Goal: Transaction & Acquisition: Purchase product/service

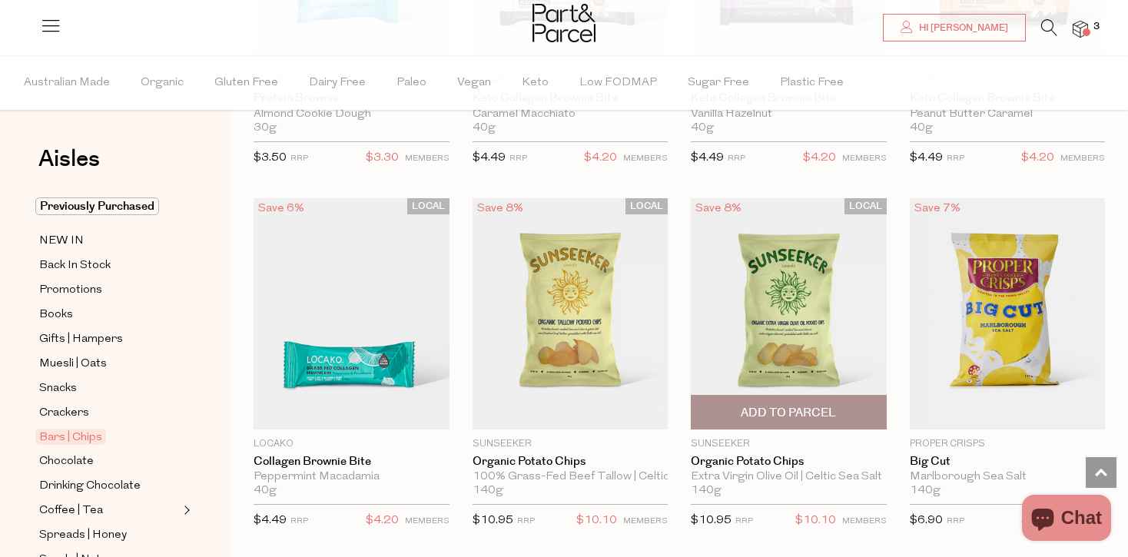
scroll to position [363, 0]
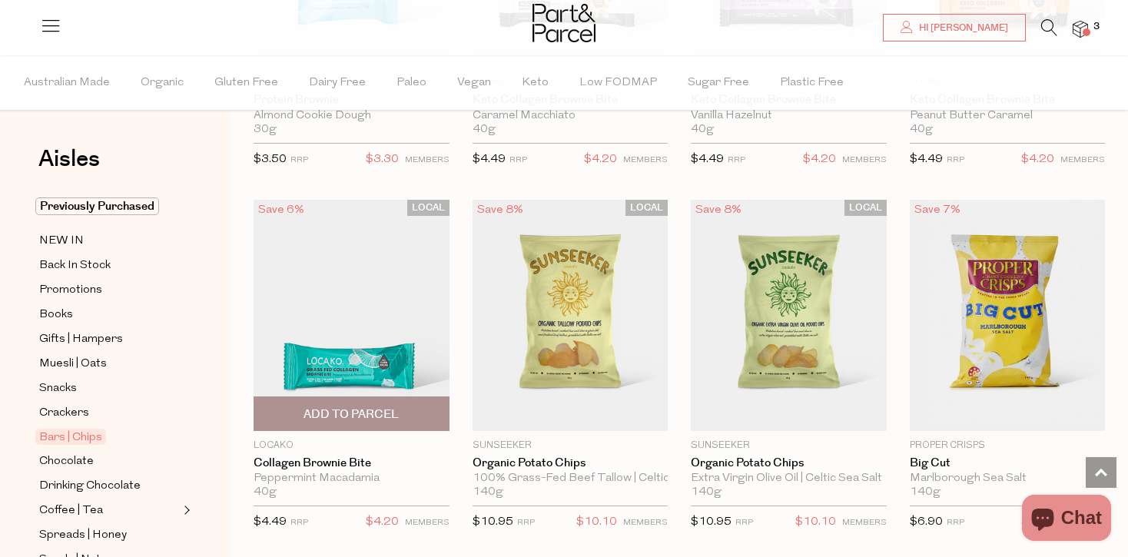
click at [376, 320] on img at bounding box center [352, 315] width 196 height 231
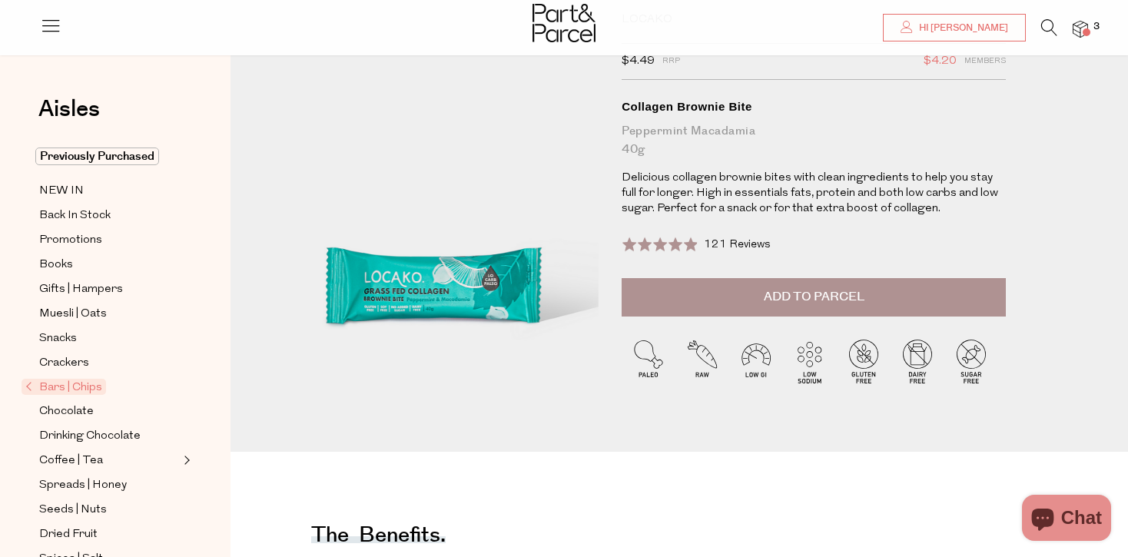
scroll to position [85, 0]
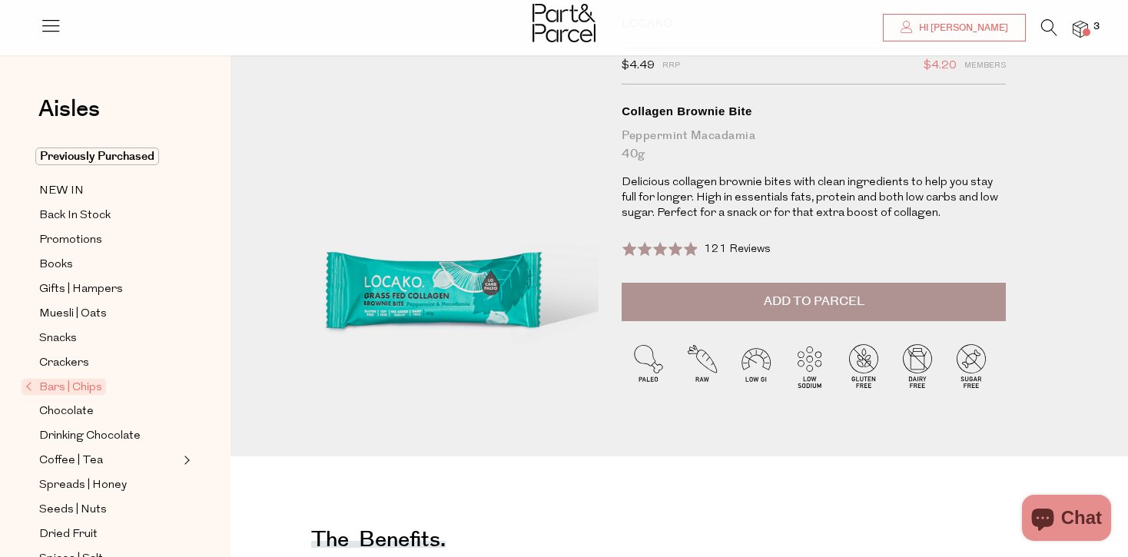
click at [848, 300] on span "Add to Parcel" at bounding box center [814, 302] width 101 height 18
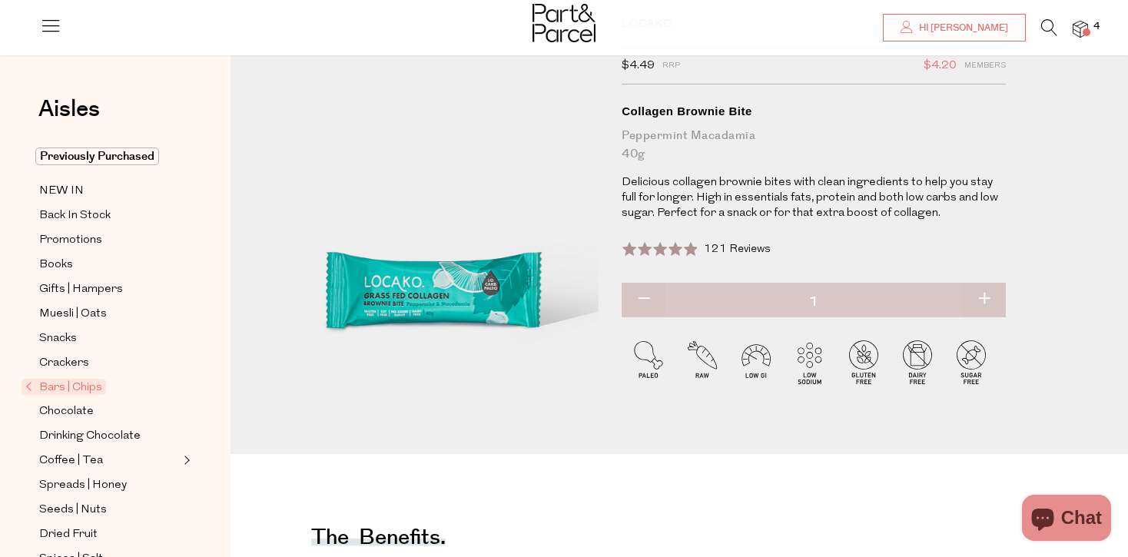
click at [988, 299] on button "button" at bounding box center [984, 300] width 44 height 34
type input "2"
click at [987, 297] on button "button" at bounding box center [984, 300] width 44 height 34
type input "3"
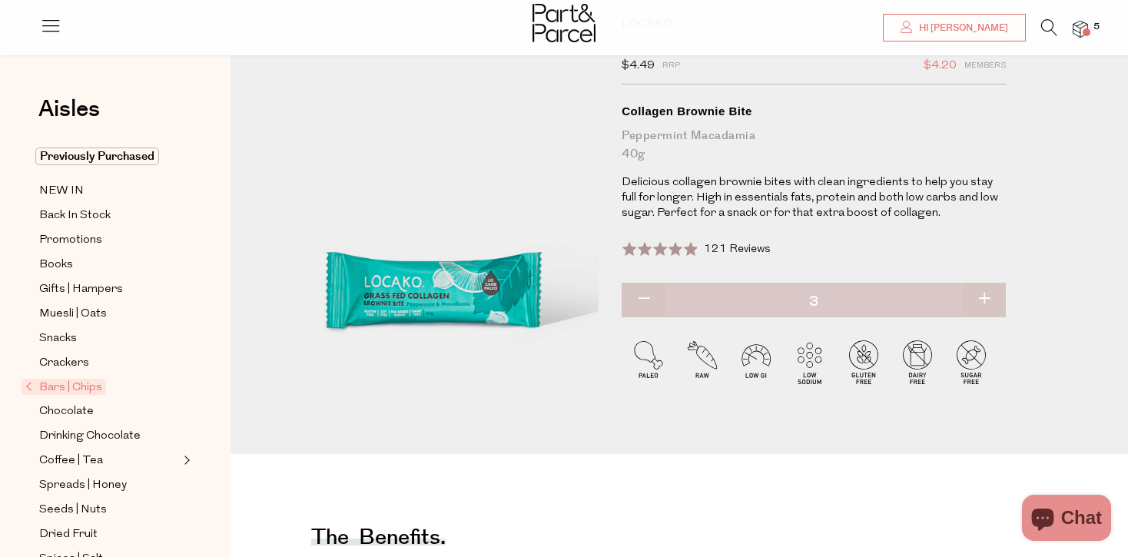
type input "3"
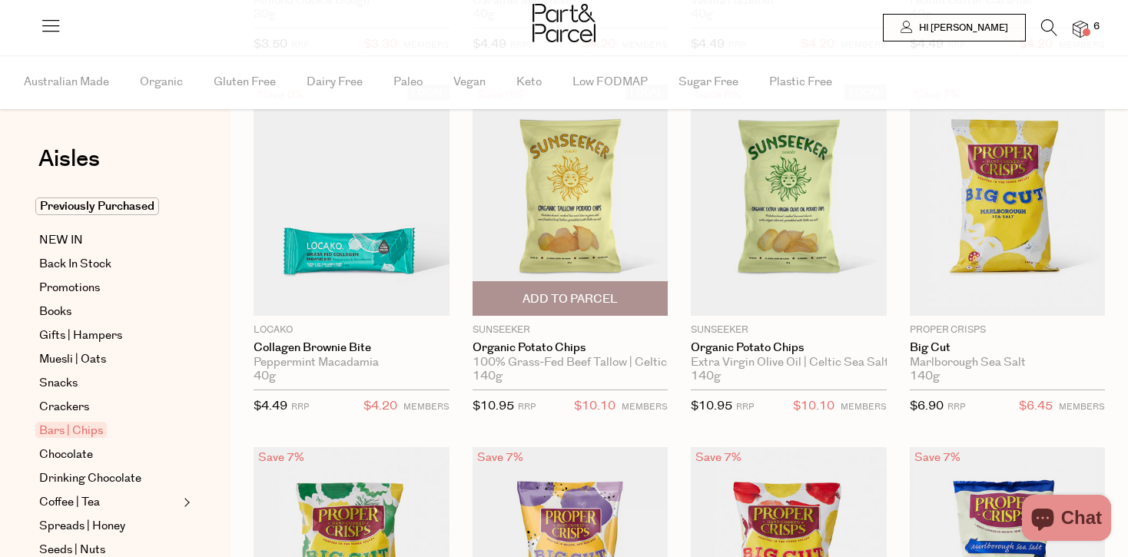
type input "3"
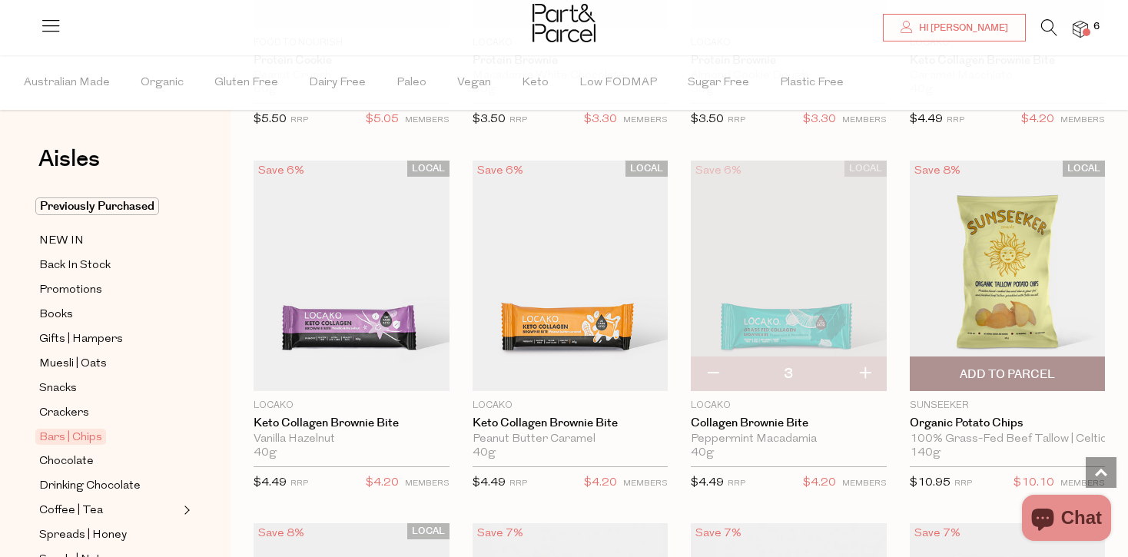
scroll to position [4764, 0]
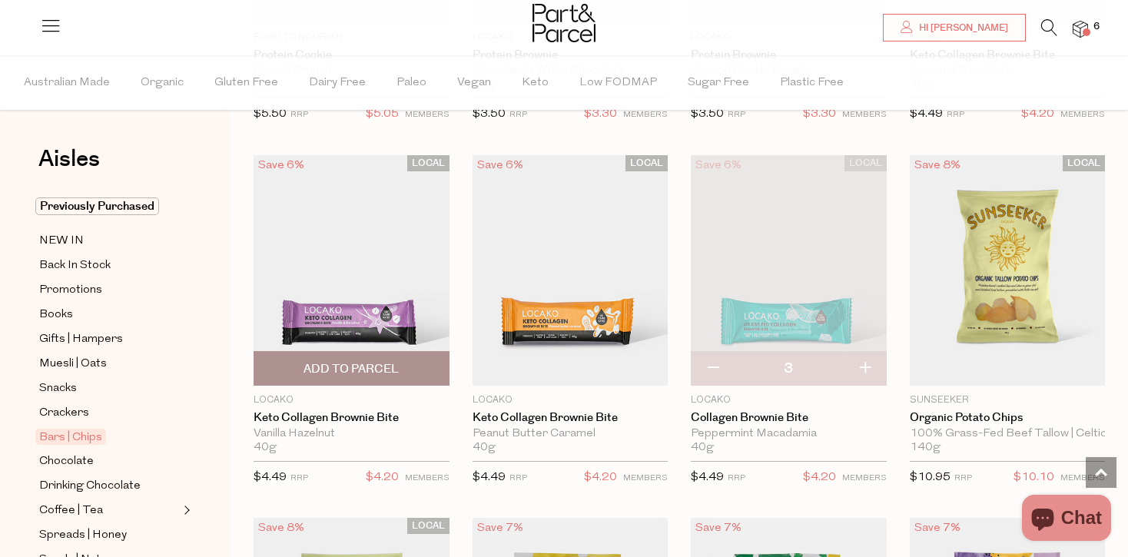
click at [350, 314] on img at bounding box center [352, 270] width 196 height 231
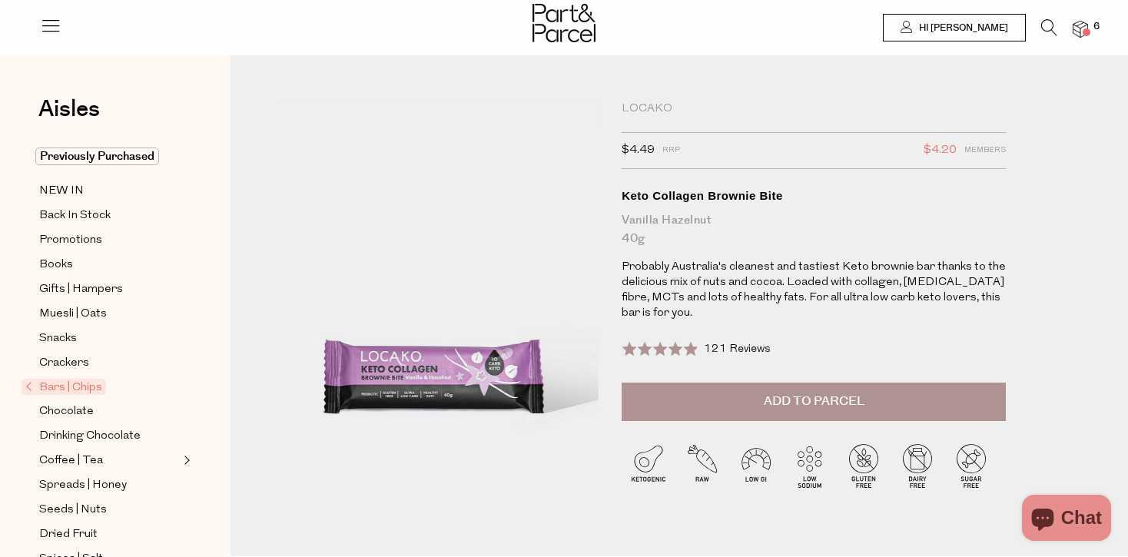
click at [797, 407] on span "Add to Parcel" at bounding box center [814, 402] width 101 height 18
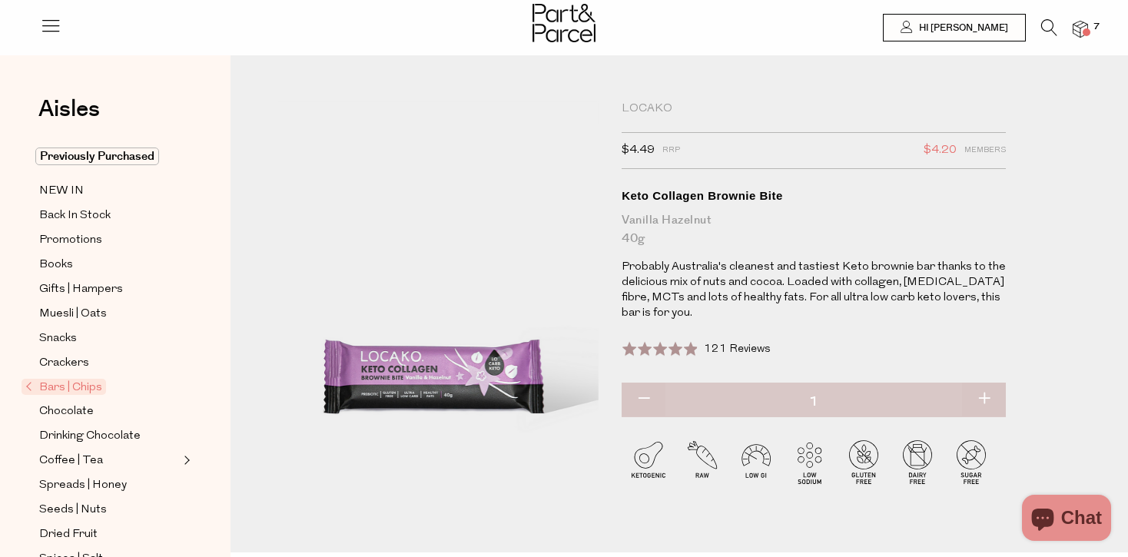
click at [980, 400] on button "button" at bounding box center [984, 400] width 44 height 34
type input "2"
click at [980, 400] on button "button" at bounding box center [984, 400] width 44 height 34
type input "3"
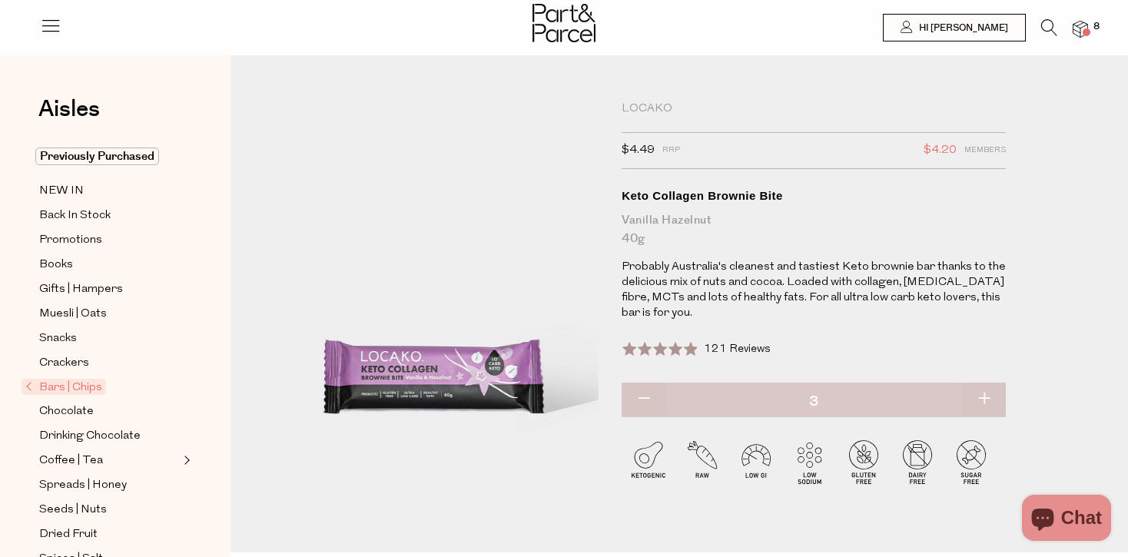
type input "3"
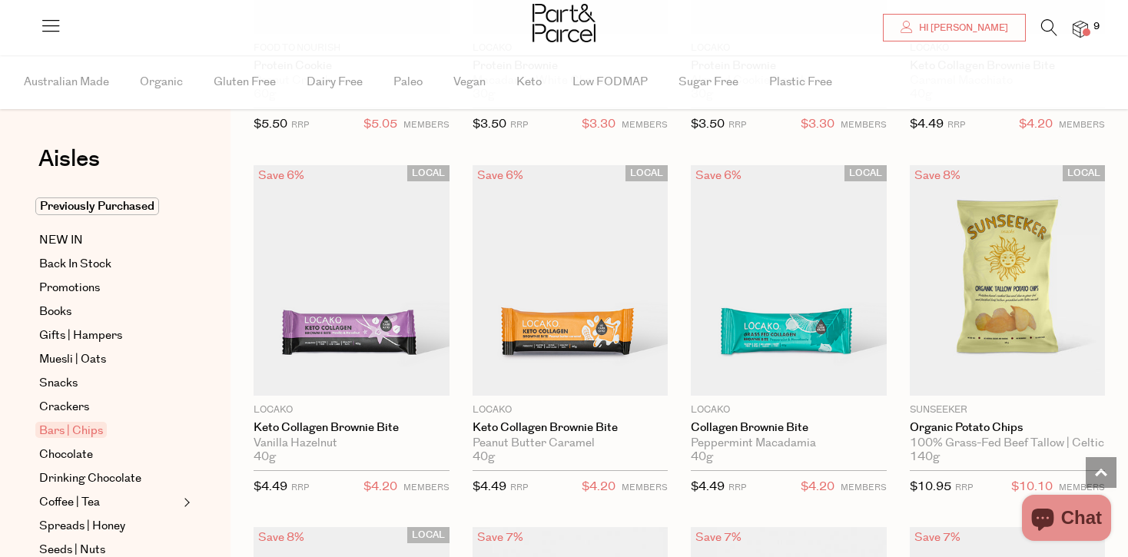
type input "3"
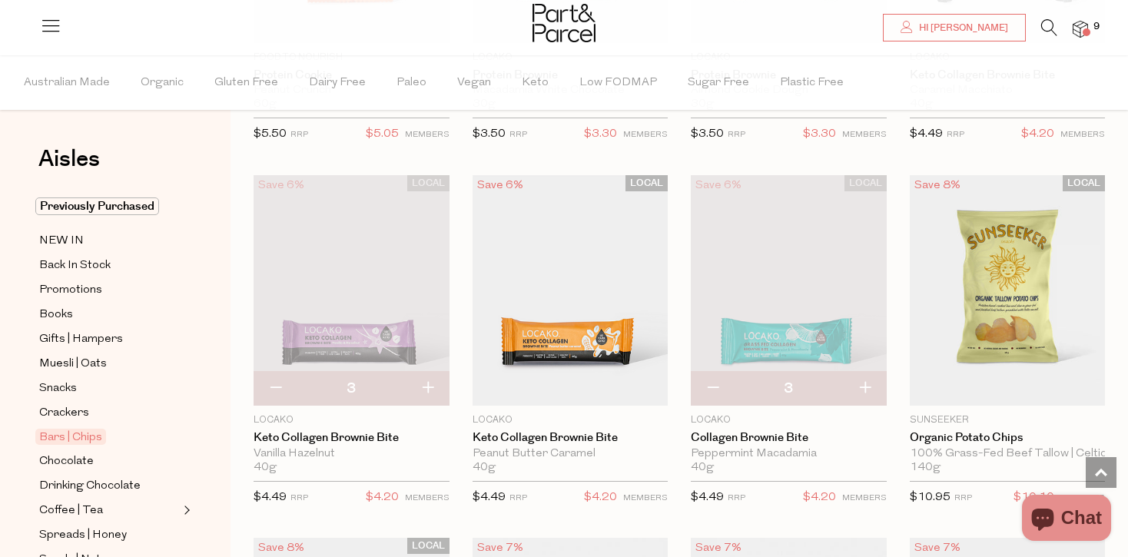
scroll to position [4748, 0]
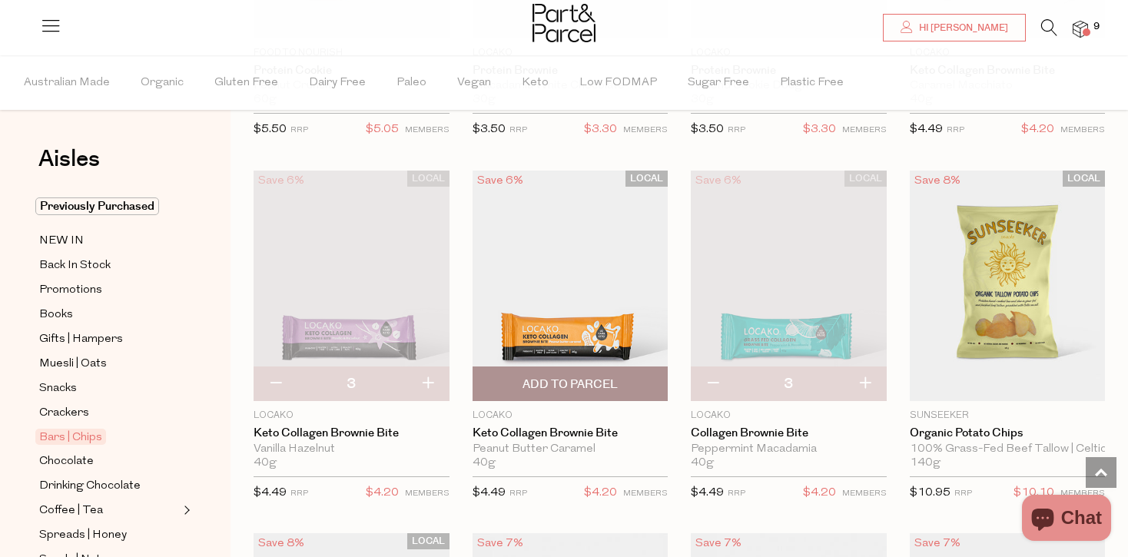
click at [601, 307] on img at bounding box center [571, 286] width 196 height 231
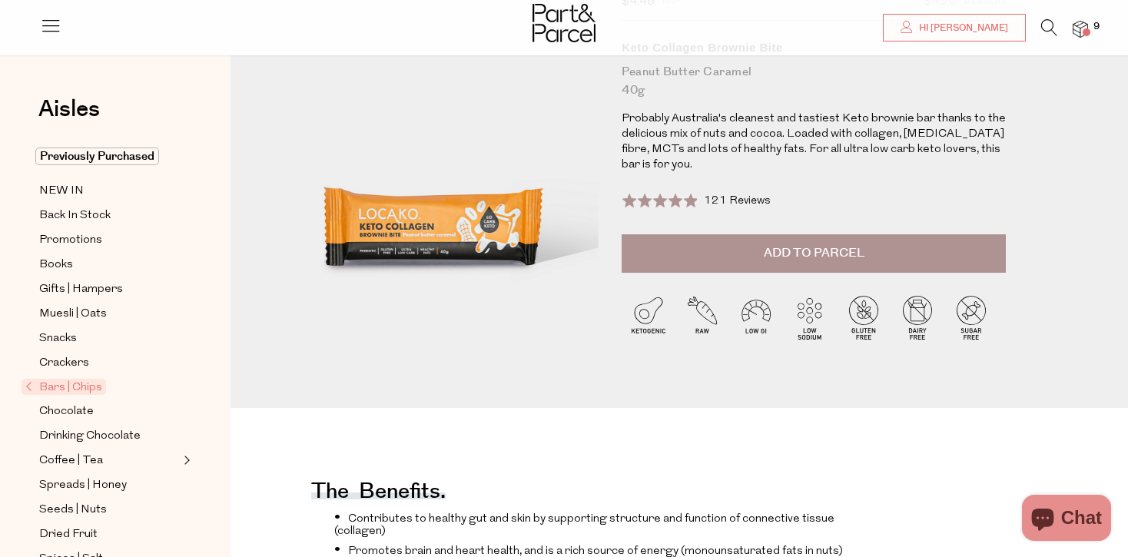
scroll to position [144, 0]
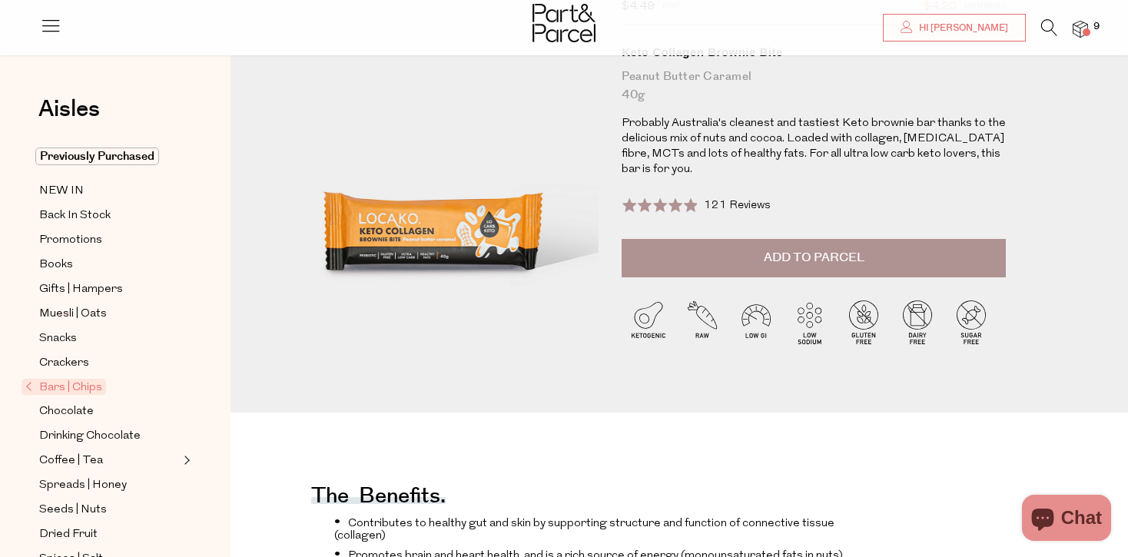
click at [825, 265] on span "Add to Parcel" at bounding box center [814, 258] width 101 height 18
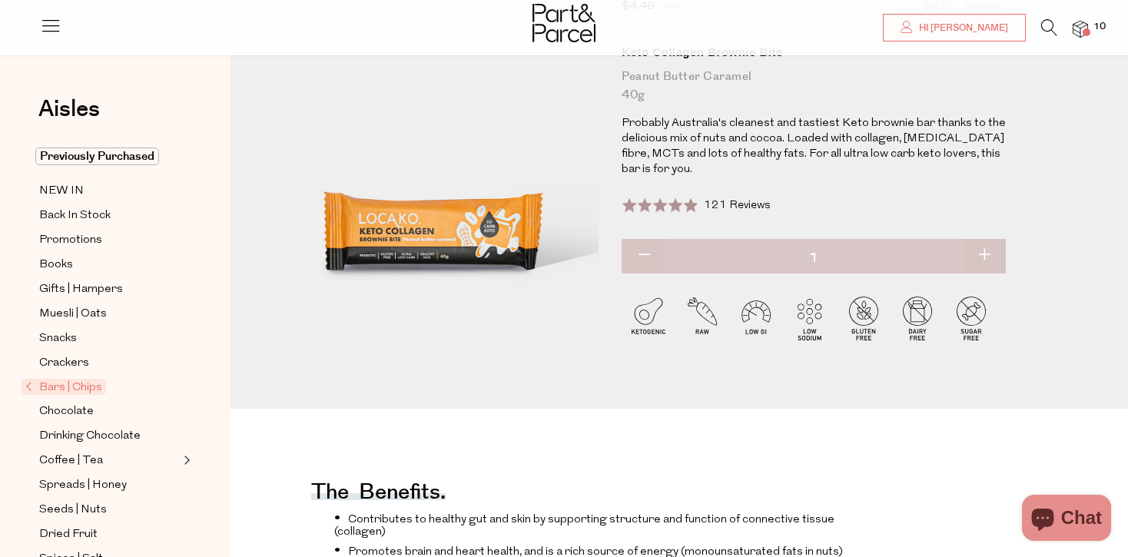
click at [984, 255] on button "button" at bounding box center [984, 256] width 44 height 34
type input "2"
click at [984, 255] on button "button" at bounding box center [984, 256] width 44 height 34
type input "3"
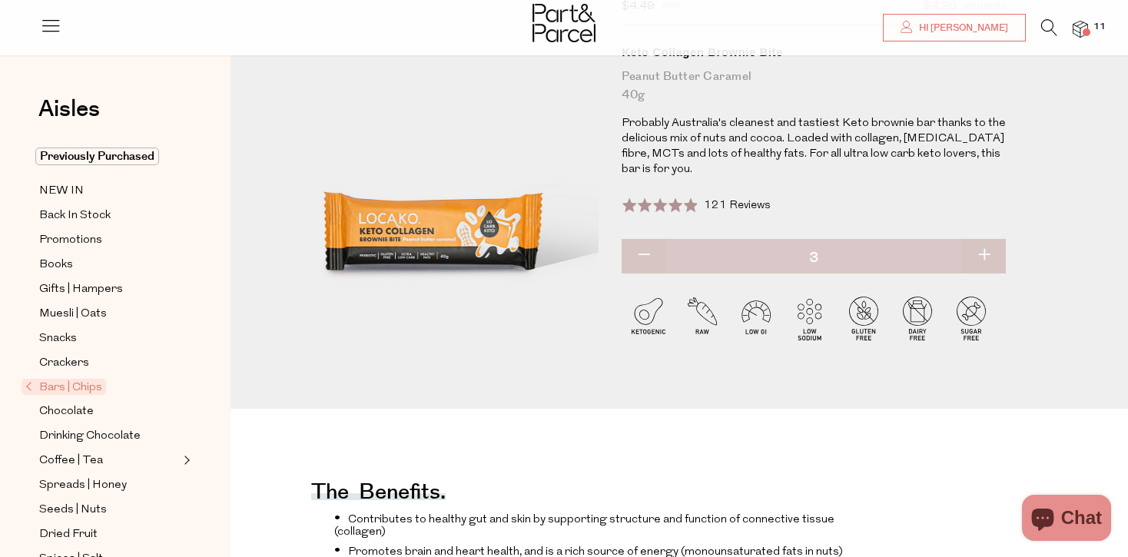
type input "3"
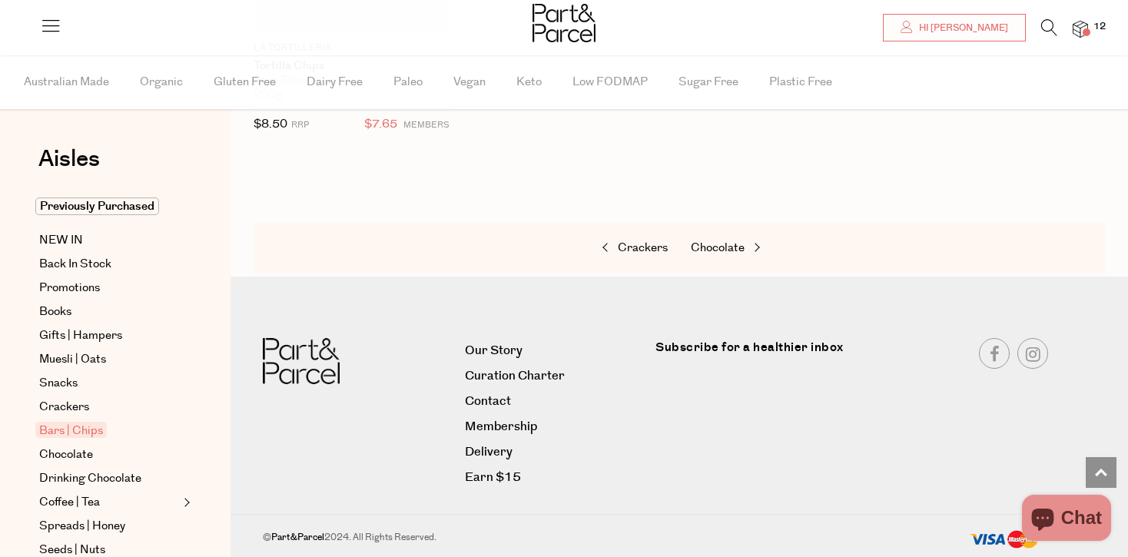
type input "3"
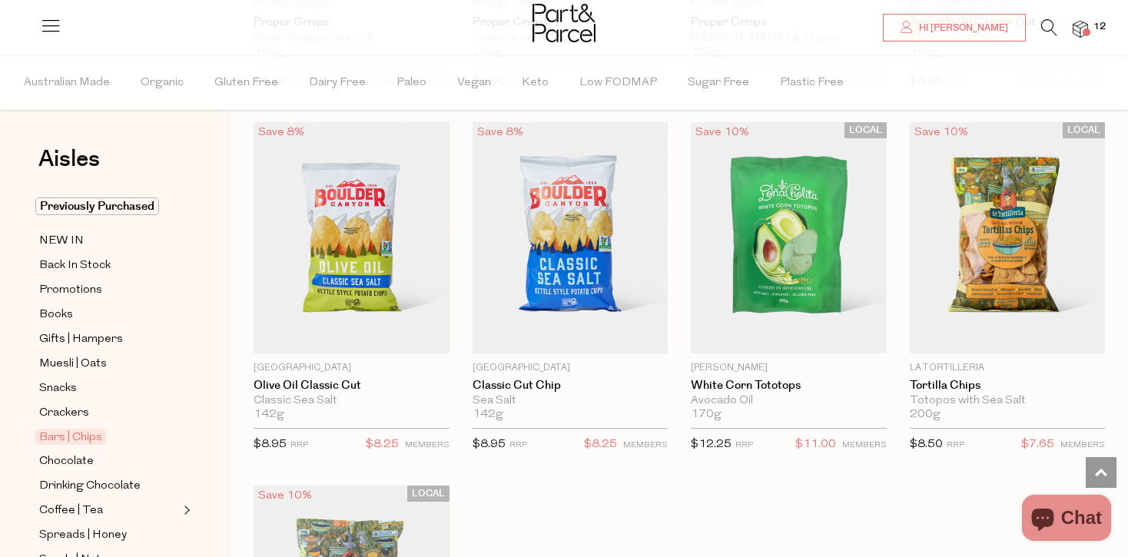
scroll to position [1560, 0]
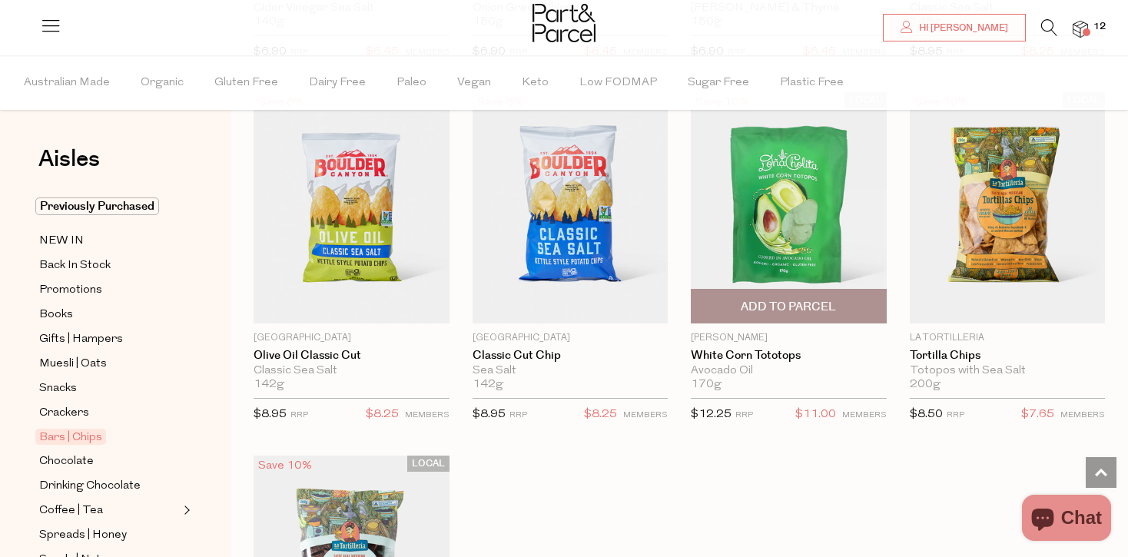
click at [825, 214] on img at bounding box center [789, 207] width 196 height 231
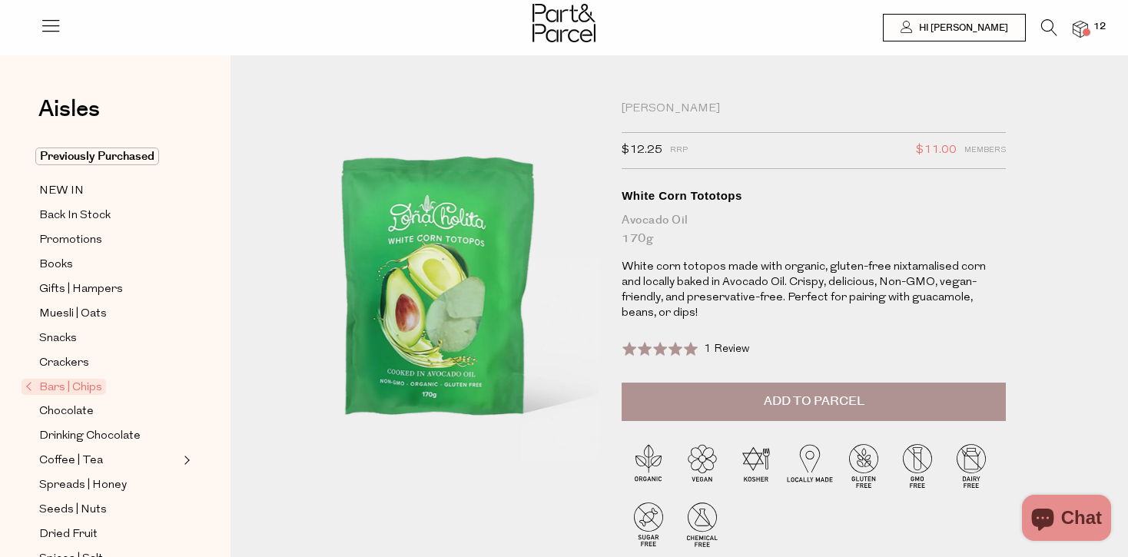
click at [828, 393] on span "Add to Parcel" at bounding box center [814, 402] width 101 height 18
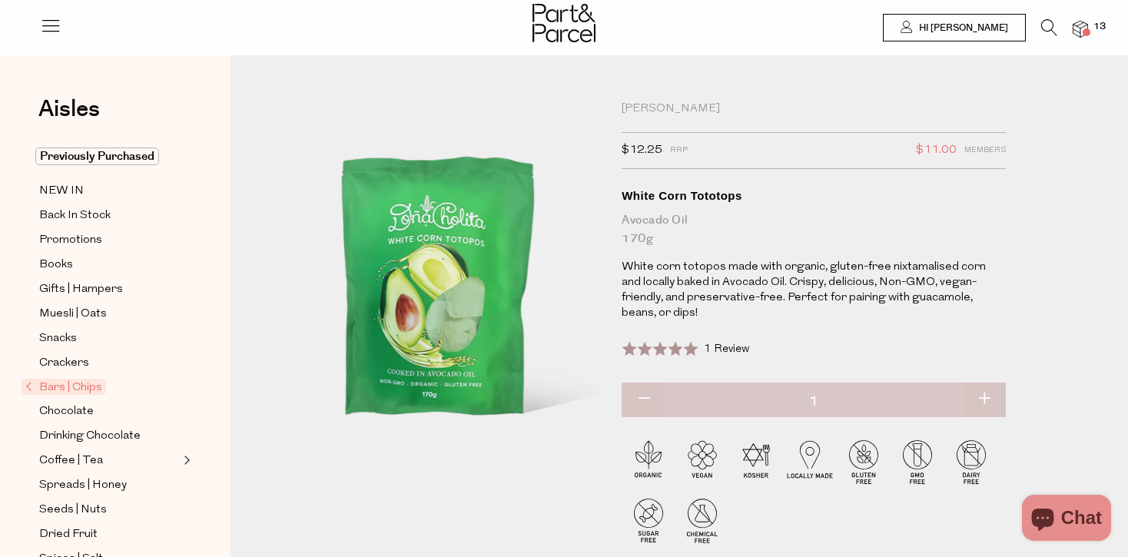
click at [990, 383] on button "button" at bounding box center [984, 400] width 44 height 34
type input "2"
click at [990, 383] on button "button" at bounding box center [984, 400] width 44 height 34
type input "3"
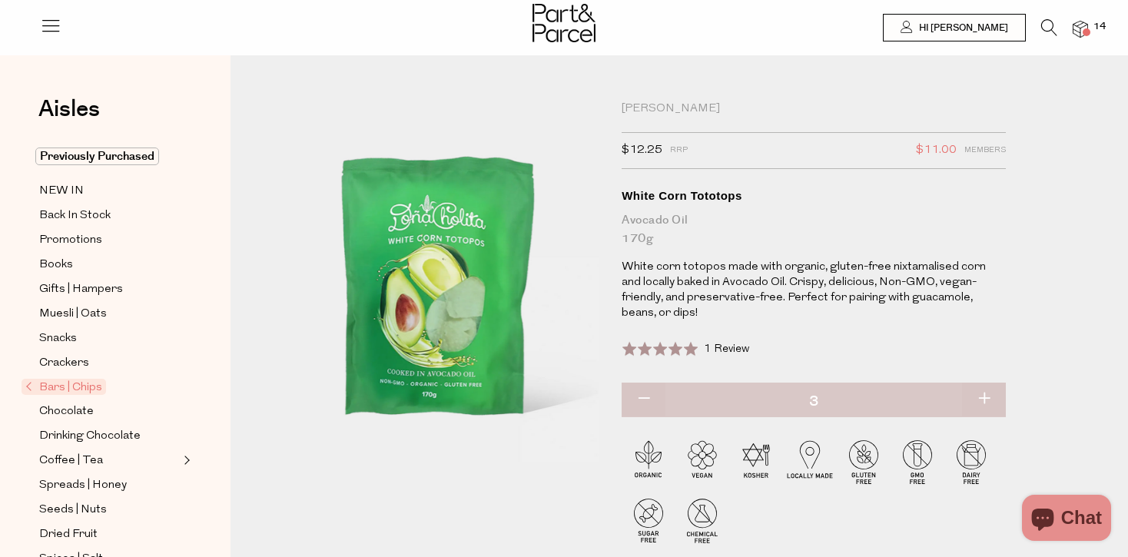
type input "3"
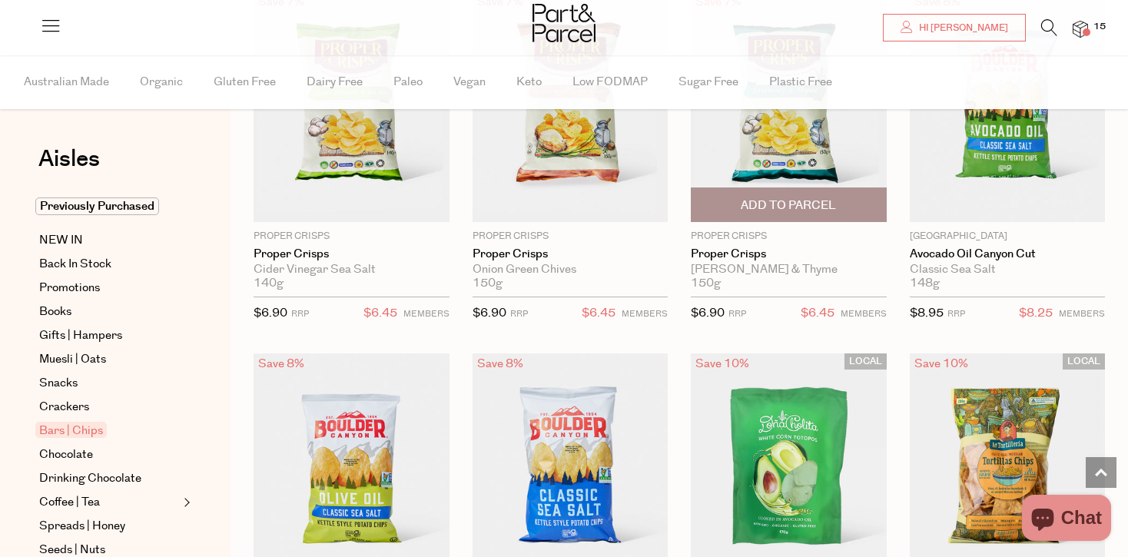
type input "3"
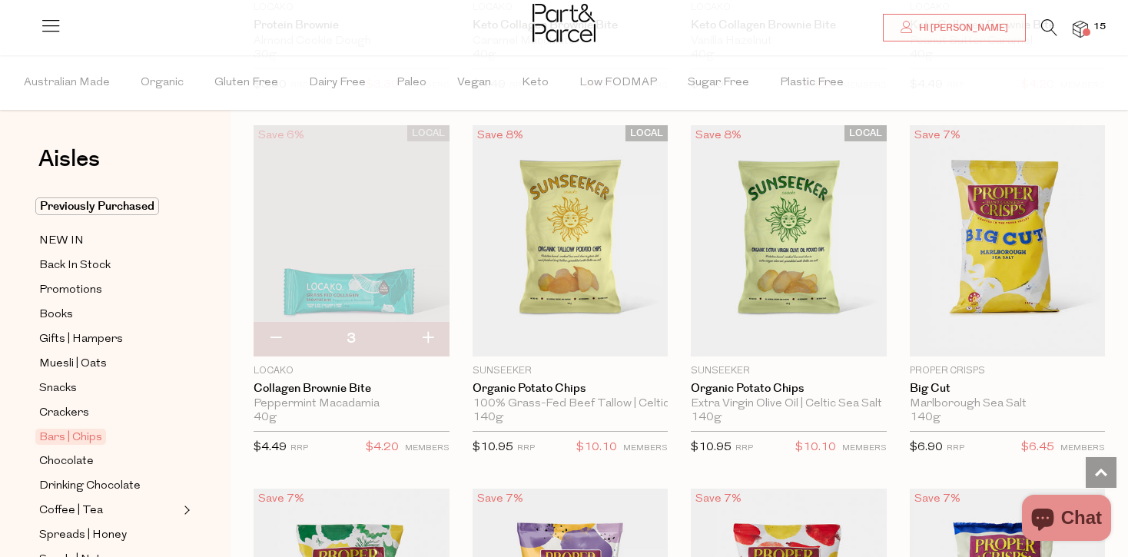
scroll to position [421, 0]
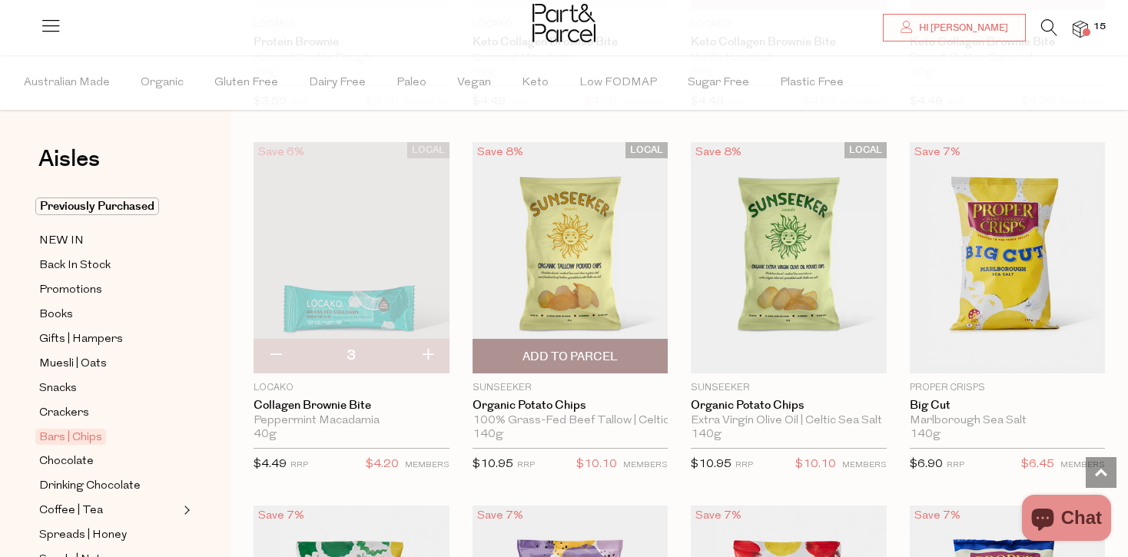
click at [593, 280] on img at bounding box center [571, 257] width 196 height 231
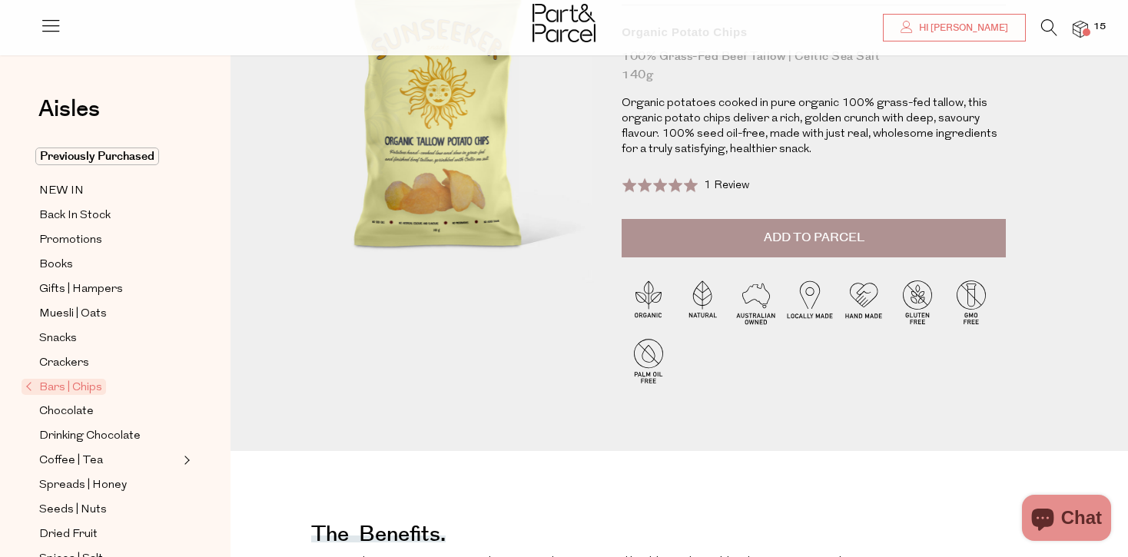
scroll to position [145, 0]
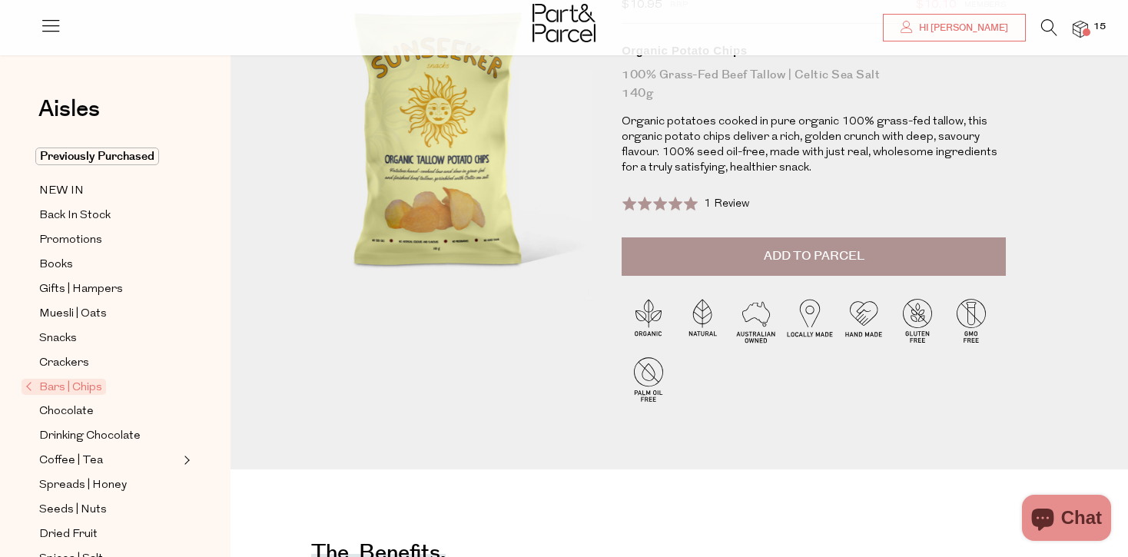
click at [805, 257] on span "Add to Parcel" at bounding box center [814, 256] width 101 height 18
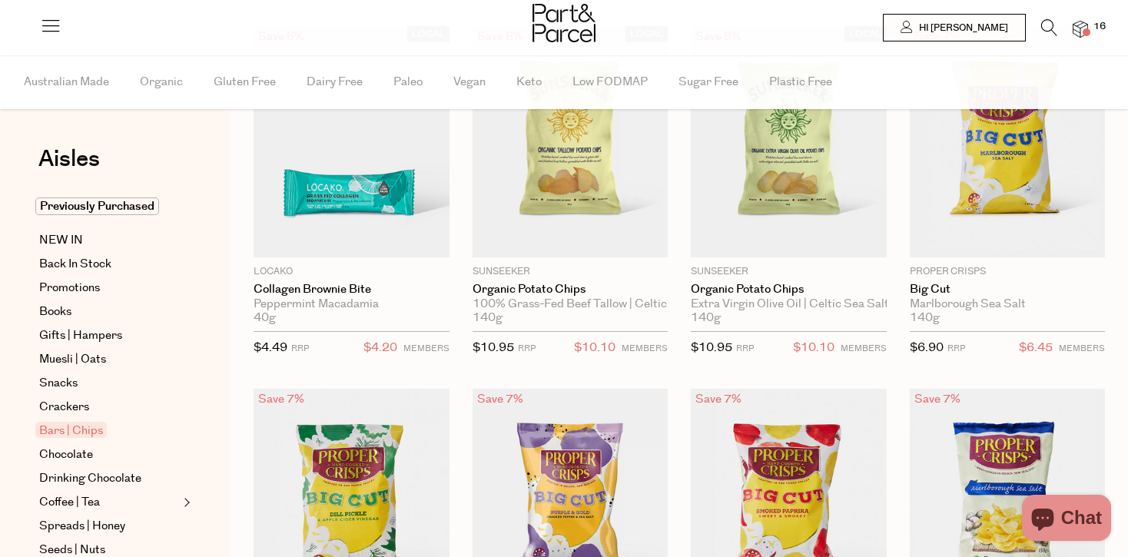
type input "3"
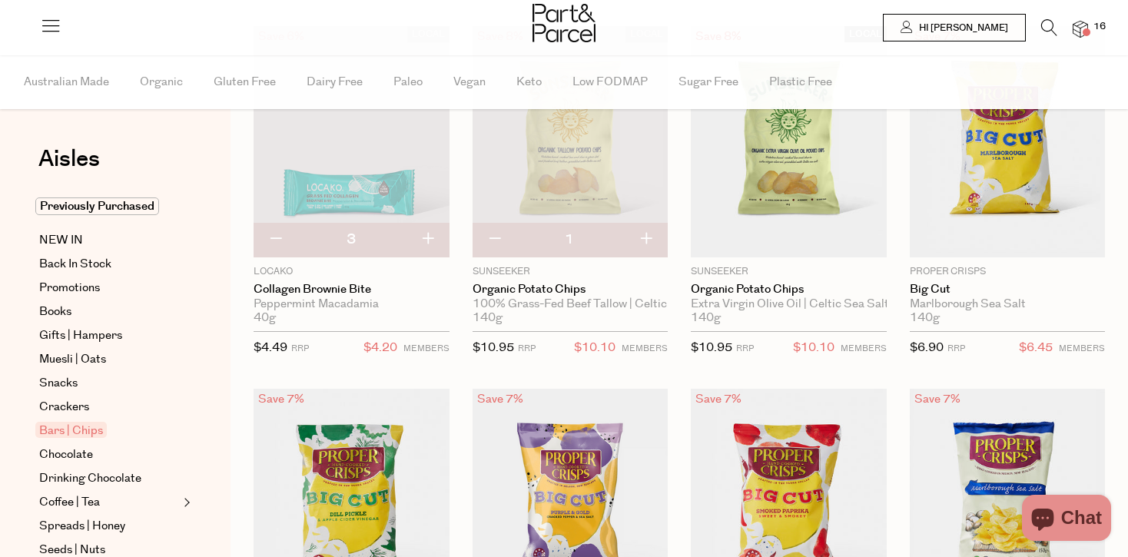
scroll to position [421, 0]
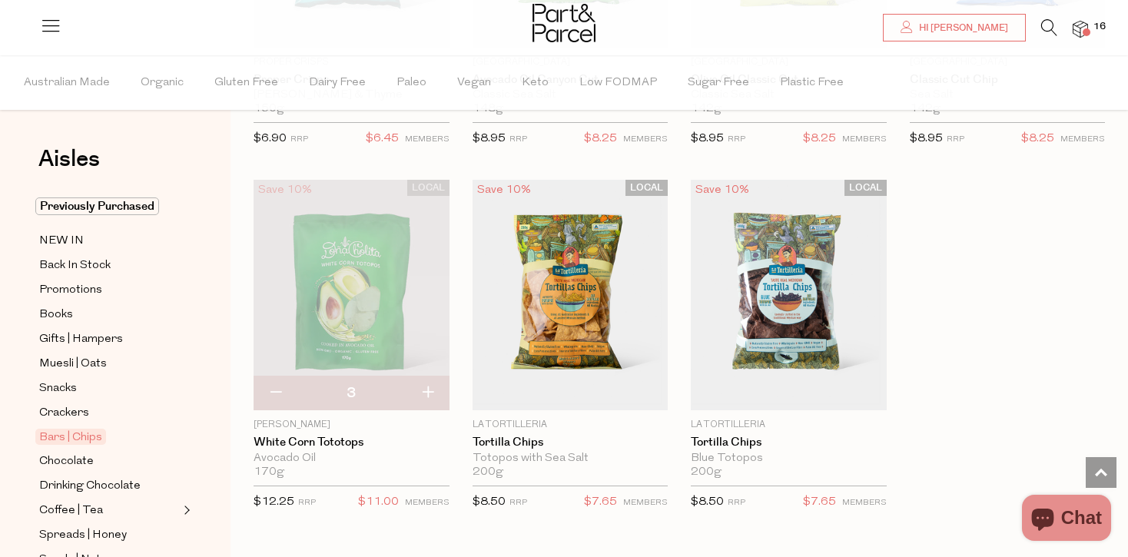
scroll to position [6562, 0]
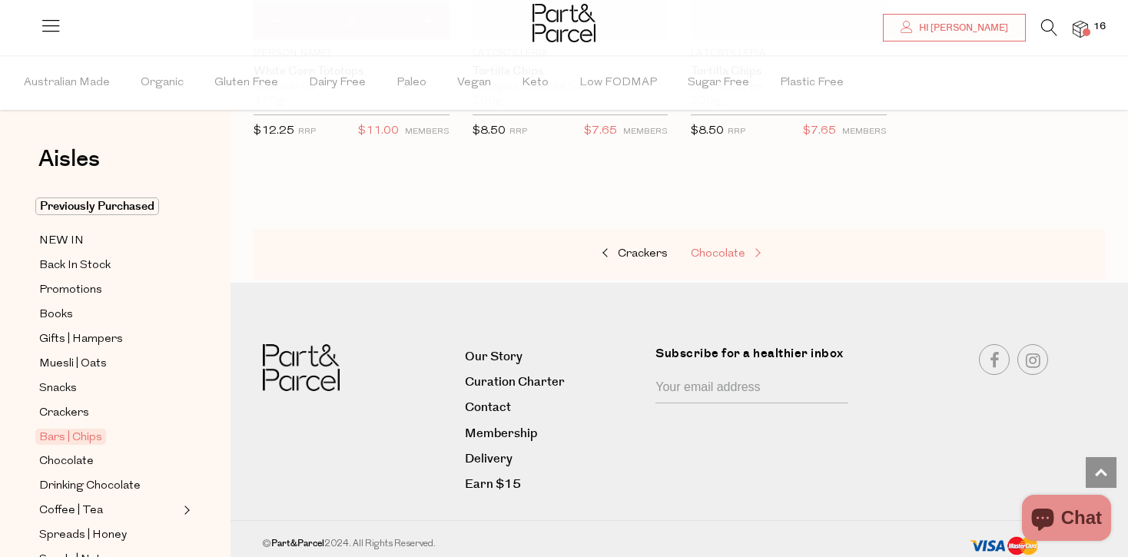
click at [710, 248] on span "Chocolate" at bounding box center [718, 254] width 55 height 12
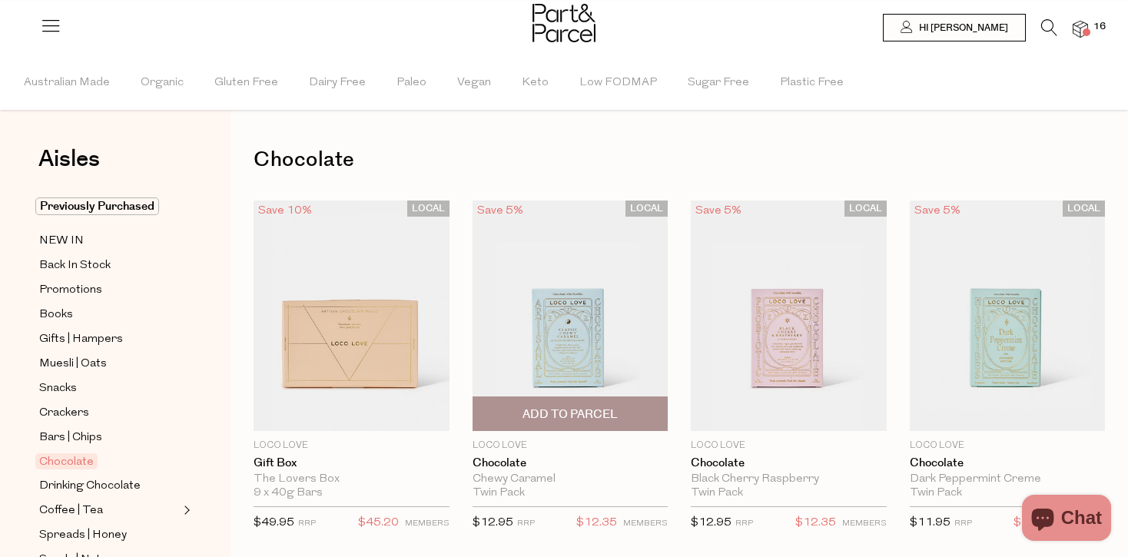
click at [557, 414] on span "Add To Parcel" at bounding box center [570, 415] width 95 height 16
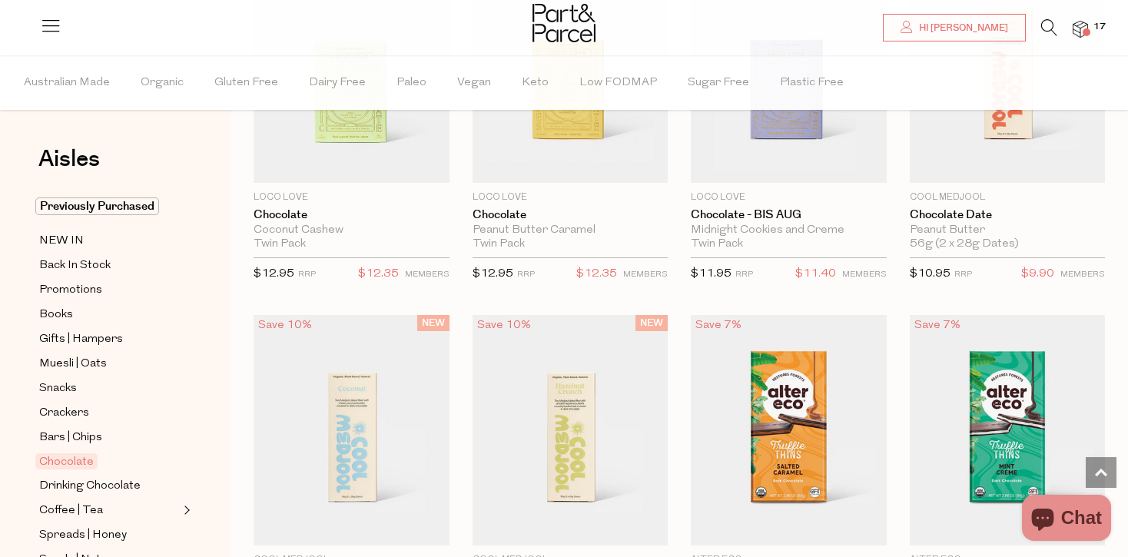
scroll to position [982, 0]
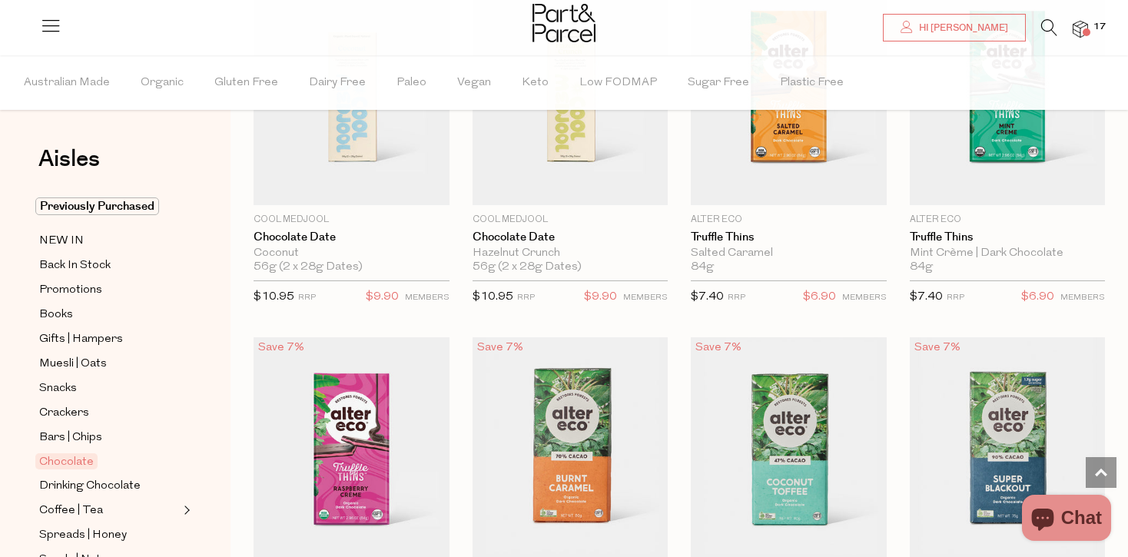
scroll to position [1333, 0]
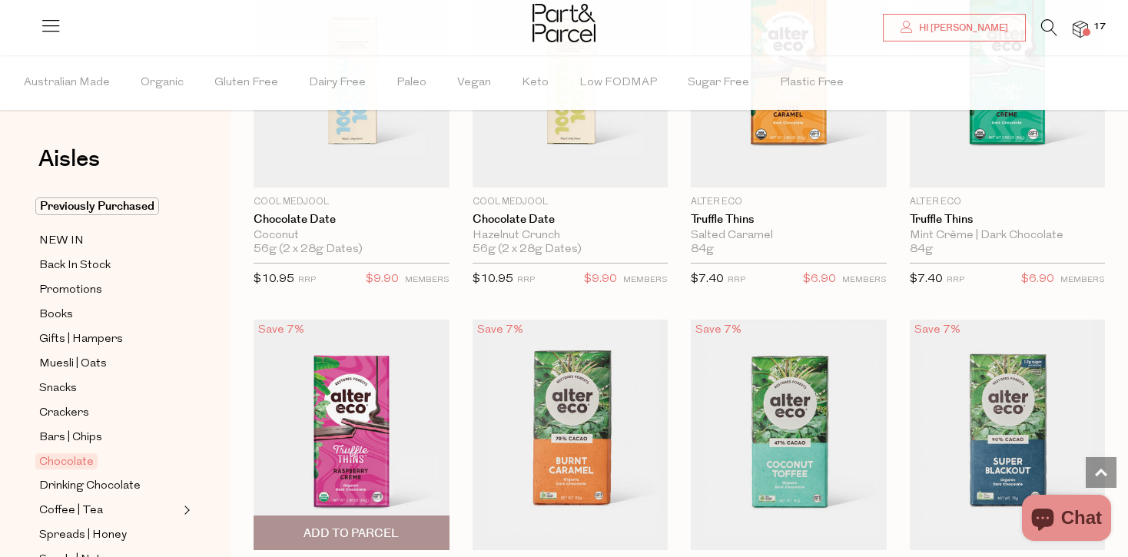
click at [345, 417] on img at bounding box center [352, 435] width 196 height 231
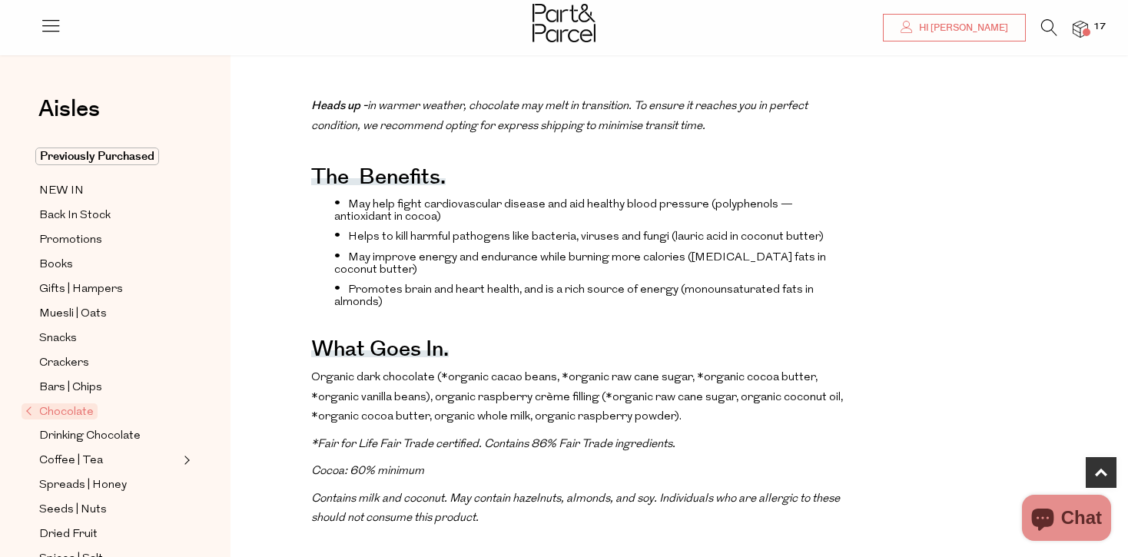
scroll to position [490, 0]
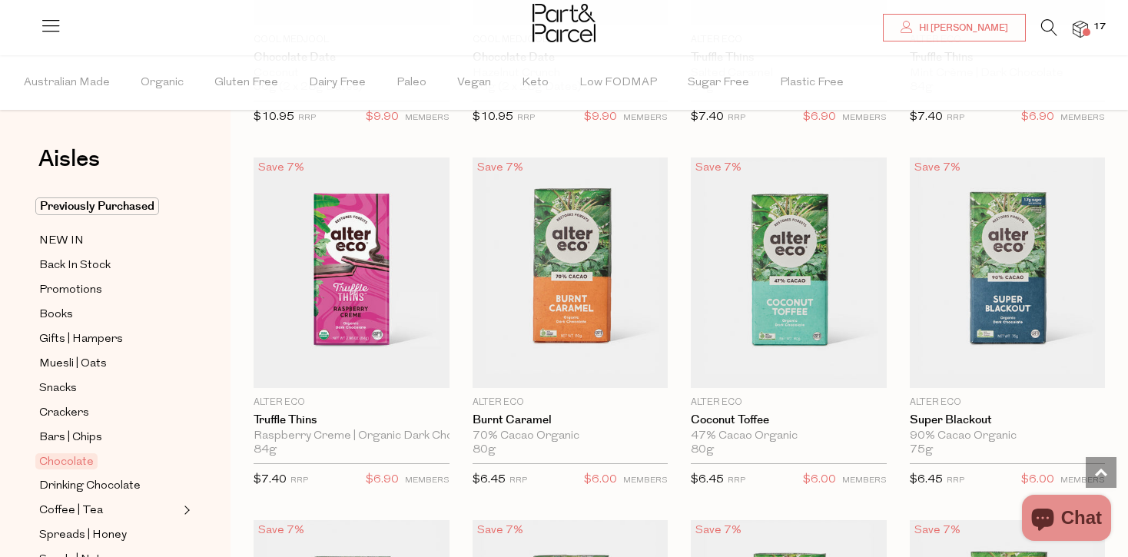
scroll to position [1495, 0]
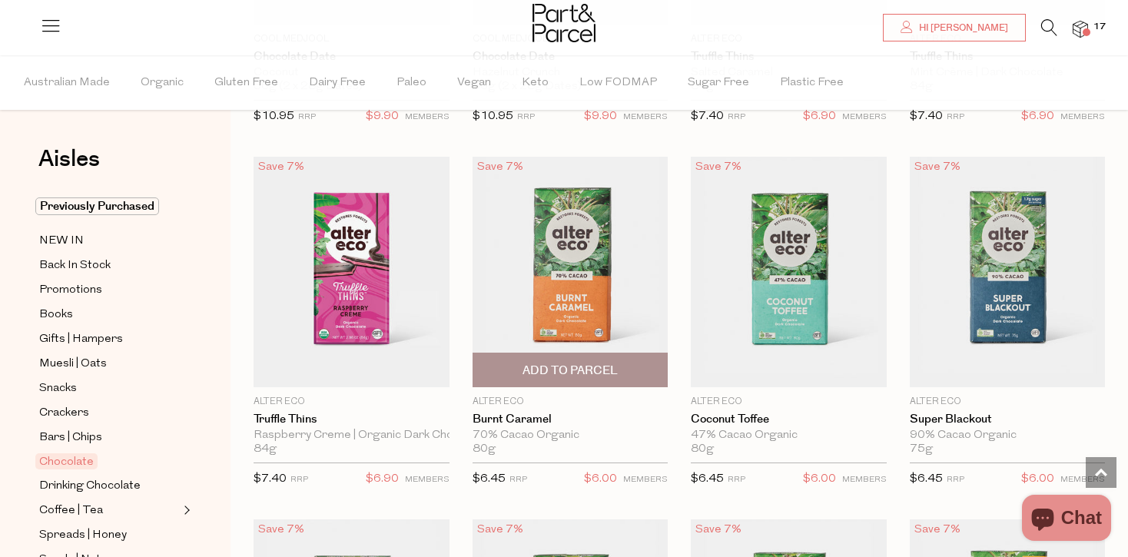
click at [587, 306] on img at bounding box center [571, 272] width 196 height 231
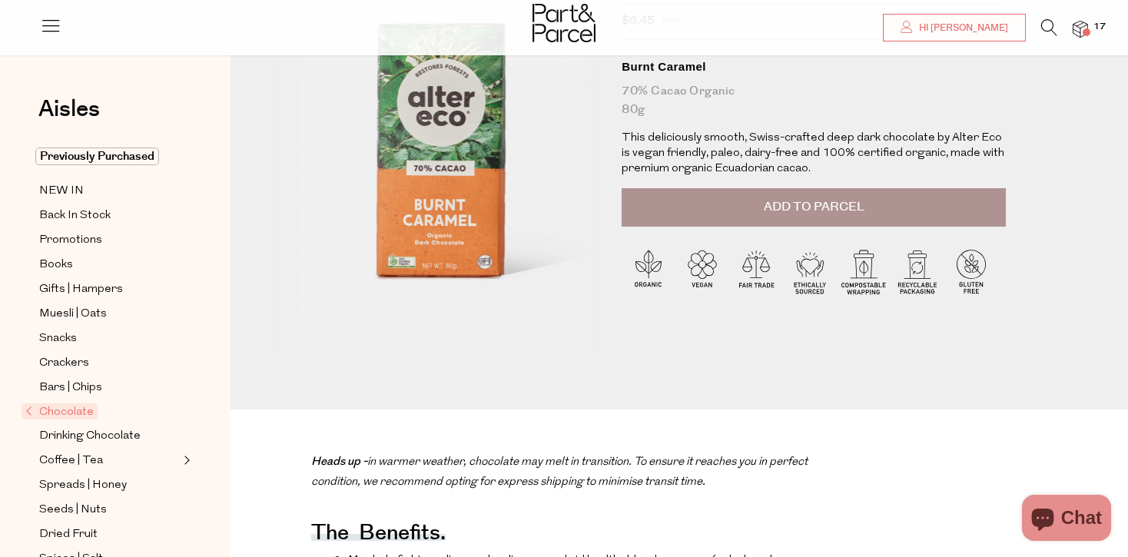
scroll to position [107, 0]
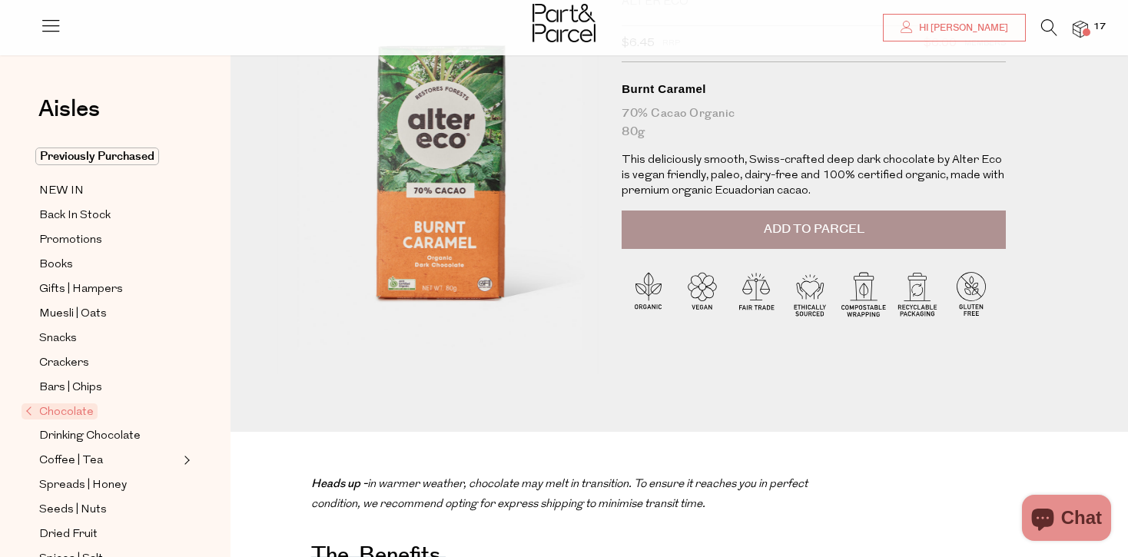
click at [799, 234] on span "Add to Parcel" at bounding box center [814, 230] width 101 height 18
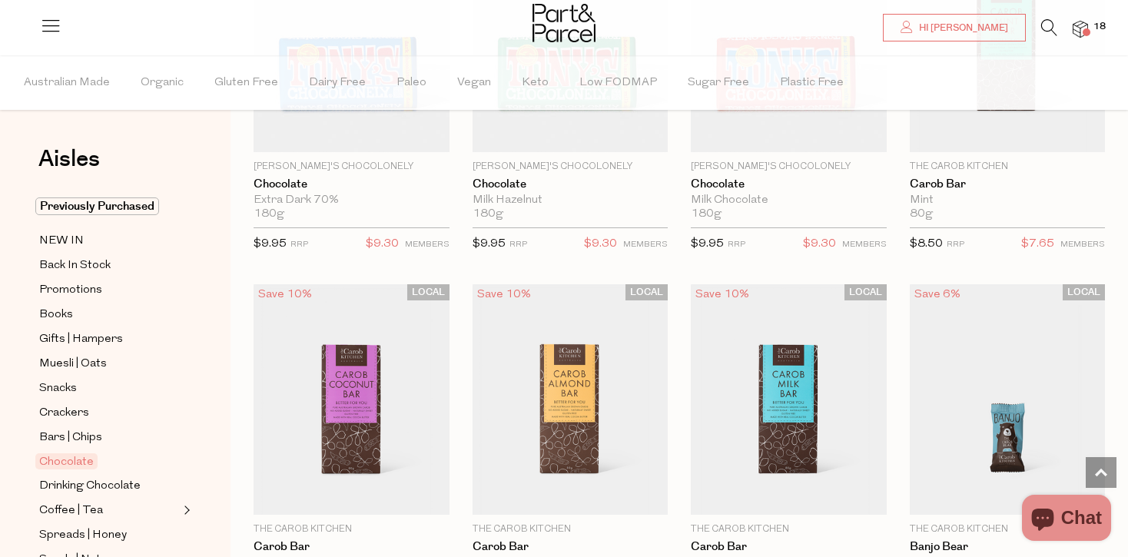
scroll to position [3912, 0]
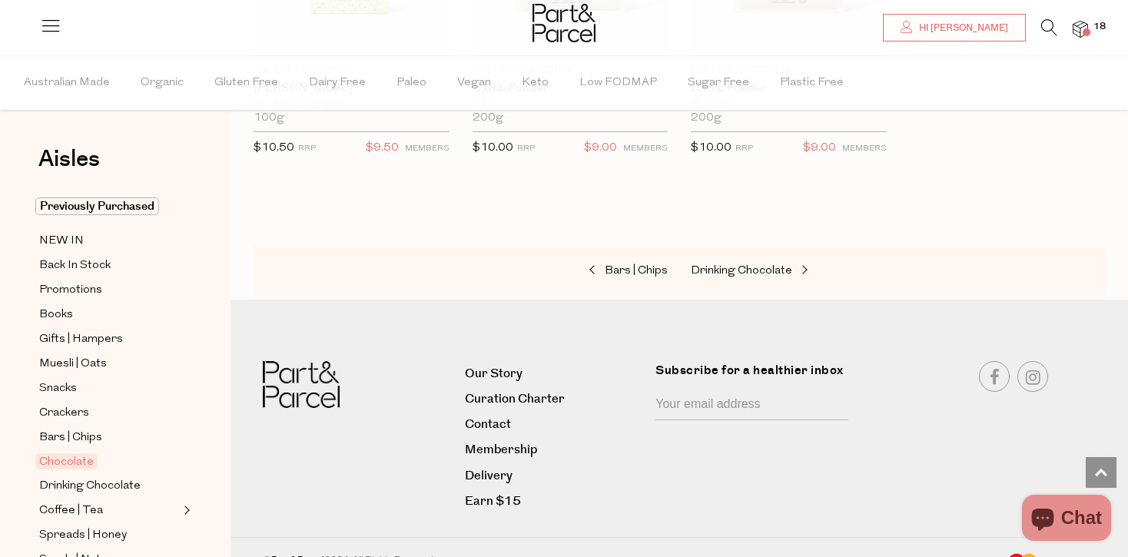
scroll to position [5474, 0]
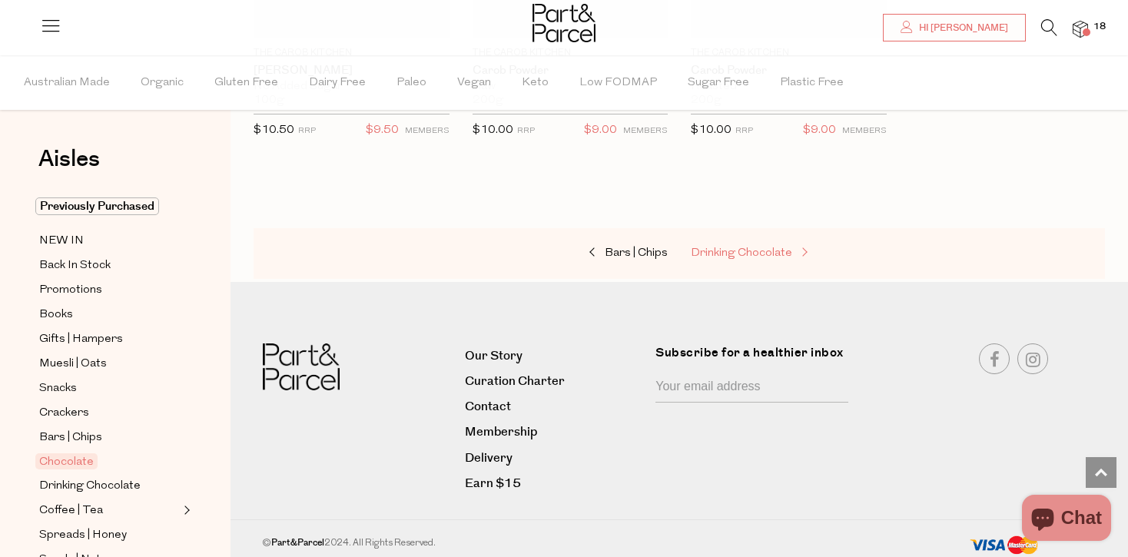
click at [771, 247] on span "Drinking Chocolate" at bounding box center [741, 253] width 101 height 12
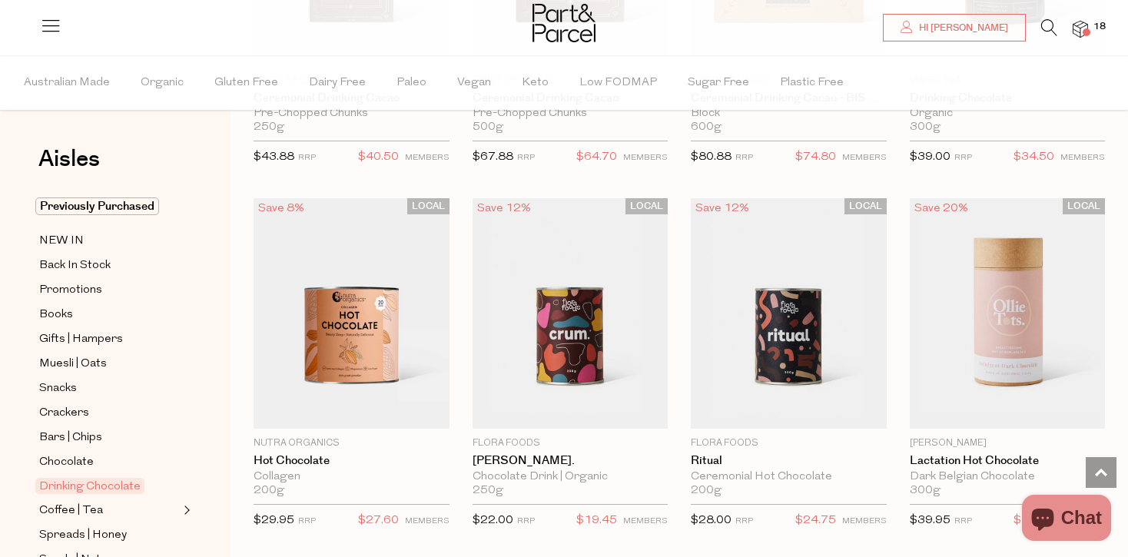
scroll to position [1093, 0]
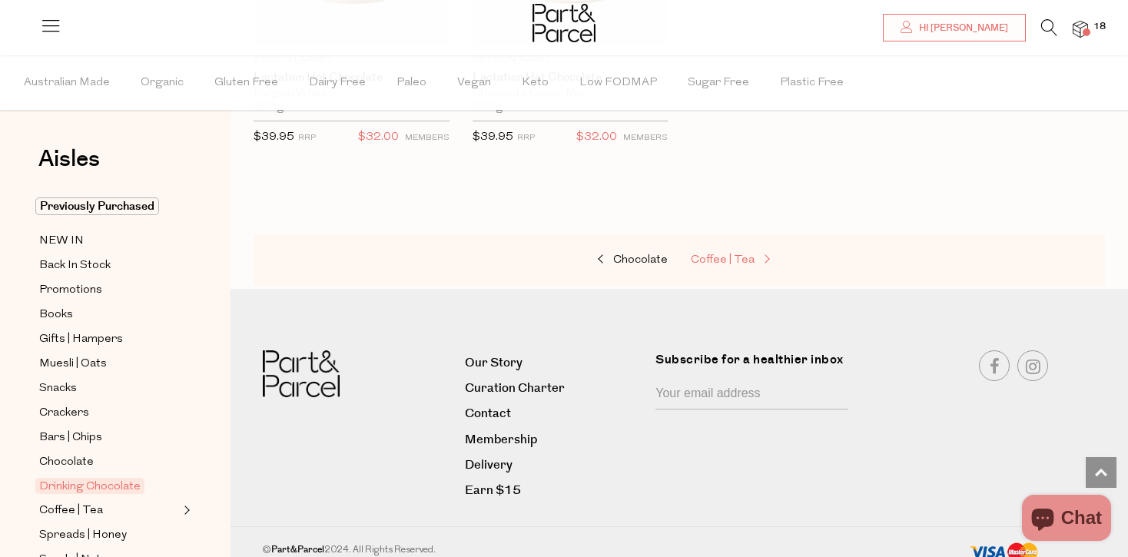
click at [737, 254] on span "Coffee | Tea" at bounding box center [723, 260] width 64 height 12
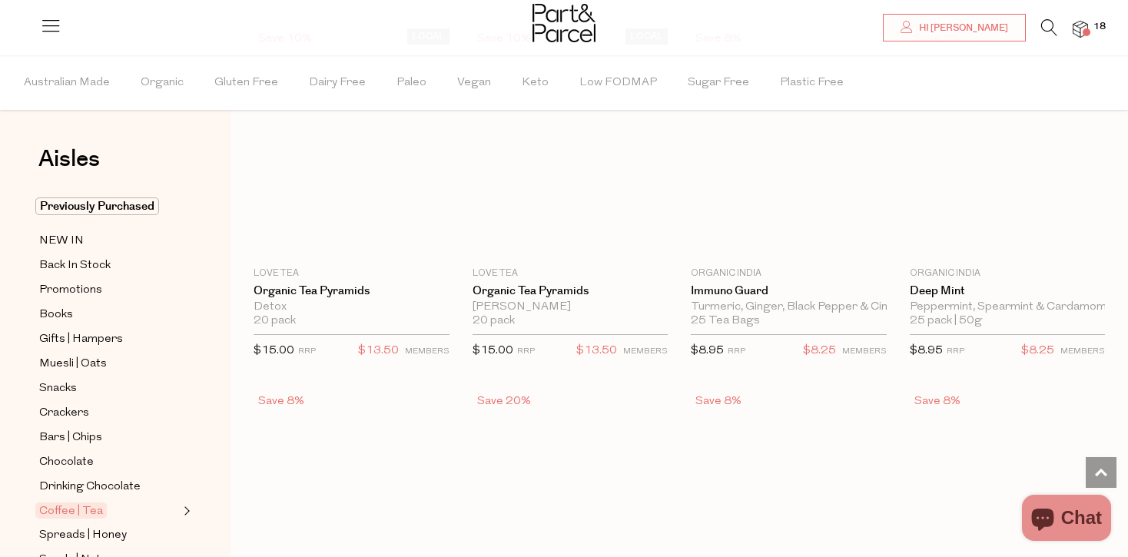
scroll to position [1627, 0]
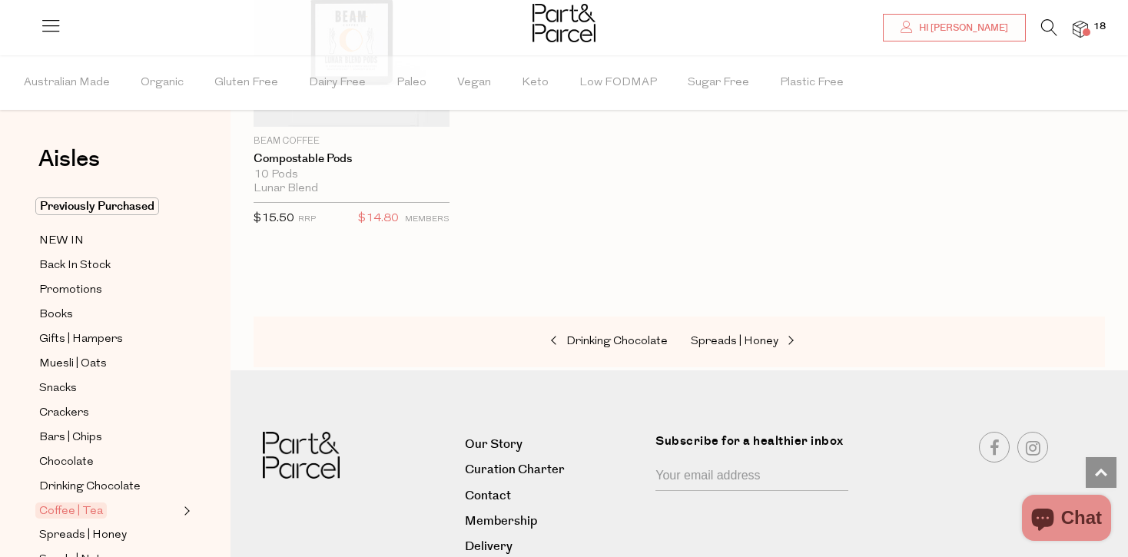
scroll to position [8288, 0]
click at [755, 333] on link "Spreads | Honey" at bounding box center [768, 343] width 154 height 20
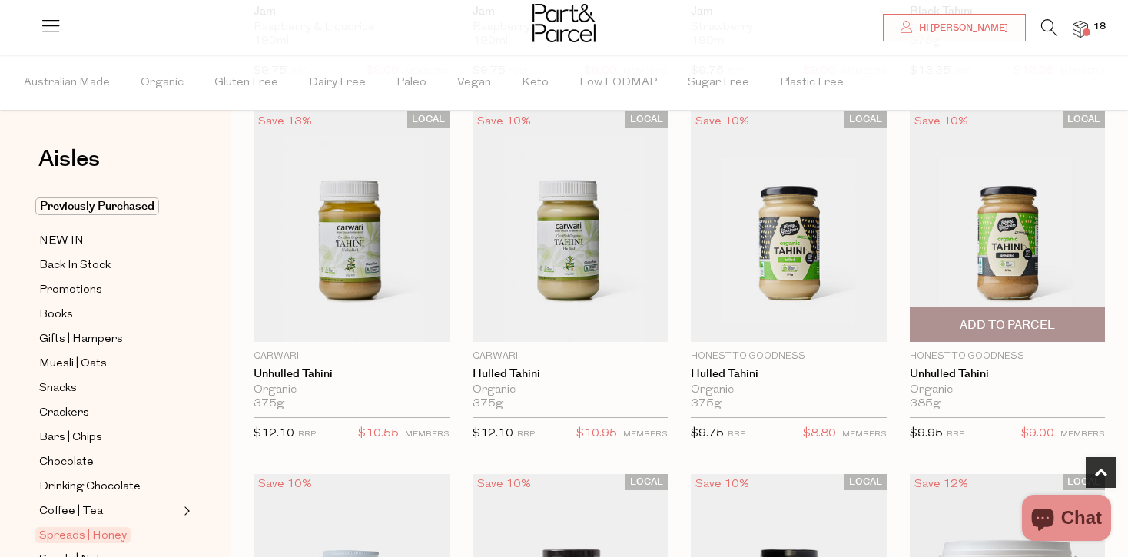
scroll to position [453, 0]
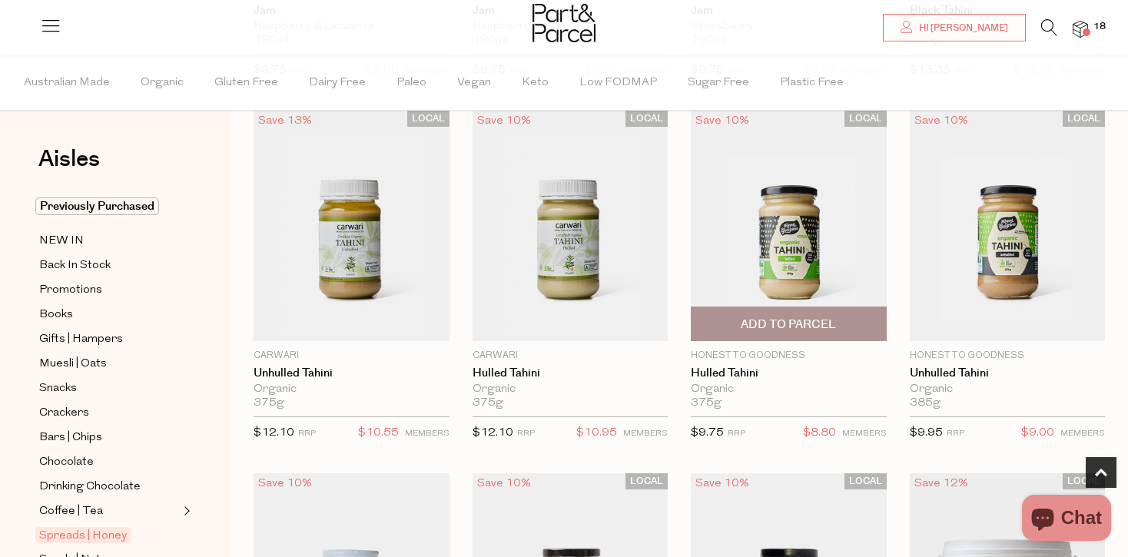
click at [785, 321] on span "Add To Parcel" at bounding box center [788, 325] width 95 height 16
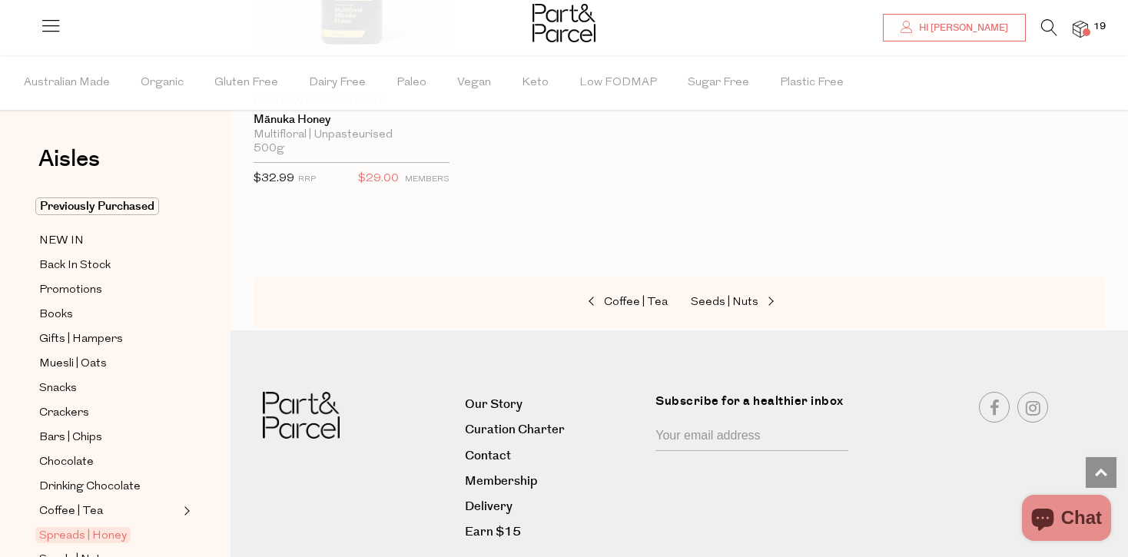
scroll to position [4705, 0]
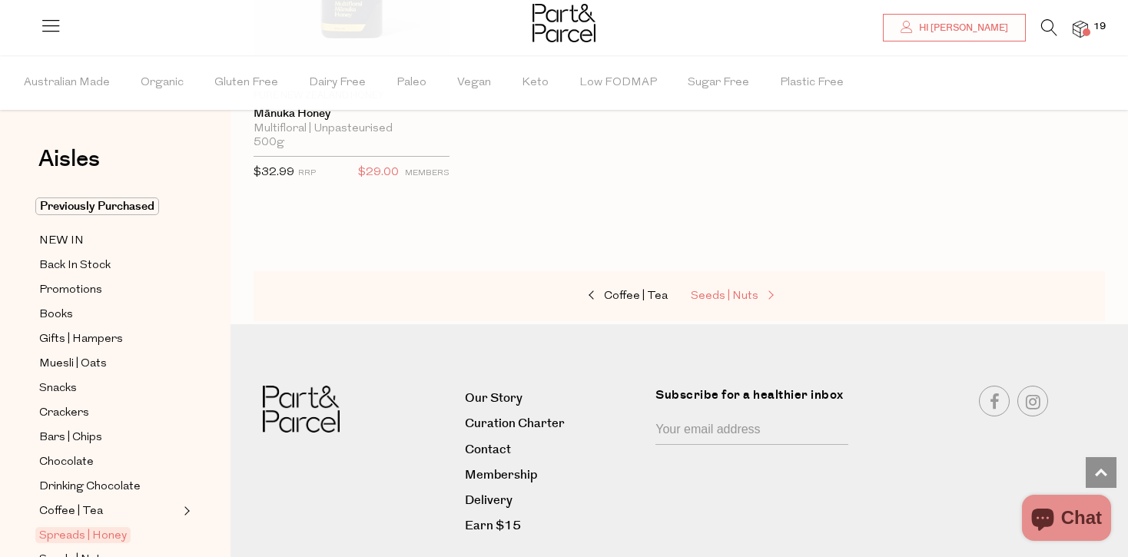
click at [762, 290] on span at bounding box center [769, 296] width 22 height 12
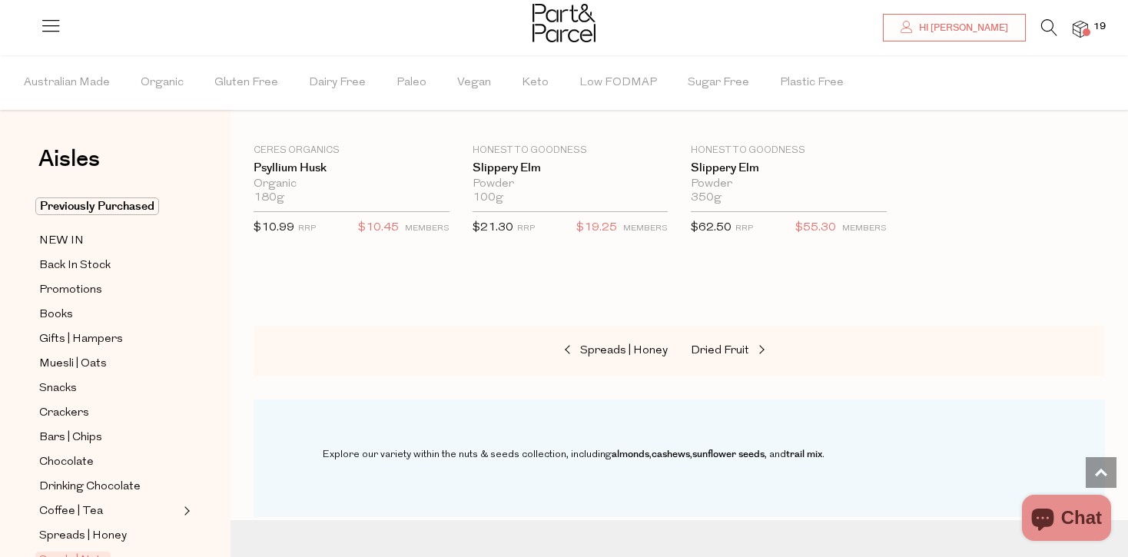
scroll to position [4288, 0]
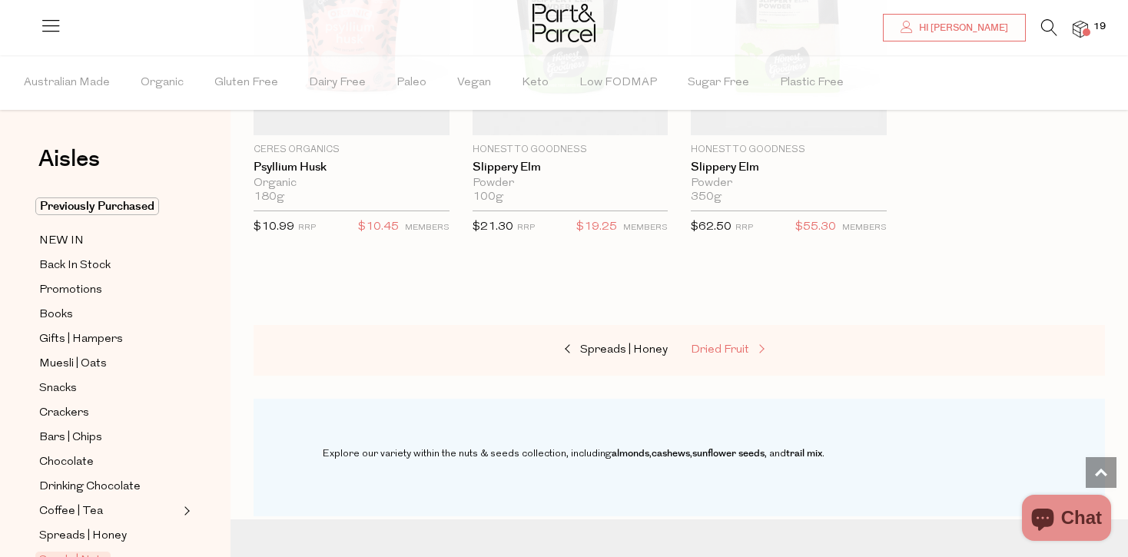
click at [729, 344] on span "Dried Fruit" at bounding box center [720, 350] width 58 height 12
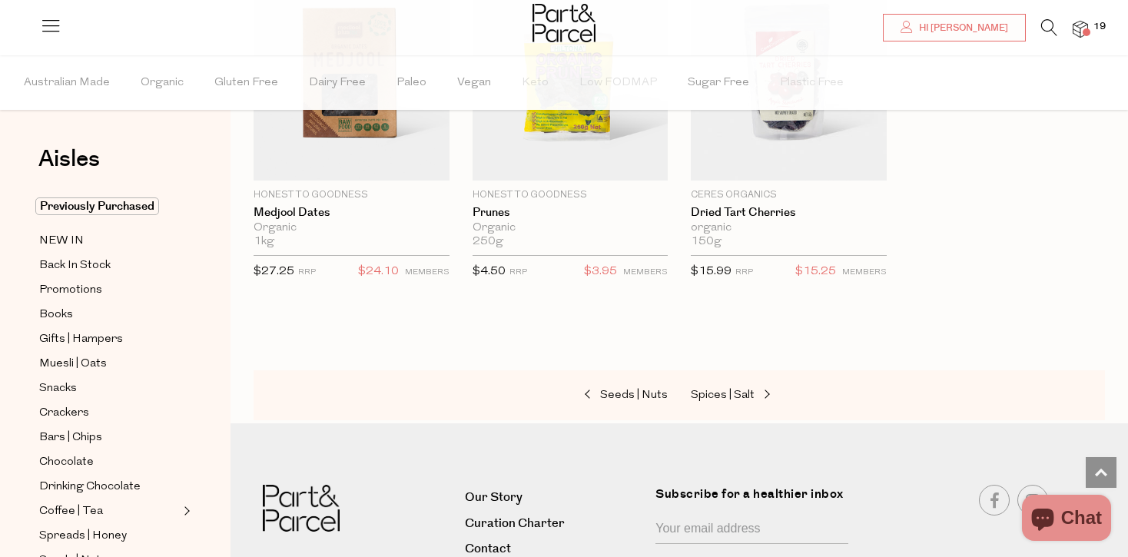
scroll to position [983, 0]
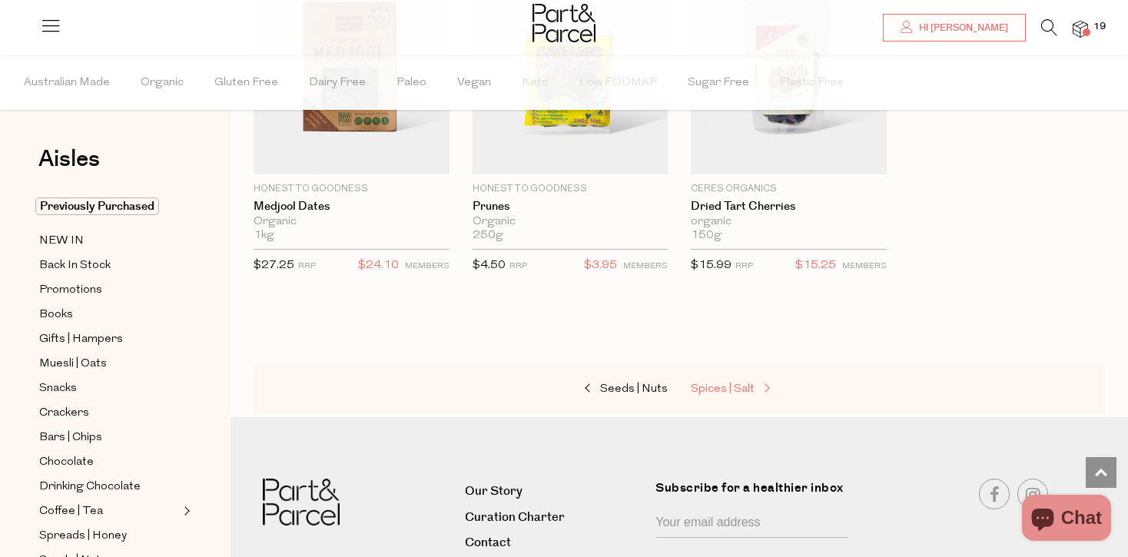
click at [739, 387] on span "Spices | Salt" at bounding box center [723, 389] width 64 height 12
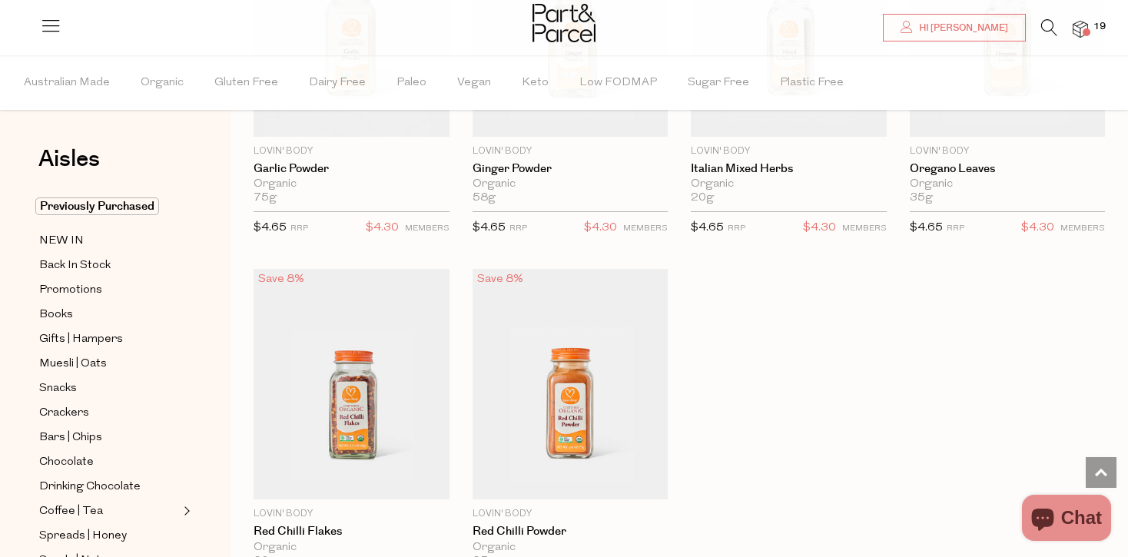
scroll to position [4307, 0]
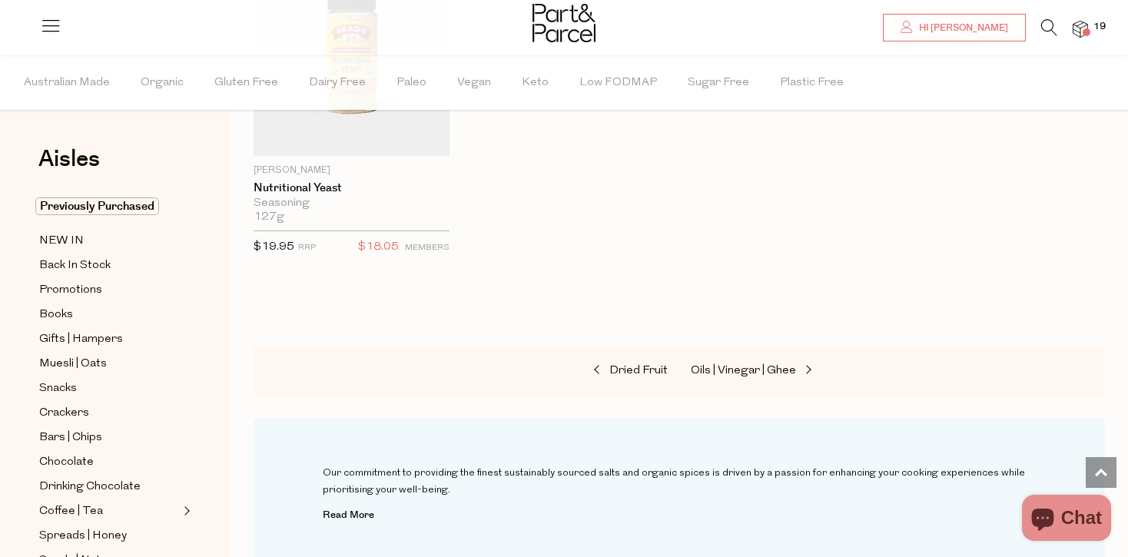
scroll to position [5396, 0]
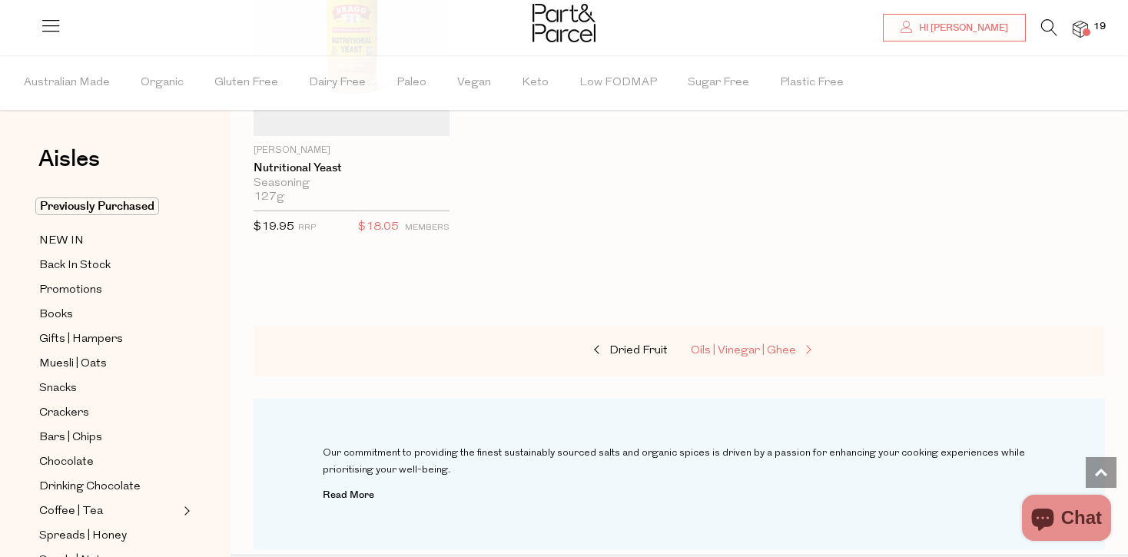
click at [778, 345] on span "Oils | Vinegar | Ghee" at bounding box center [743, 351] width 105 height 12
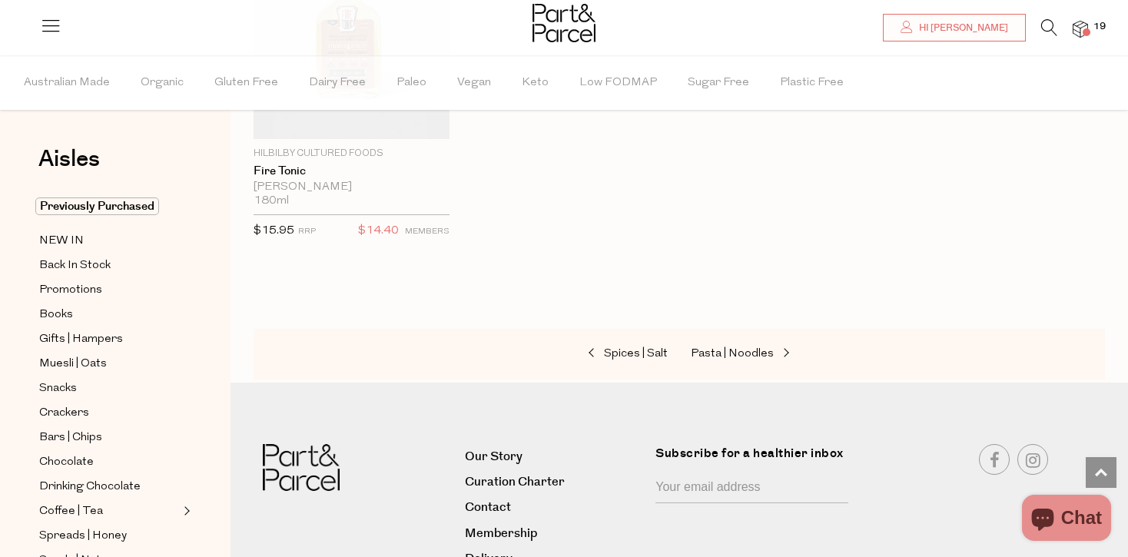
scroll to position [4290, 0]
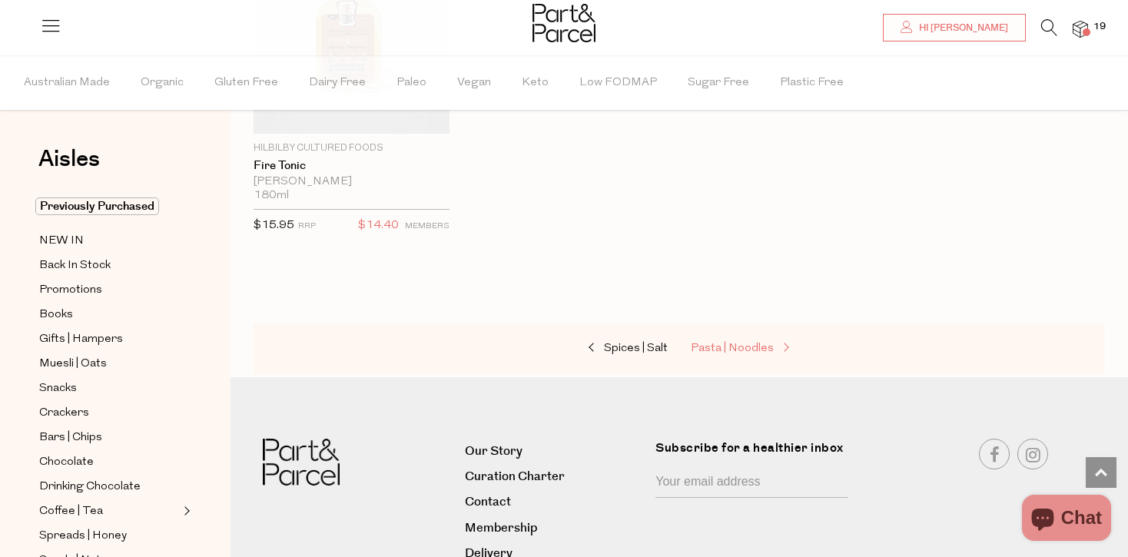
click at [760, 343] on span "Pasta | Noodles" at bounding box center [732, 349] width 83 height 12
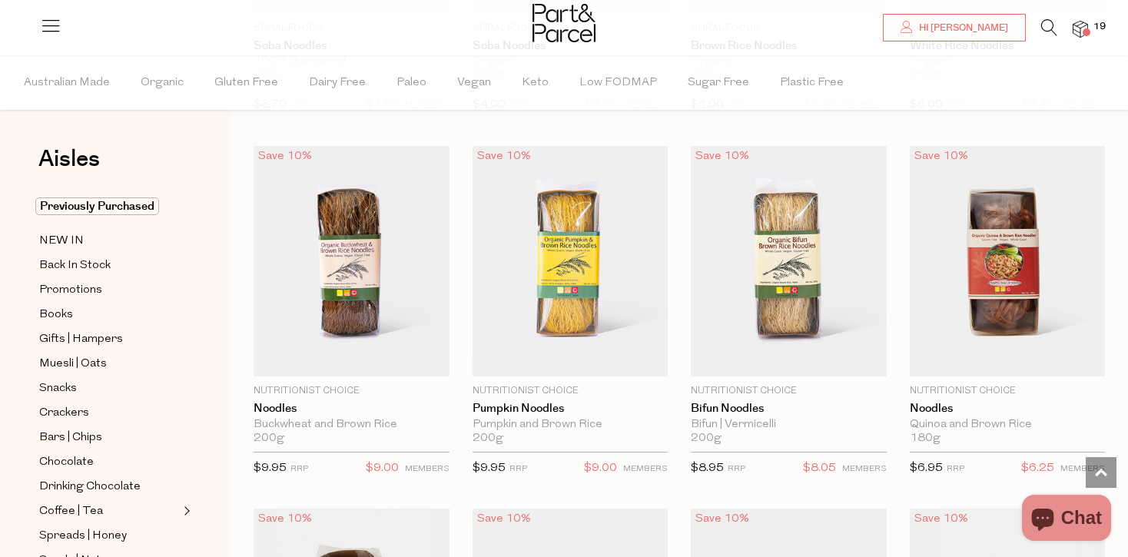
scroll to position [3685, 0]
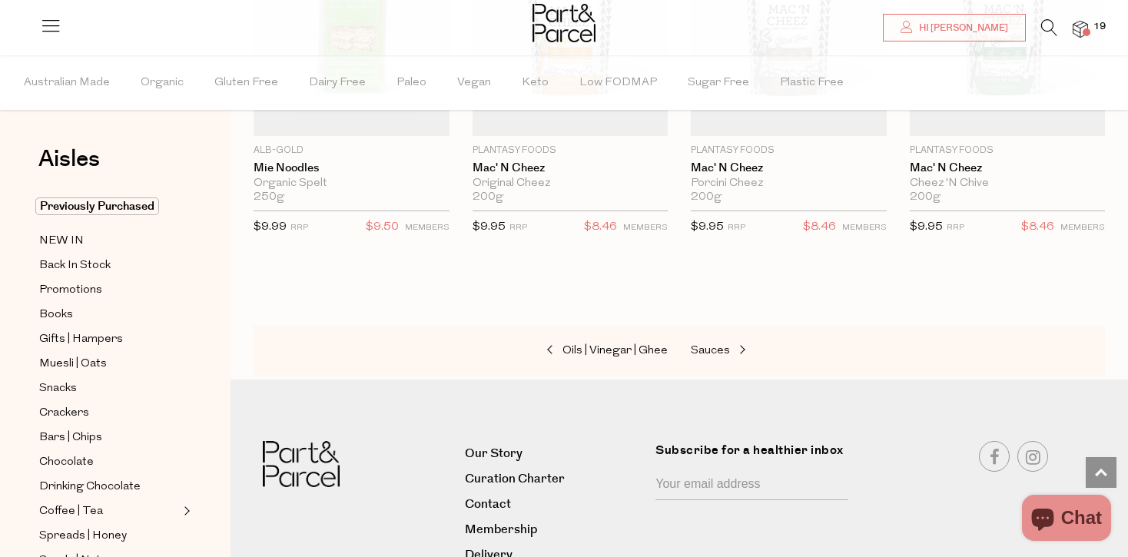
scroll to position [5025, 0]
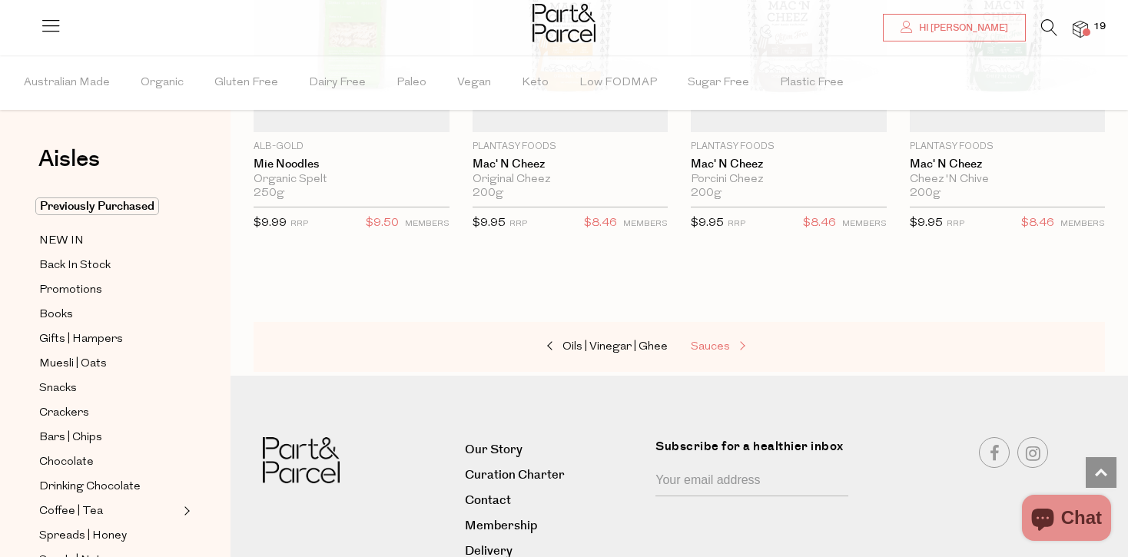
click at [718, 341] on span "Sauces" at bounding box center [710, 347] width 39 height 12
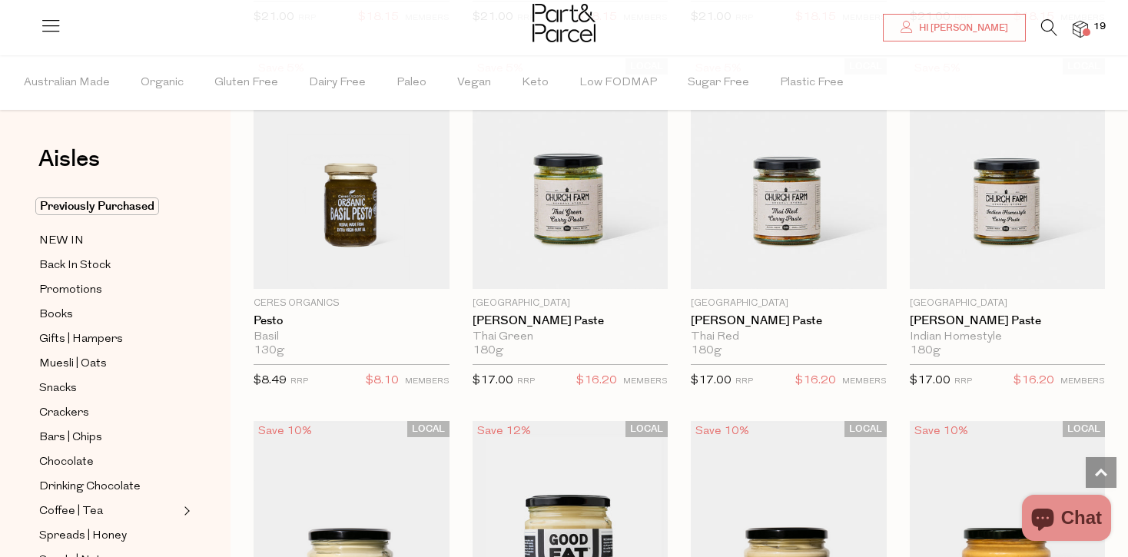
scroll to position [1232, 0]
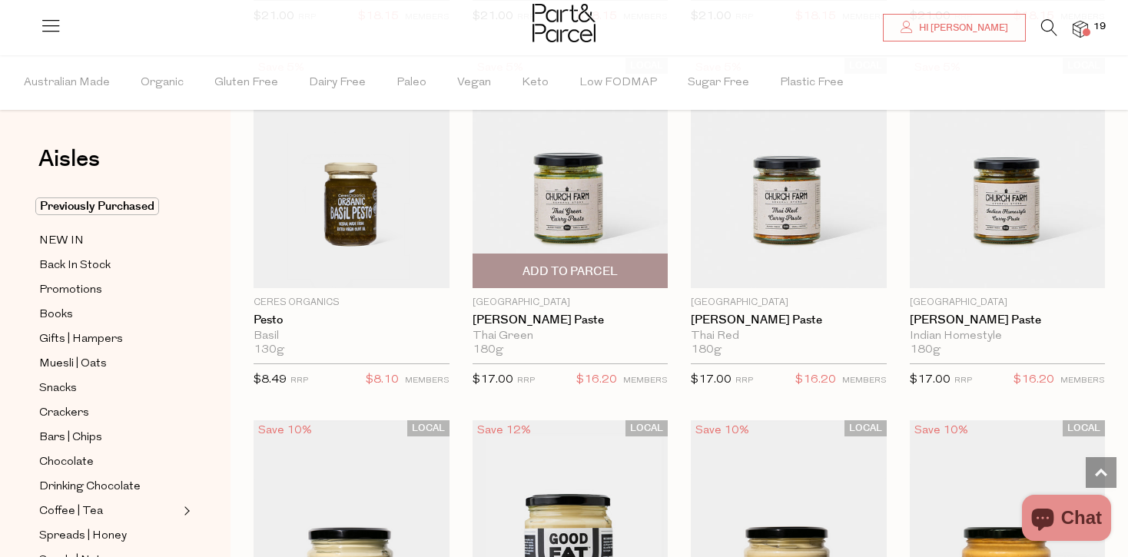
click at [568, 268] on span "Add To Parcel" at bounding box center [570, 272] width 95 height 16
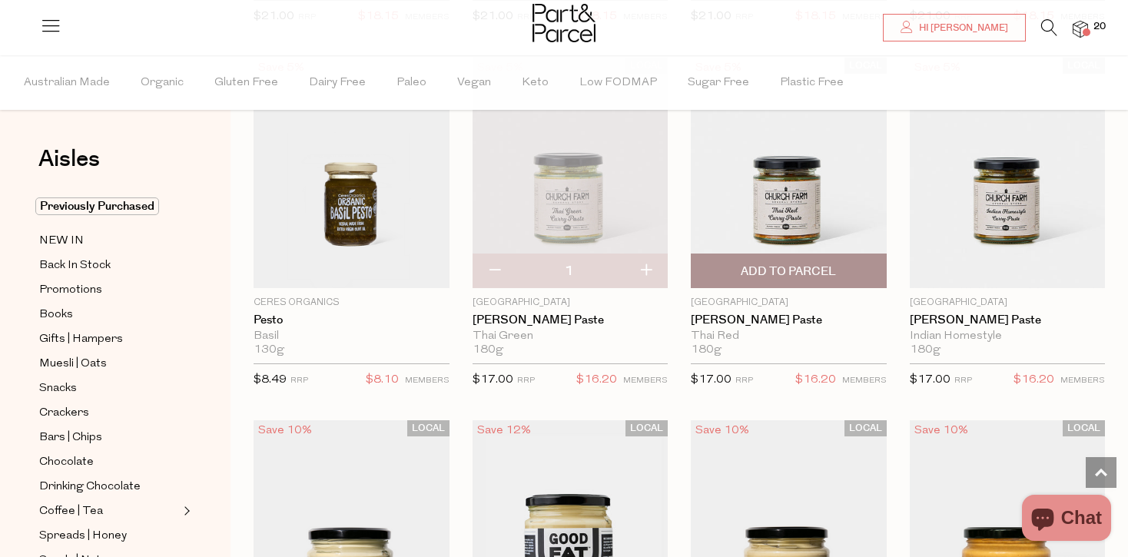
click at [785, 264] on span "Add To Parcel" at bounding box center [788, 272] width 95 height 16
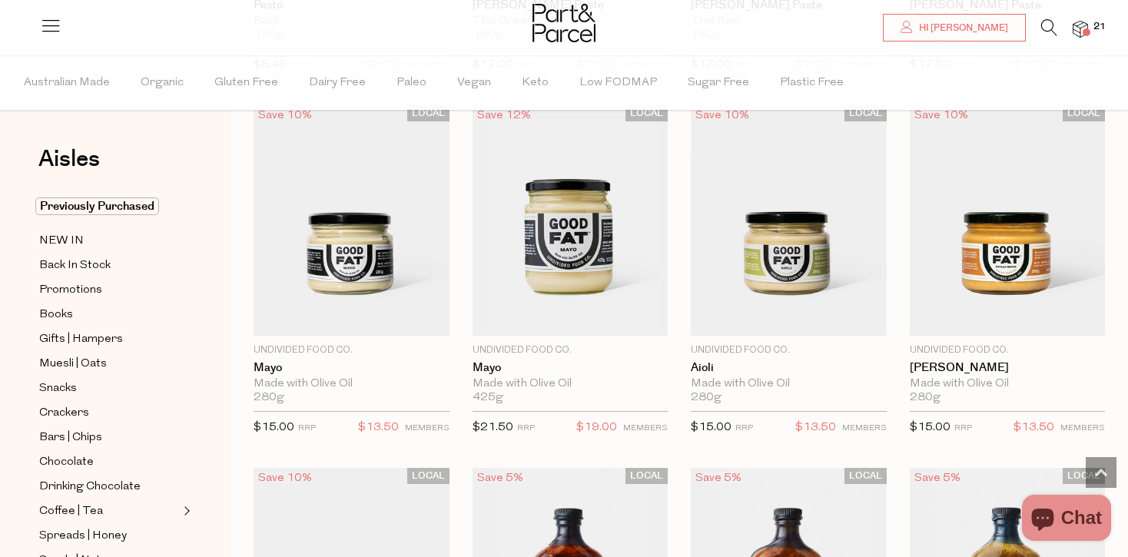
scroll to position [1548, 0]
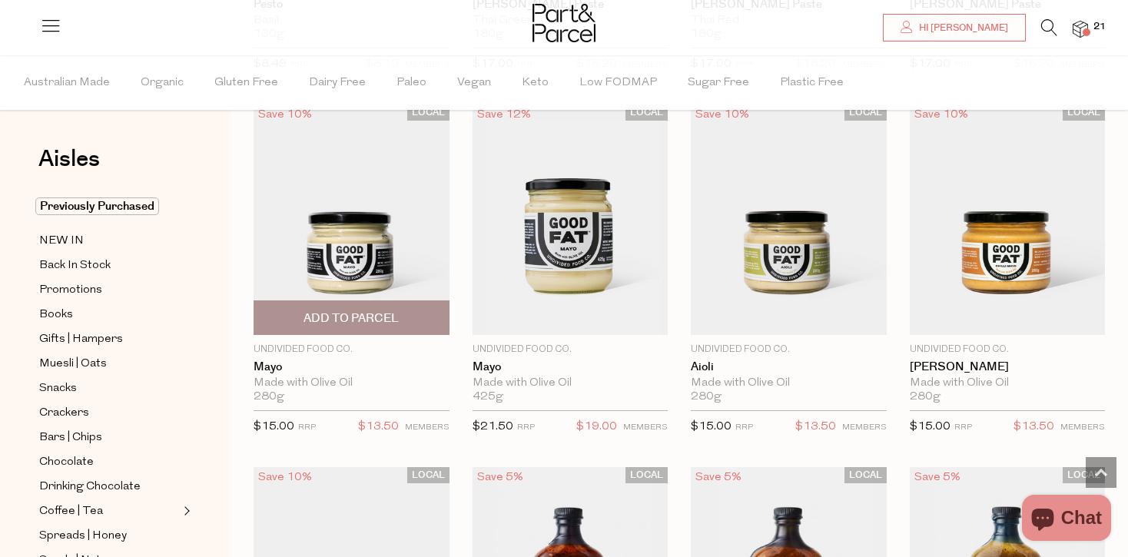
click at [357, 307] on span "Add To Parcel" at bounding box center [351, 317] width 187 height 33
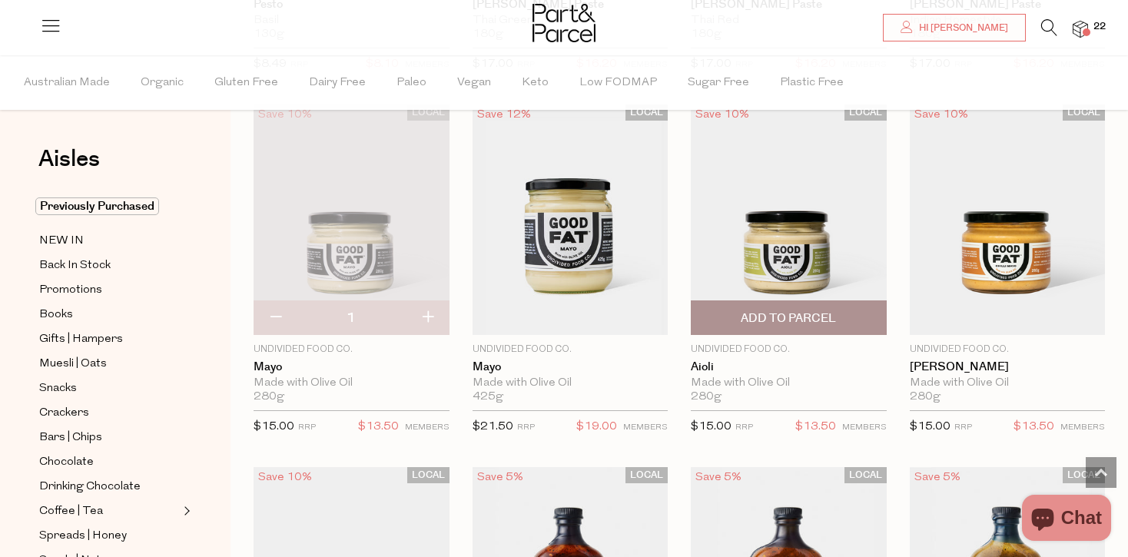
click at [791, 317] on span "Add To Parcel" at bounding box center [788, 318] width 95 height 16
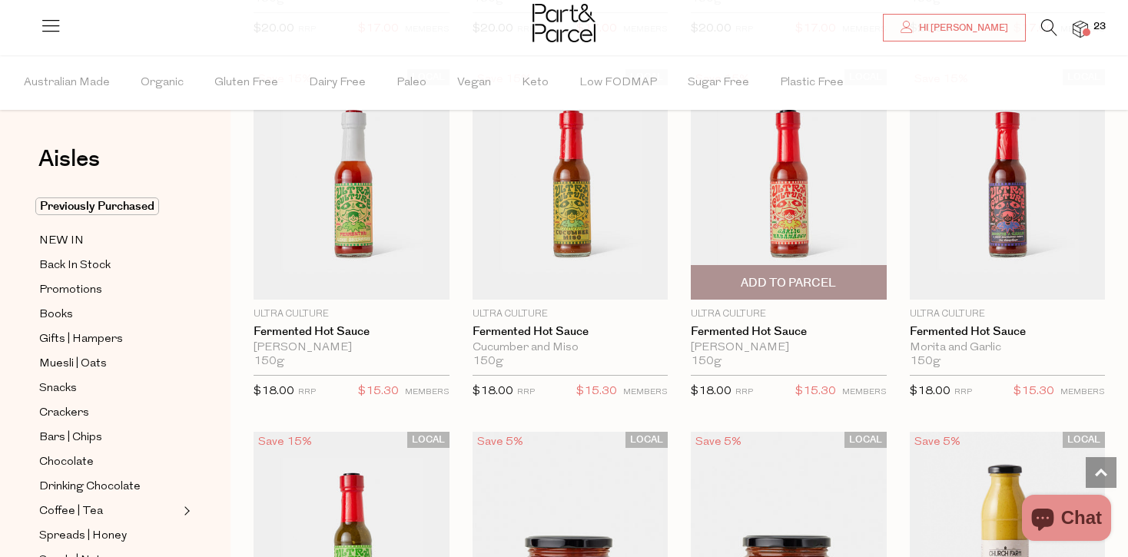
scroll to position [3001, 0]
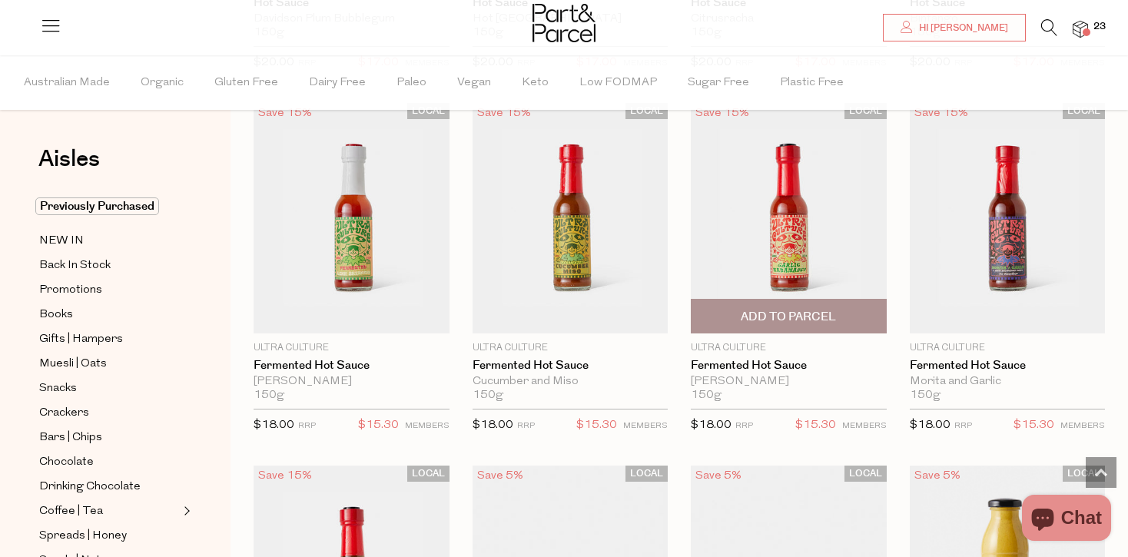
click at [805, 226] on img at bounding box center [789, 218] width 196 height 231
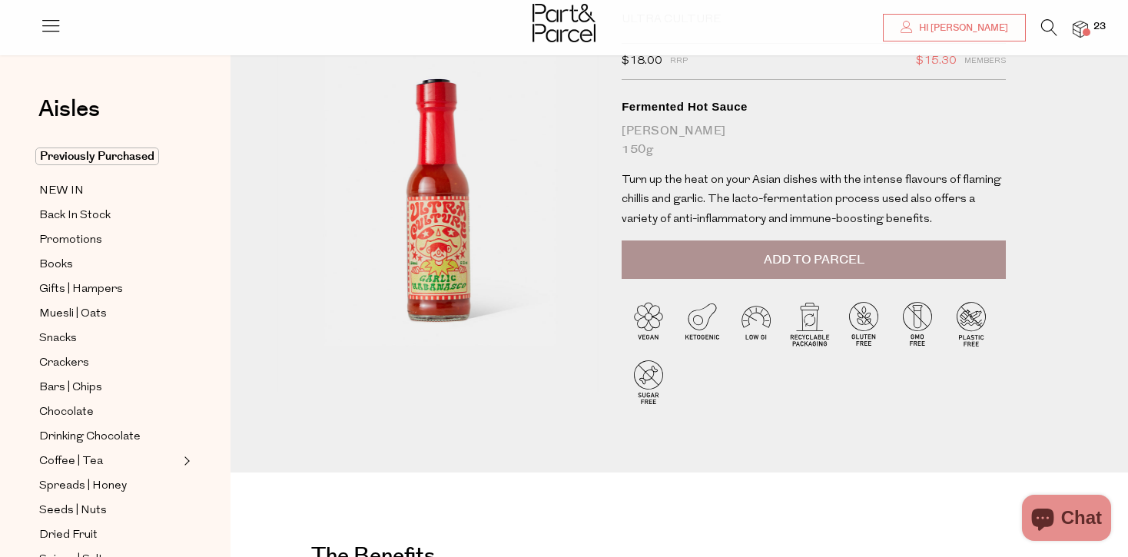
scroll to position [88, 0]
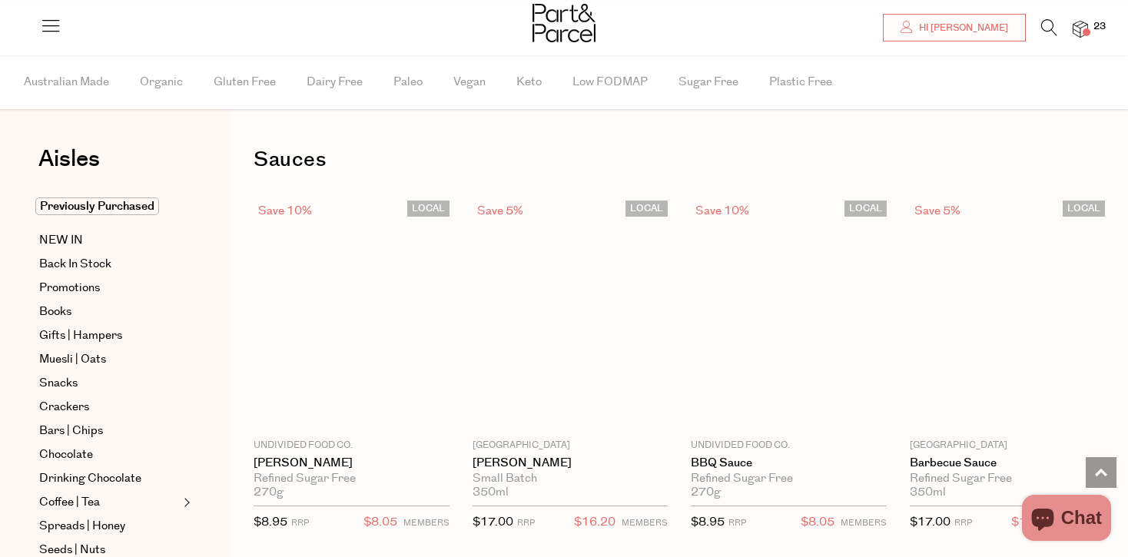
scroll to position [1296, 0]
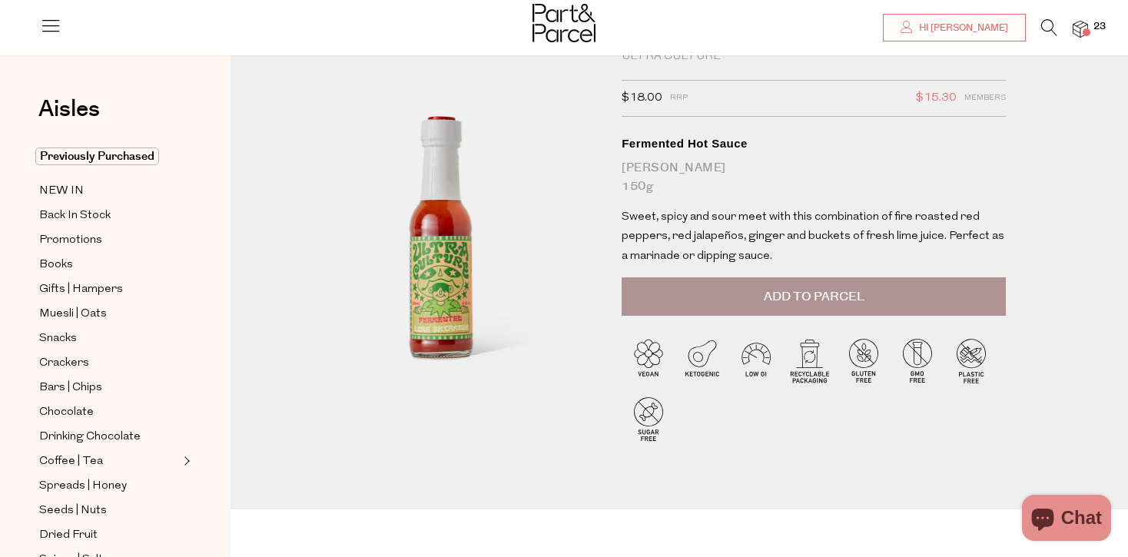
scroll to position [32, 0]
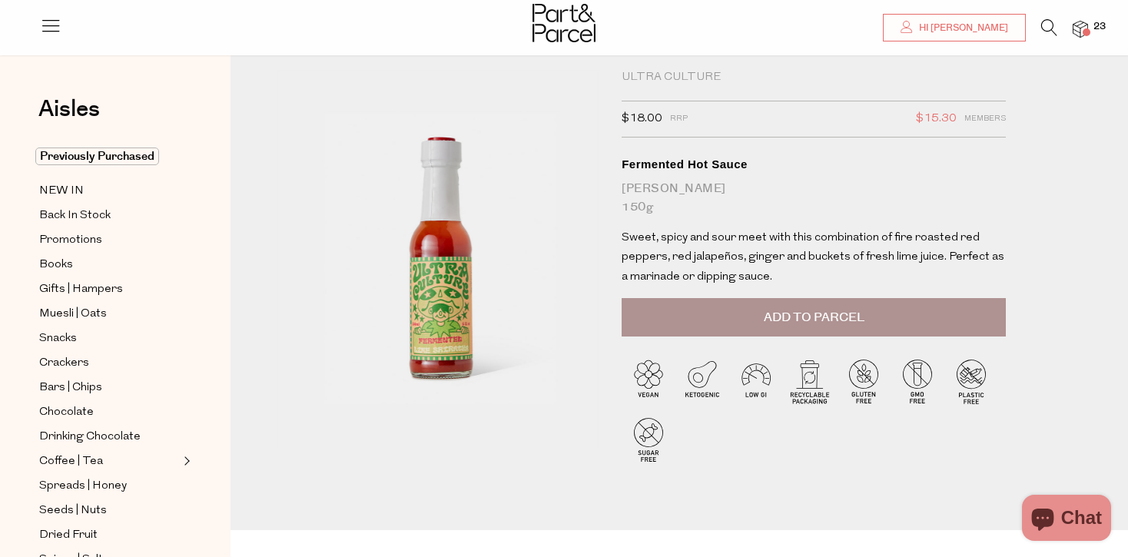
click at [822, 317] on span "Add to Parcel" at bounding box center [814, 318] width 101 height 18
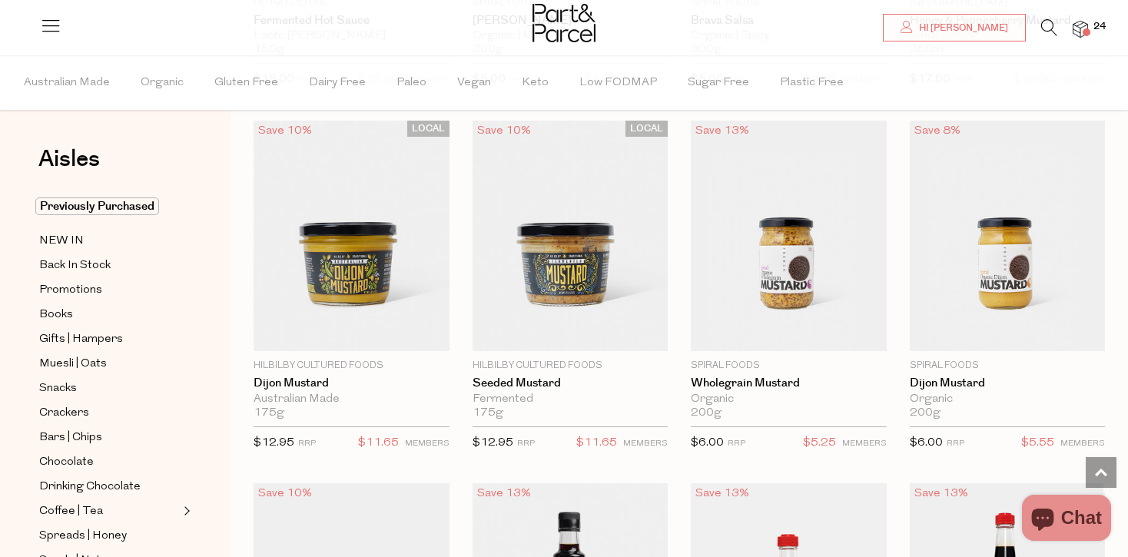
scroll to position [3710, 0]
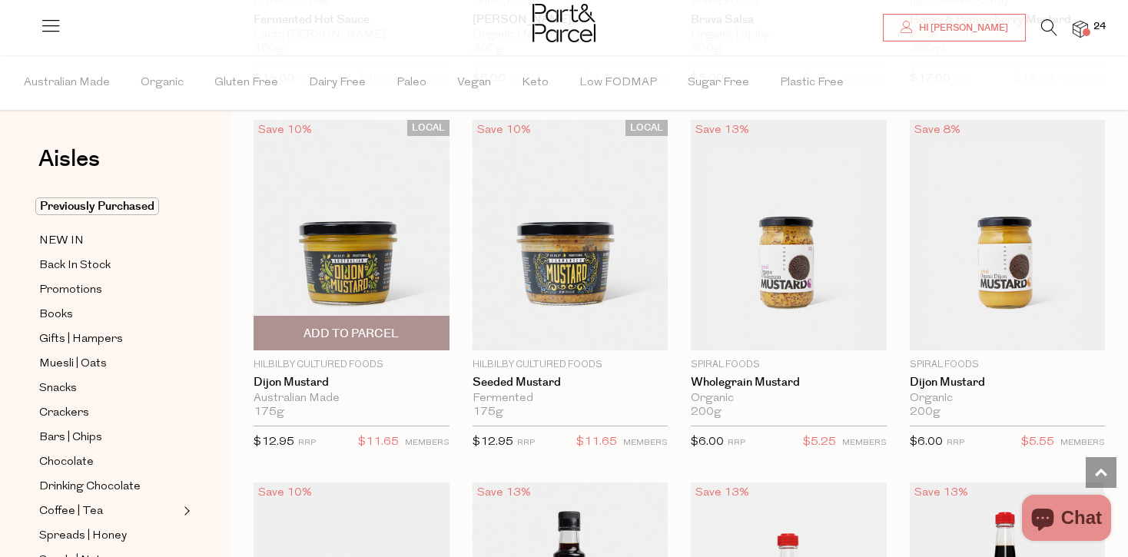
click at [340, 245] on img at bounding box center [352, 235] width 196 height 231
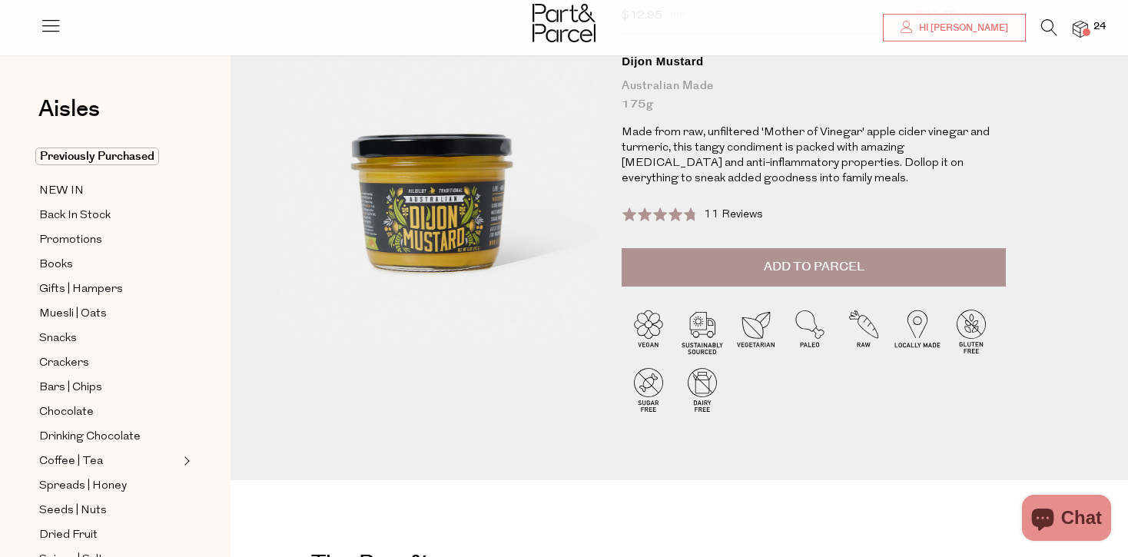
scroll to position [134, 0]
click at [827, 279] on button "Add to Parcel" at bounding box center [814, 268] width 384 height 38
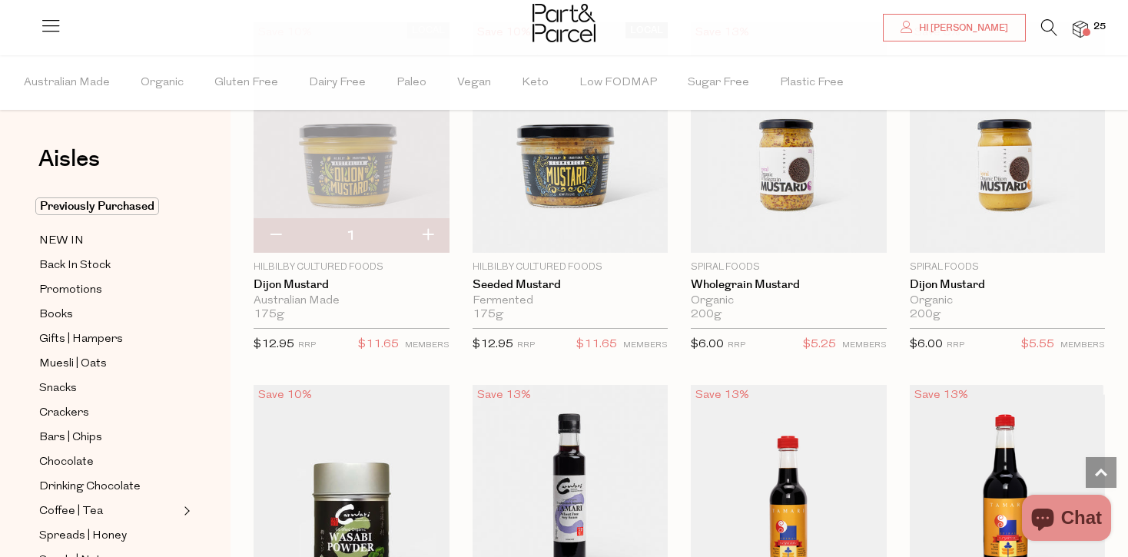
scroll to position [3978, 0]
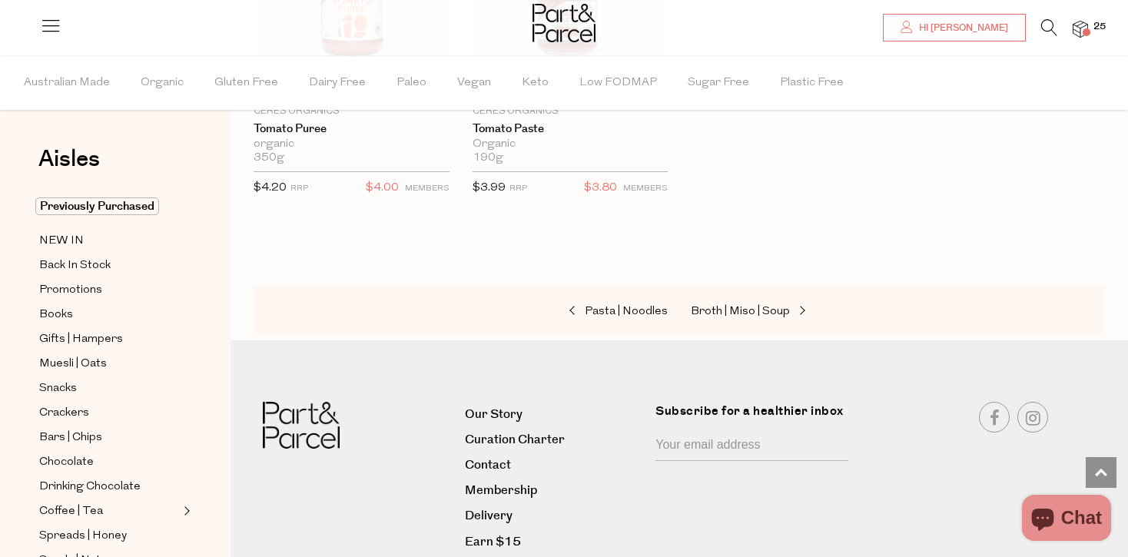
scroll to position [6144, 0]
click at [749, 307] on span "Broth | Miso | Soup" at bounding box center [740, 310] width 99 height 12
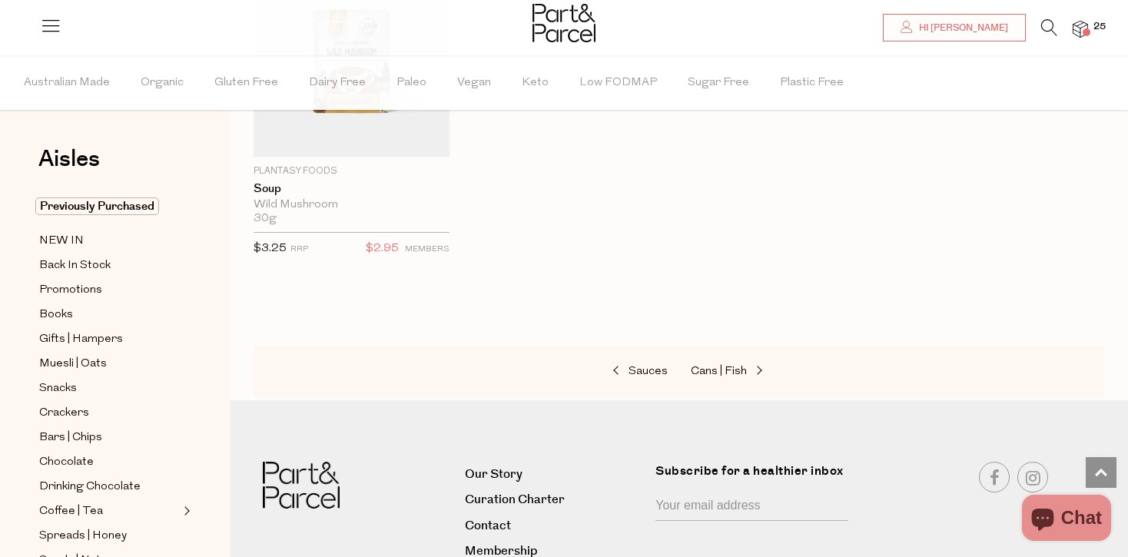
scroll to position [3179, 0]
click at [719, 373] on span "Cans | Fish" at bounding box center [719, 370] width 56 height 12
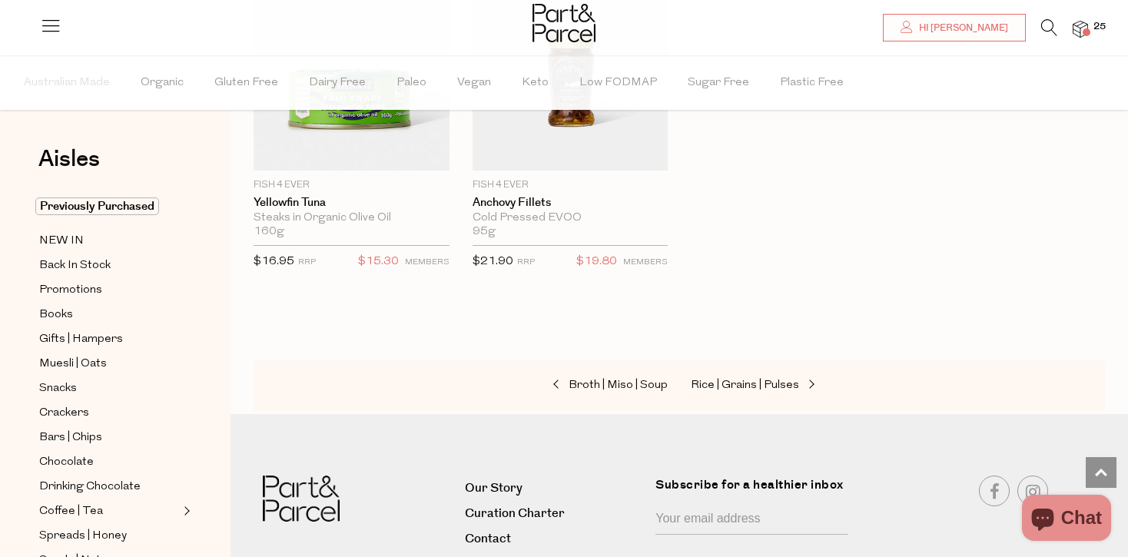
scroll to position [2443, 0]
click at [754, 378] on span "Rice | Grains | Pulses" at bounding box center [745, 384] width 108 height 12
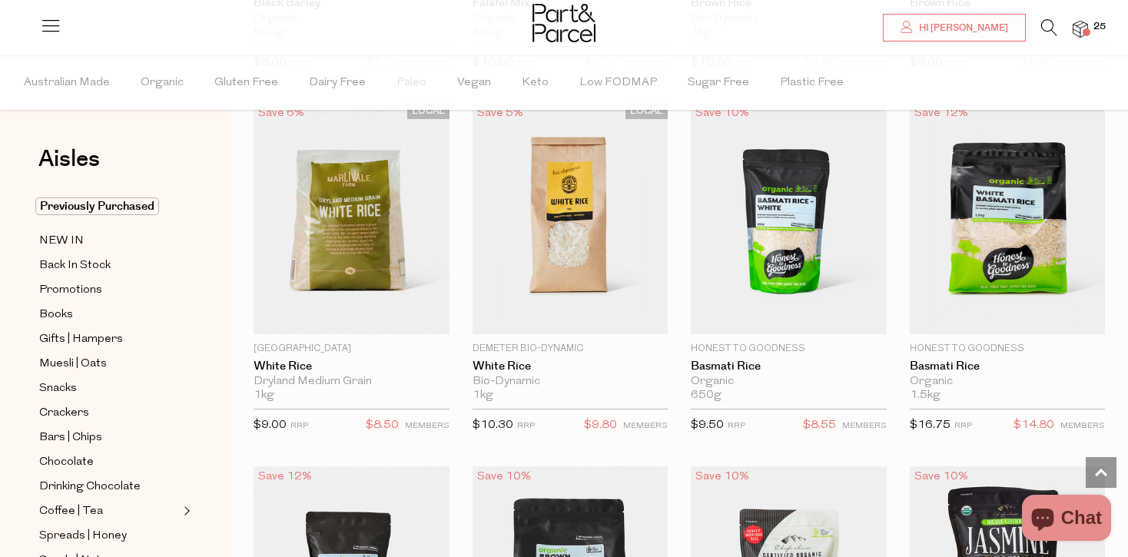
scroll to position [794, 0]
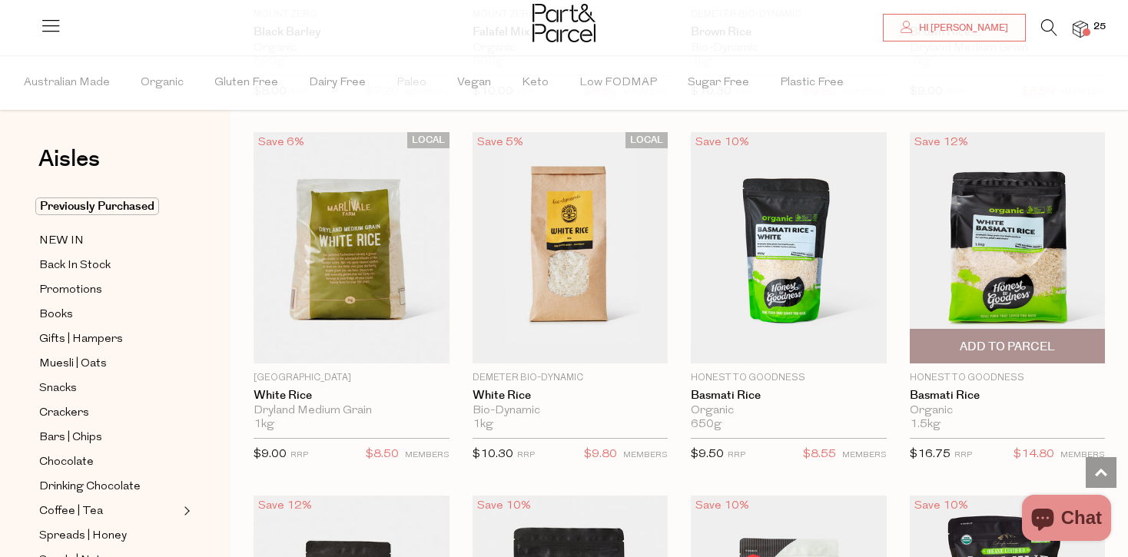
click at [1011, 352] on span "Add To Parcel" at bounding box center [1007, 347] width 95 height 16
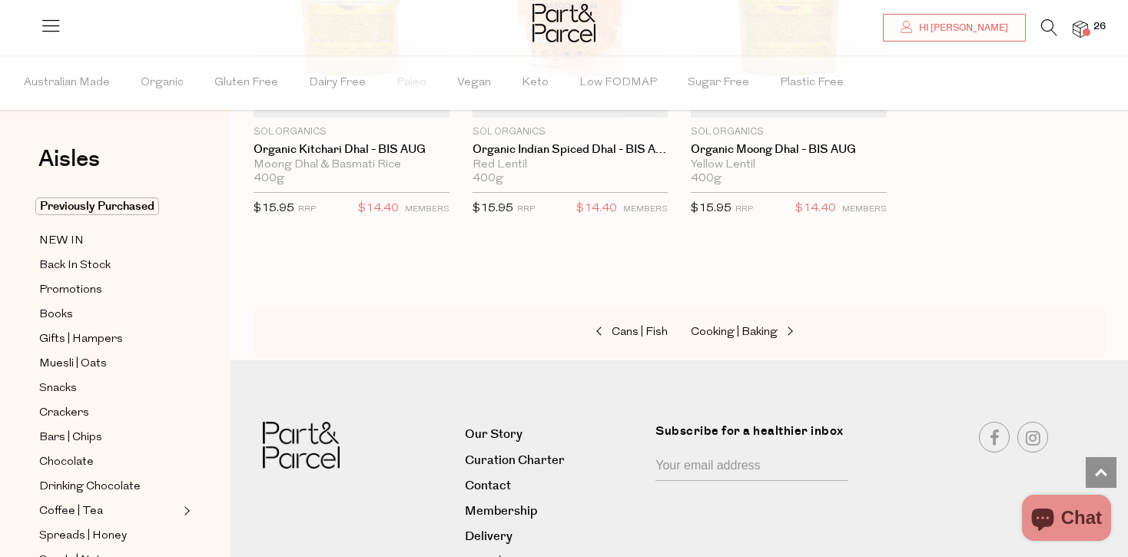
scroll to position [3581, 0]
click at [768, 322] on link "Cooking | Baking" at bounding box center [768, 332] width 154 height 20
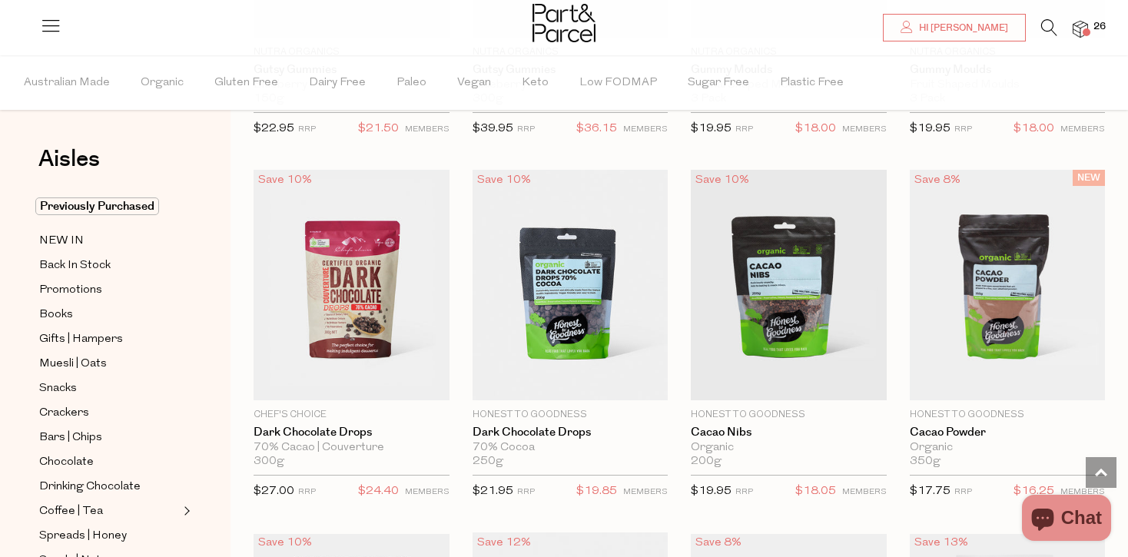
scroll to position [2209, 0]
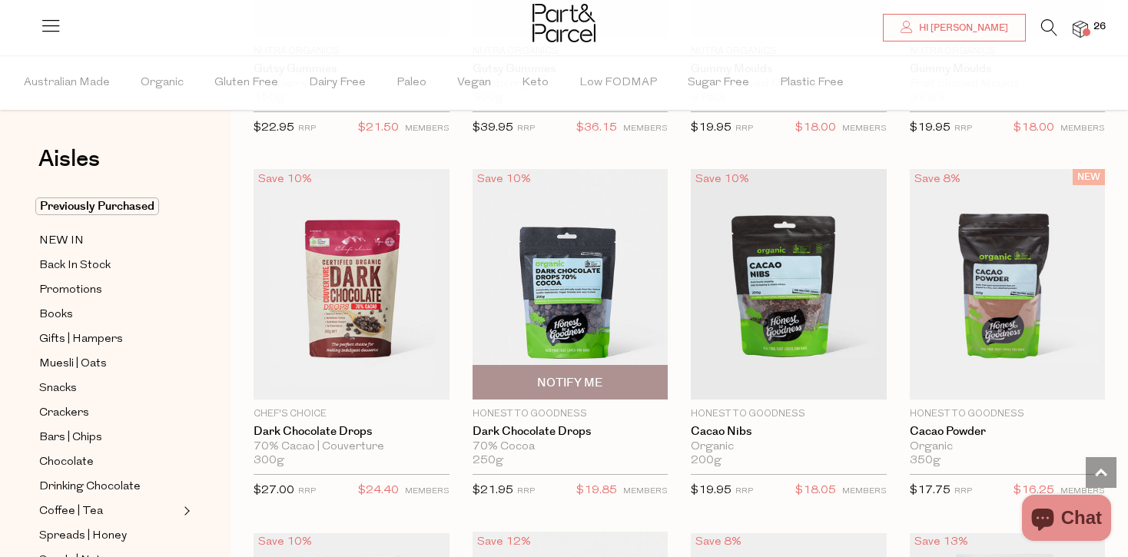
click at [579, 310] on img at bounding box center [571, 284] width 196 height 231
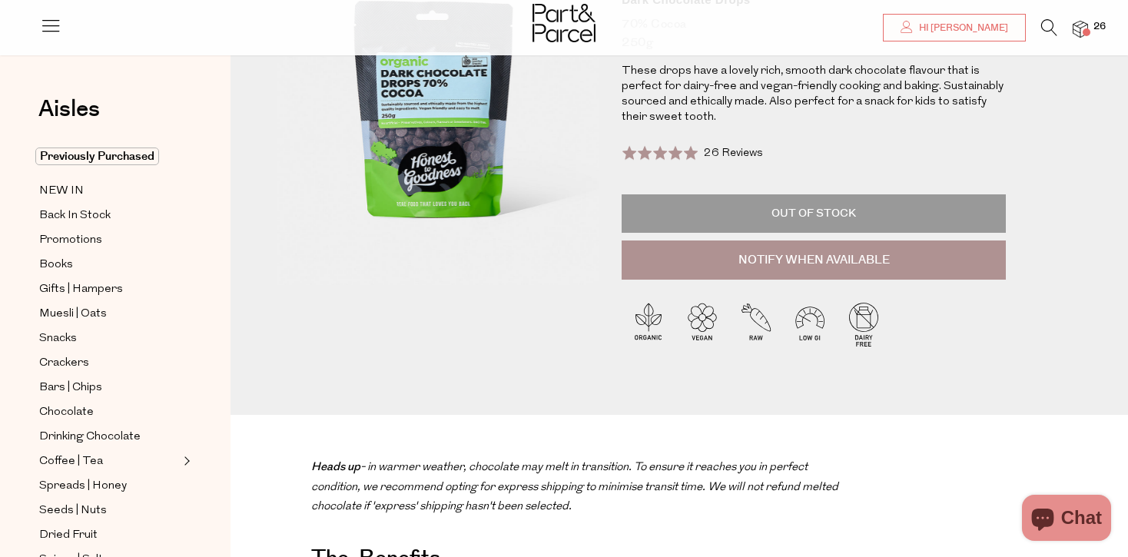
scroll to position [192, 0]
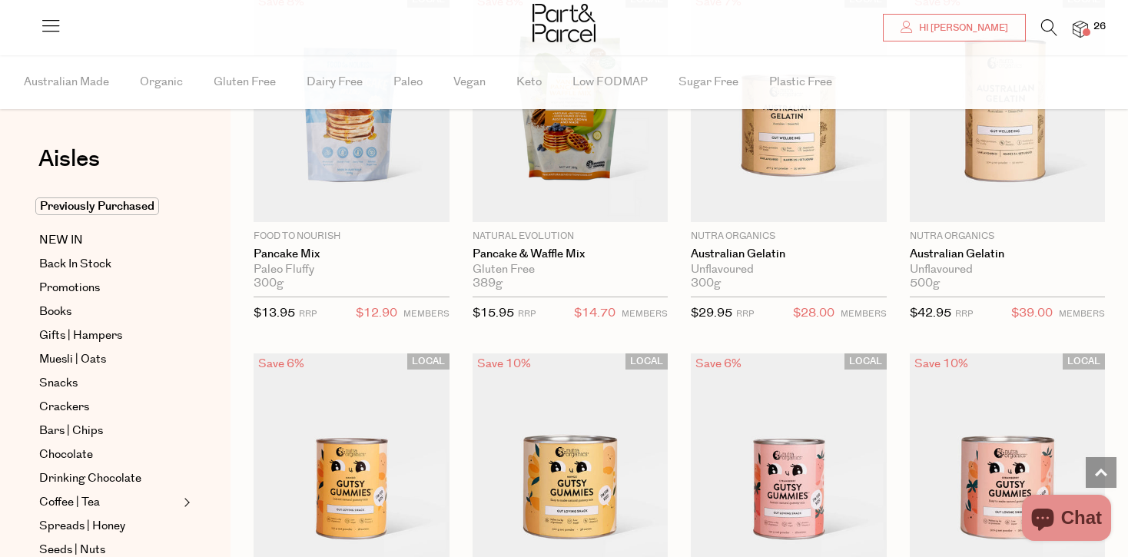
scroll to position [2209, 0]
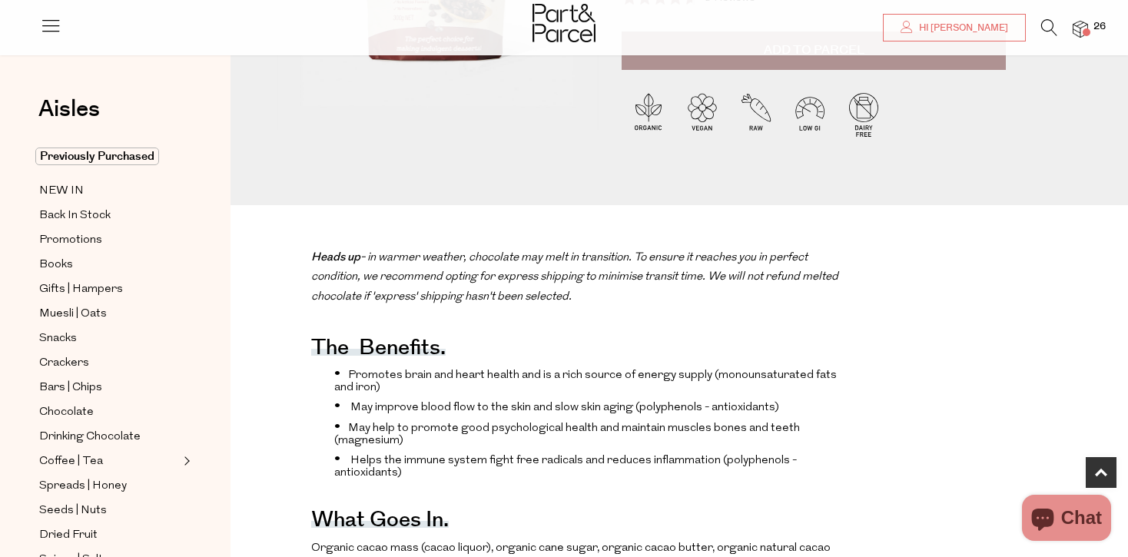
scroll to position [341, 0]
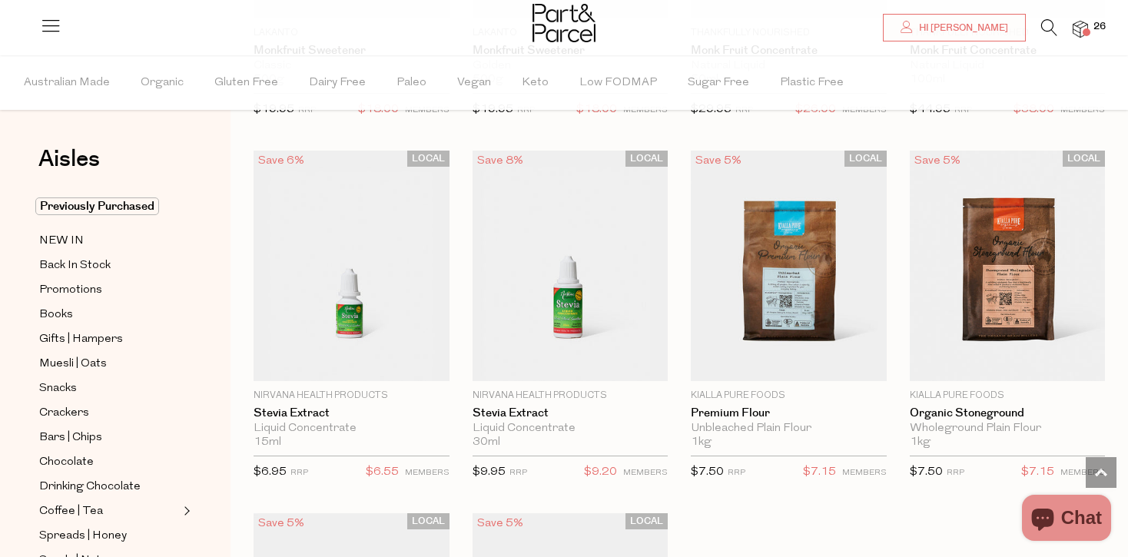
scroll to position [4049, 0]
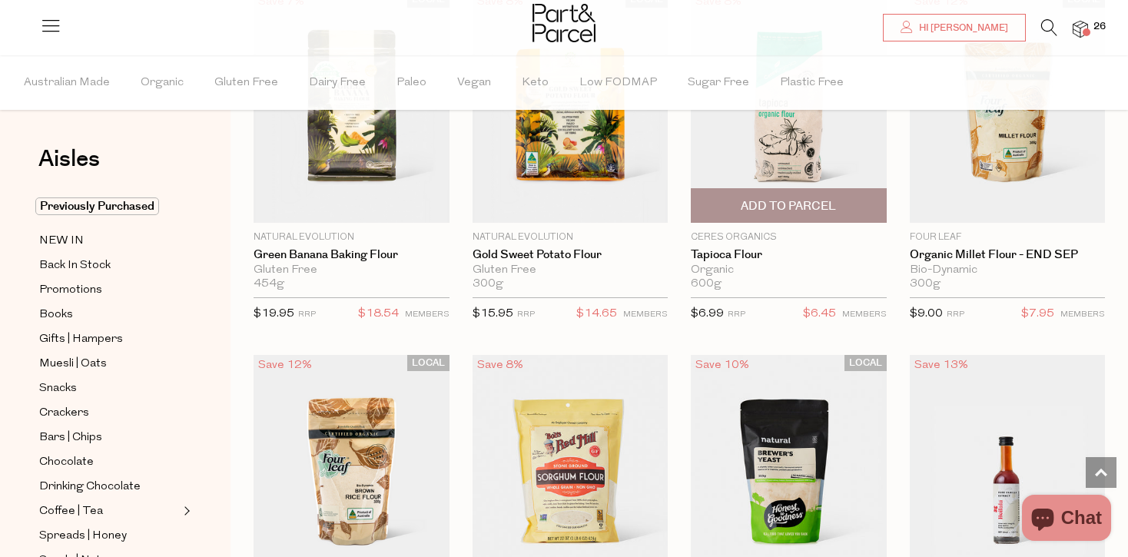
scroll to position [6242, 0]
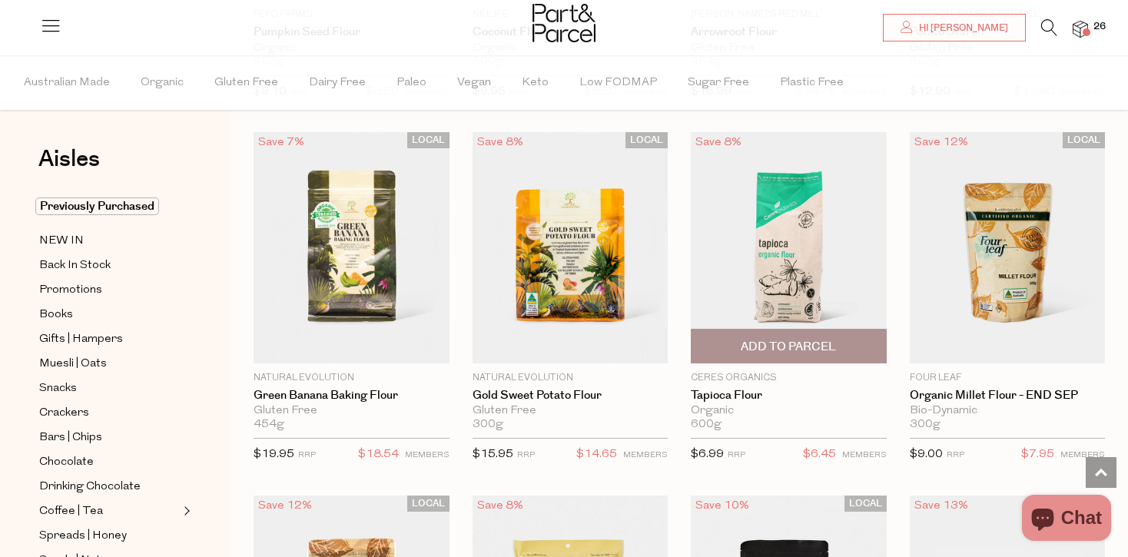
click at [772, 344] on span "Add To Parcel" at bounding box center [788, 347] width 95 height 16
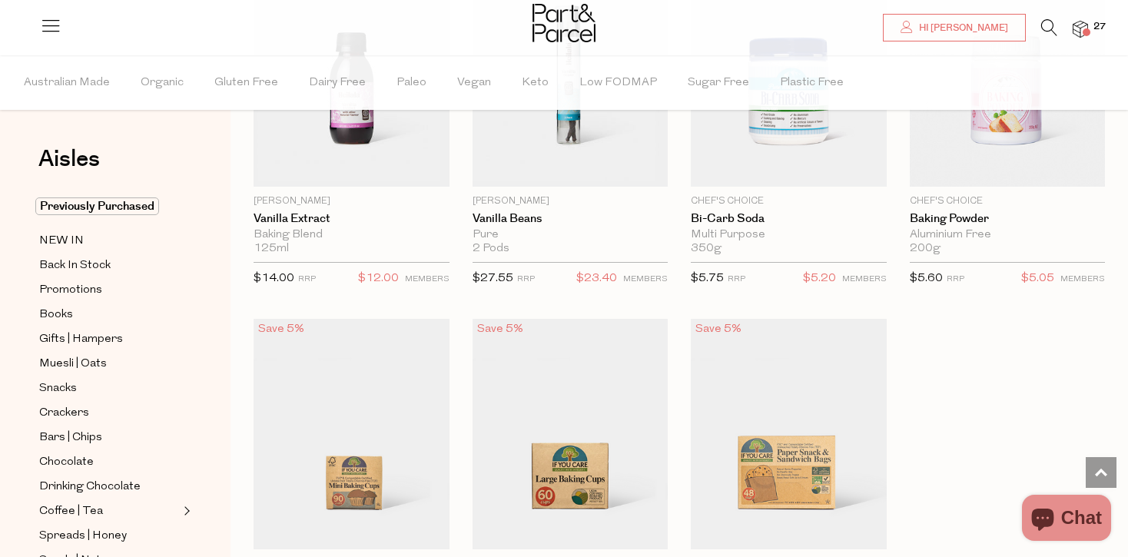
scroll to position [7150, 0]
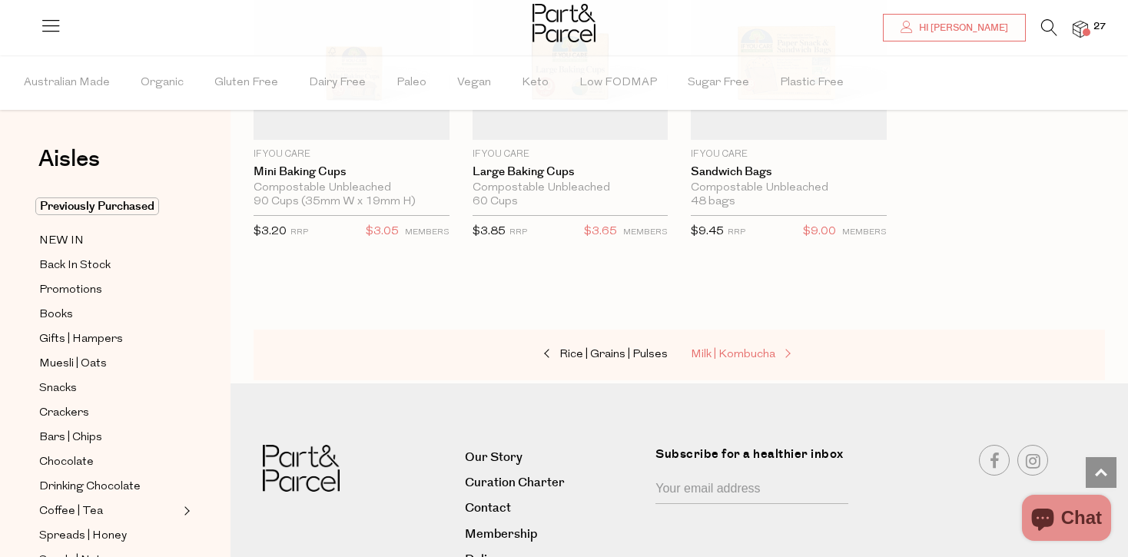
click at [732, 349] on span "Milk | Kombucha" at bounding box center [733, 355] width 85 height 12
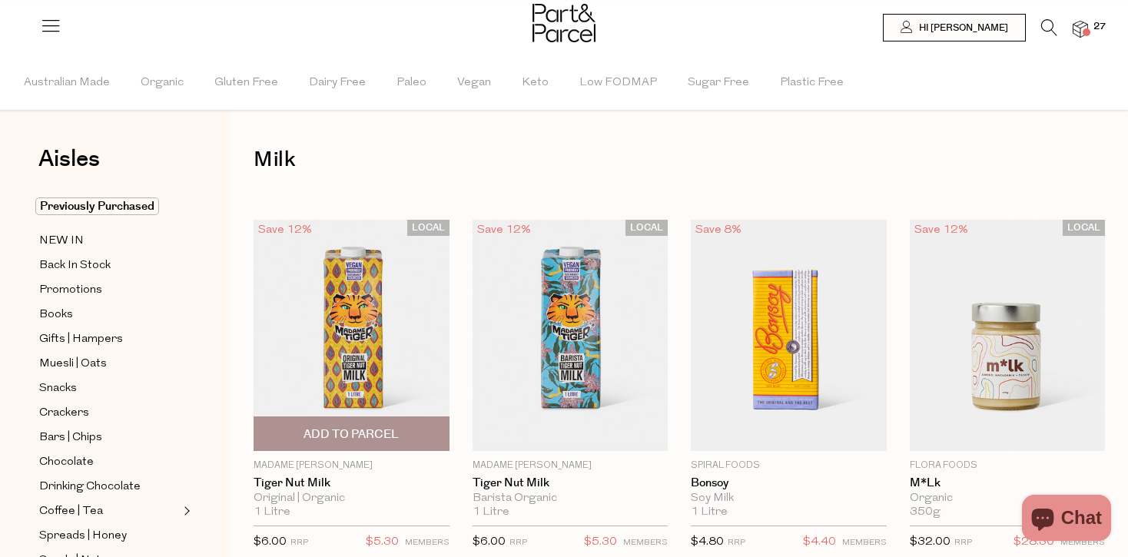
click at [363, 304] on img at bounding box center [352, 335] width 196 height 231
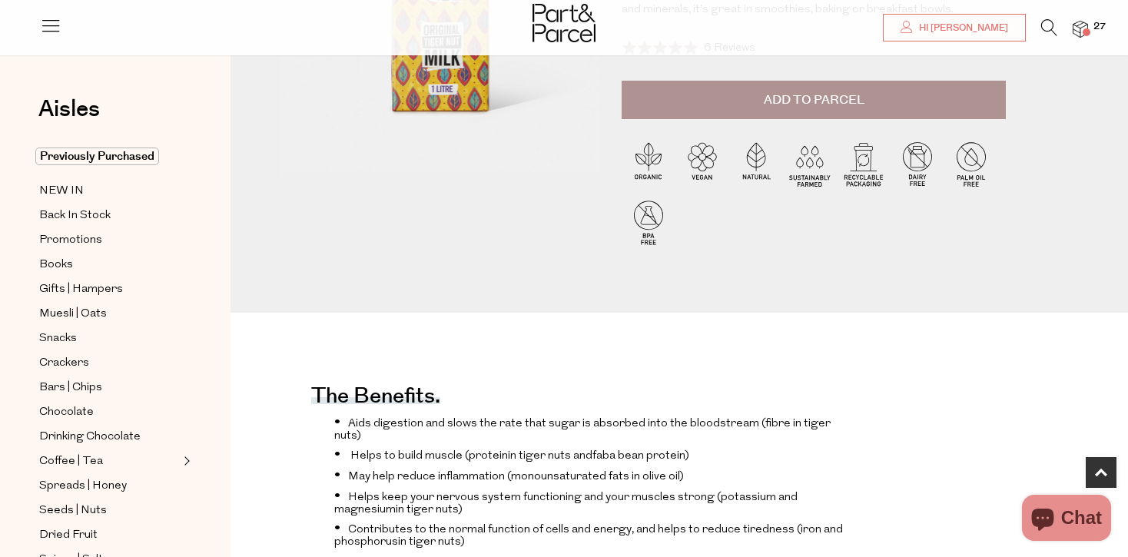
scroll to position [274, 0]
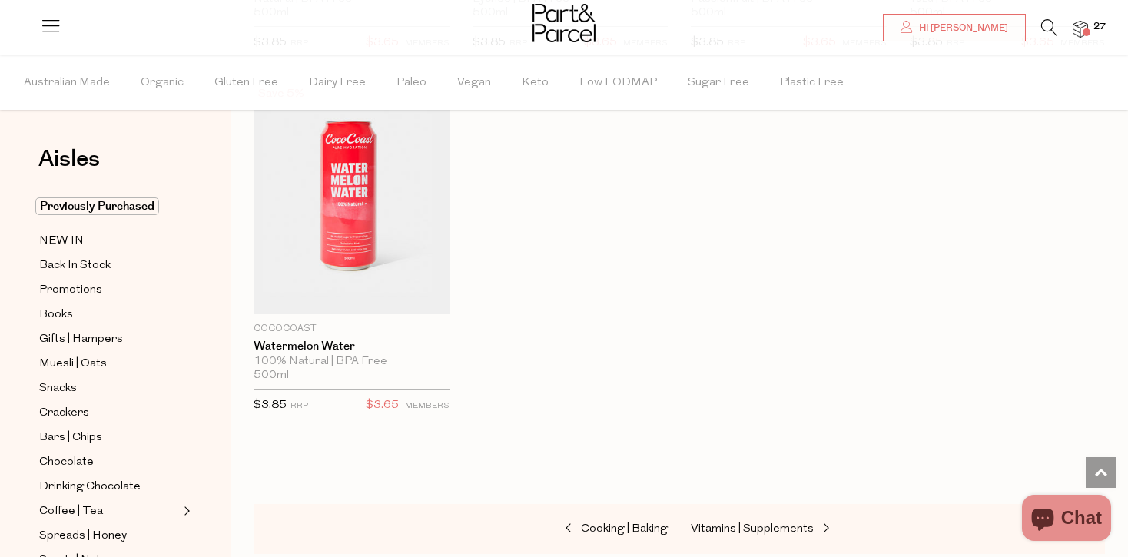
scroll to position [3135, 0]
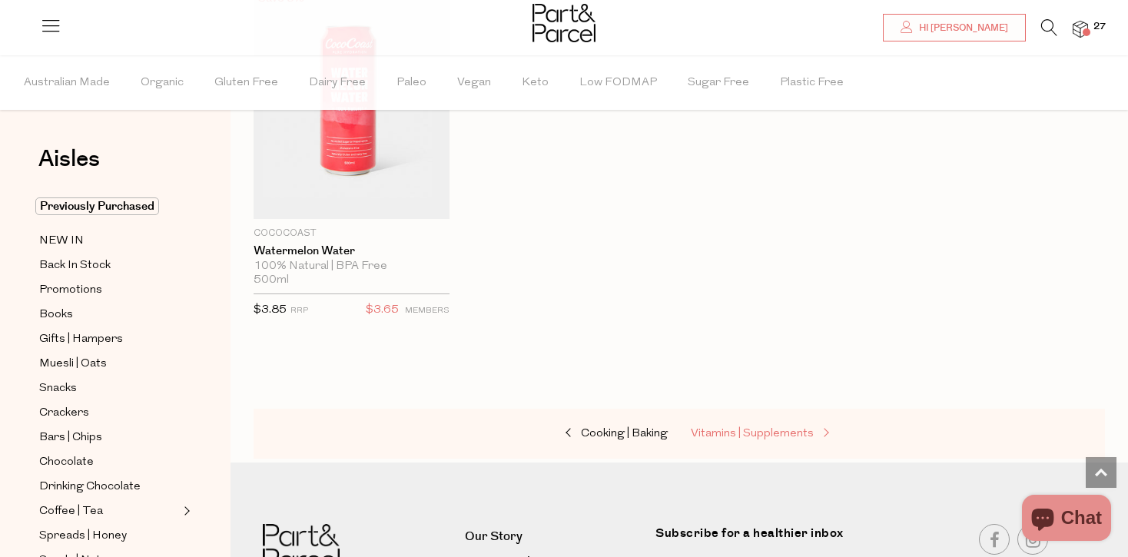
click at [743, 424] on link "Vitamins | Supplements" at bounding box center [768, 434] width 154 height 20
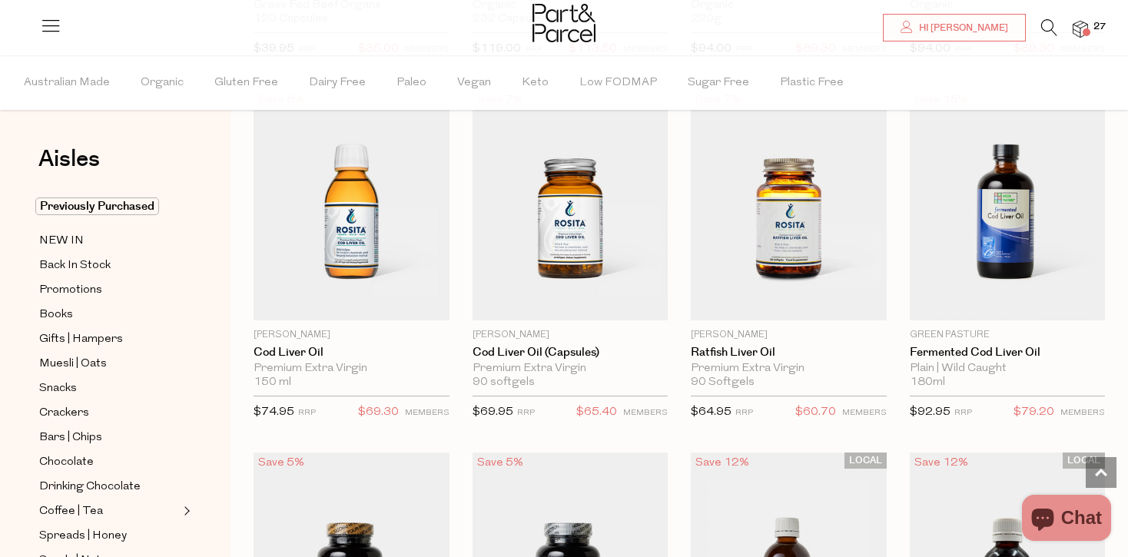
scroll to position [3739, 0]
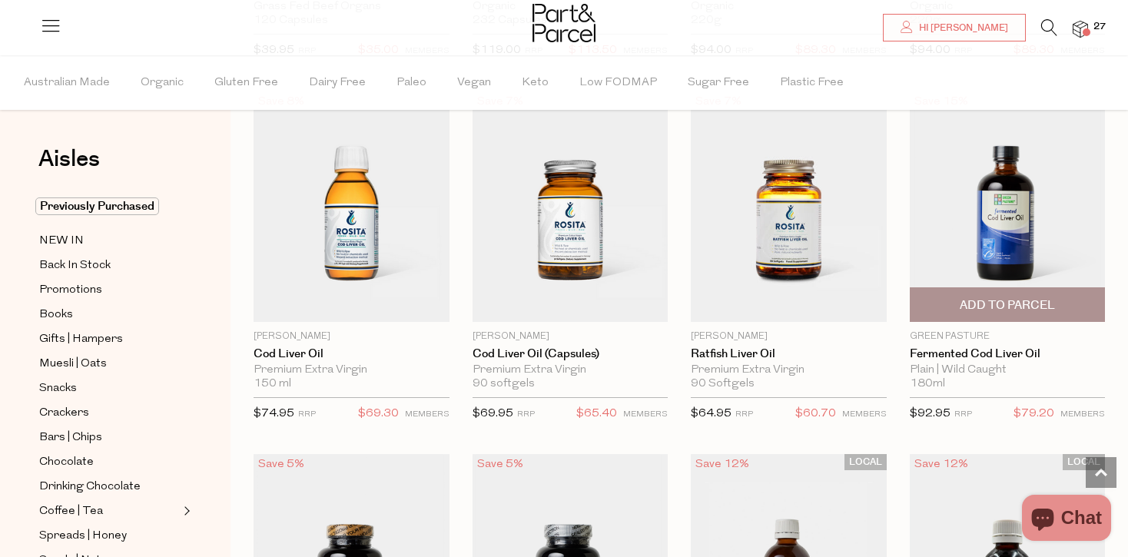
click at [1007, 204] on img at bounding box center [1008, 206] width 196 height 231
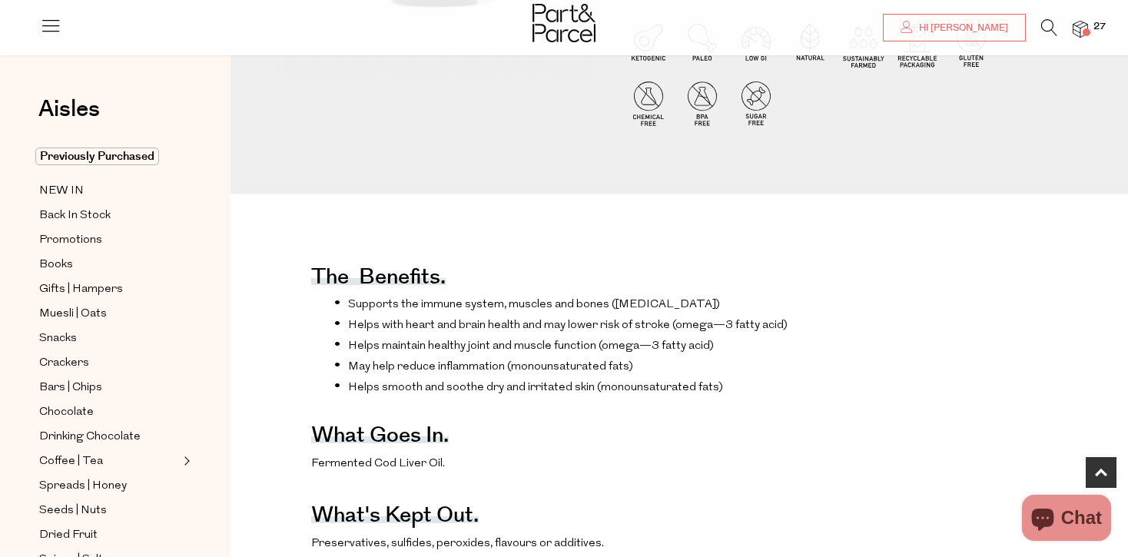
scroll to position [405, 0]
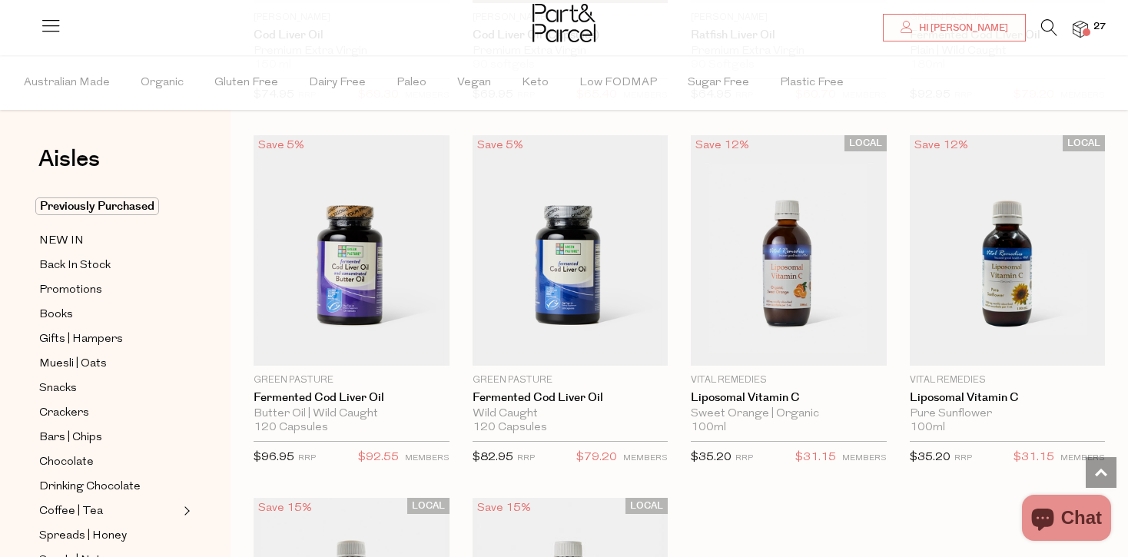
scroll to position [4058, 0]
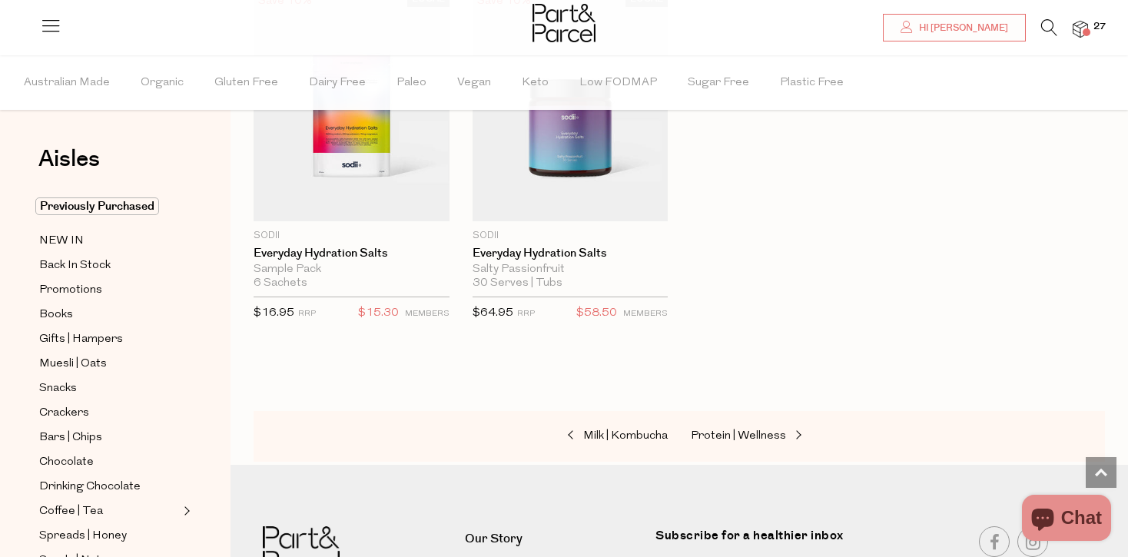
scroll to position [5297, 0]
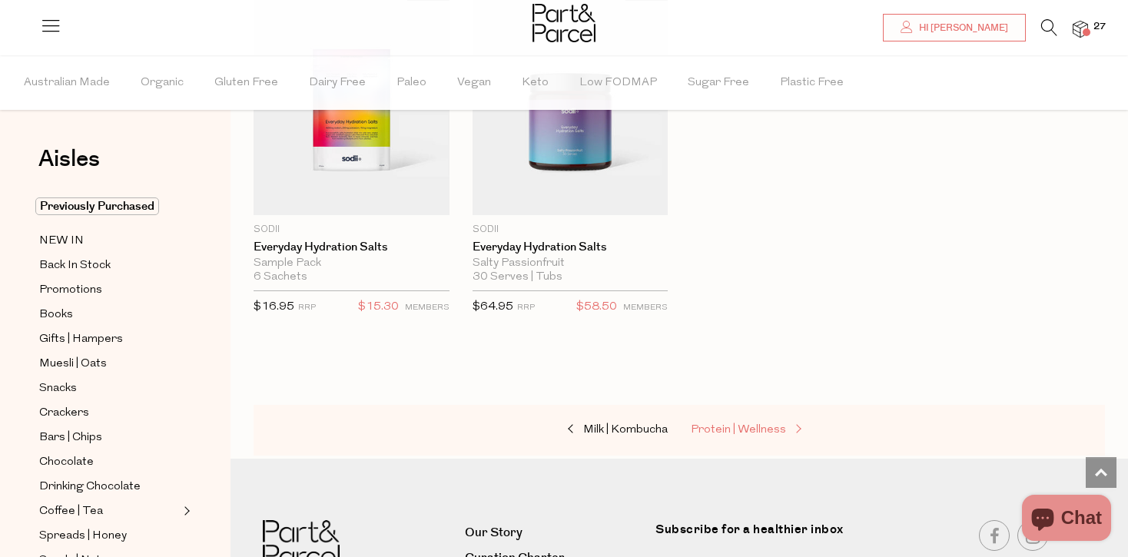
click at [745, 424] on span "Protein | Wellness" at bounding box center [738, 430] width 95 height 12
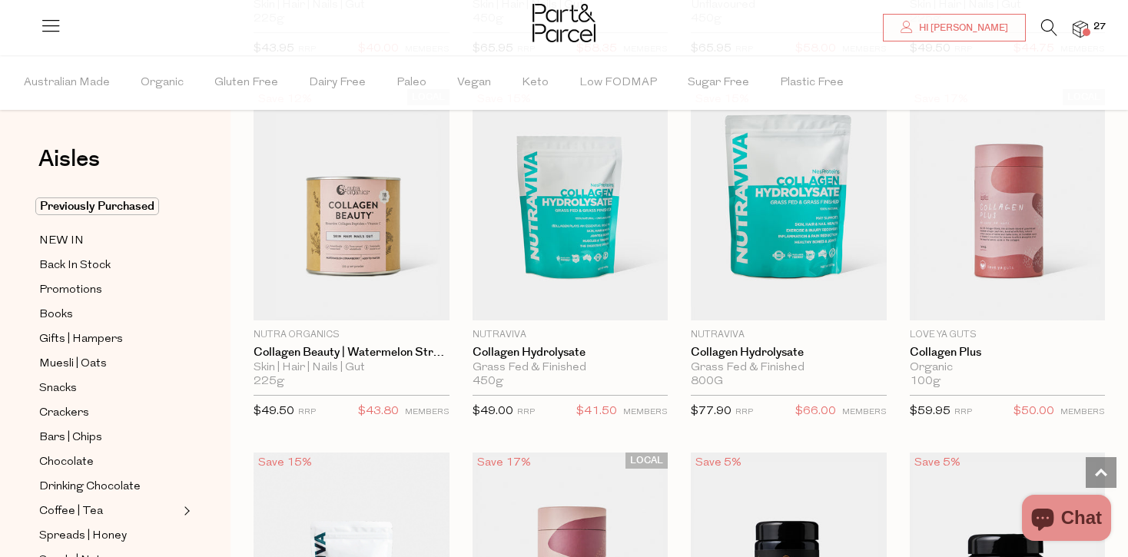
scroll to position [1927, 0]
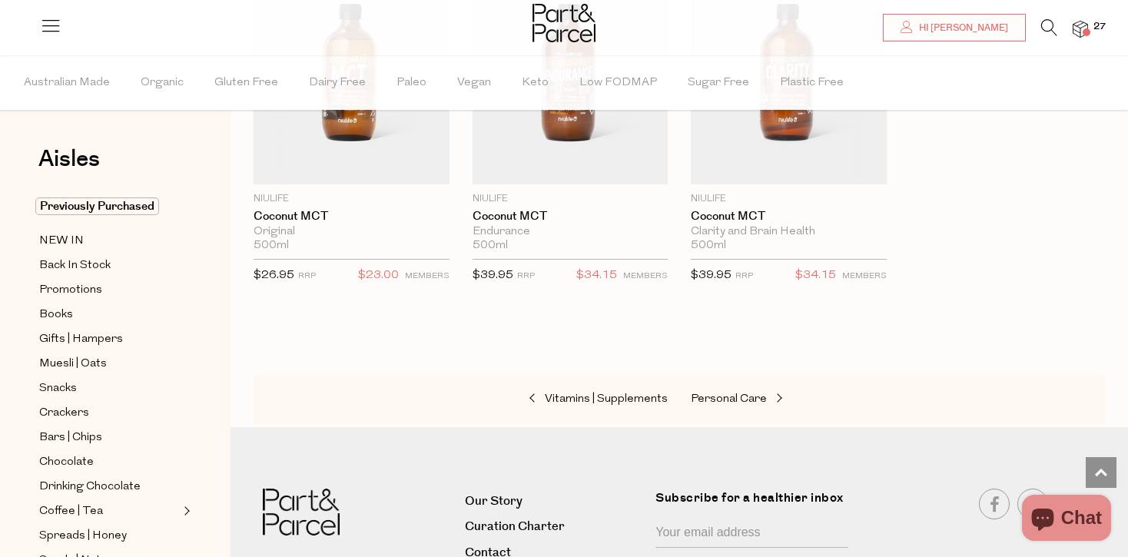
scroll to position [7172, 0]
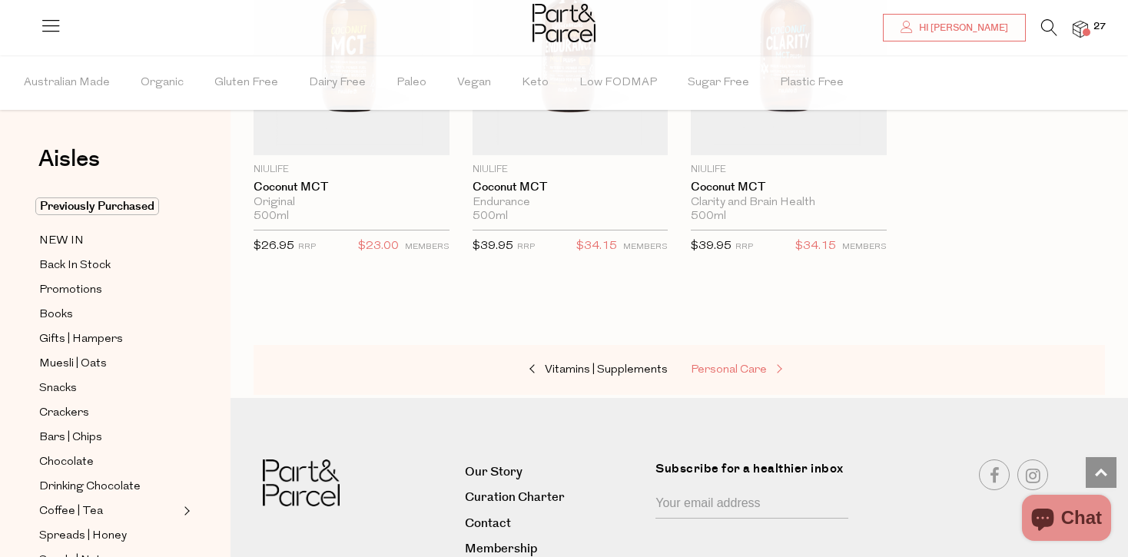
click at [751, 364] on span "Personal Care" at bounding box center [729, 370] width 76 height 12
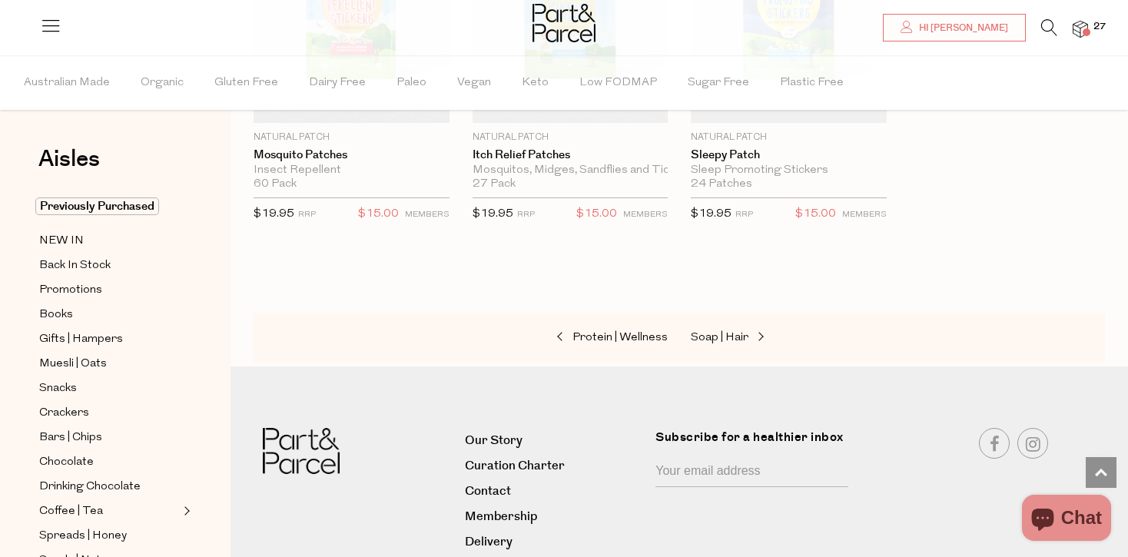
scroll to position [7571, 0]
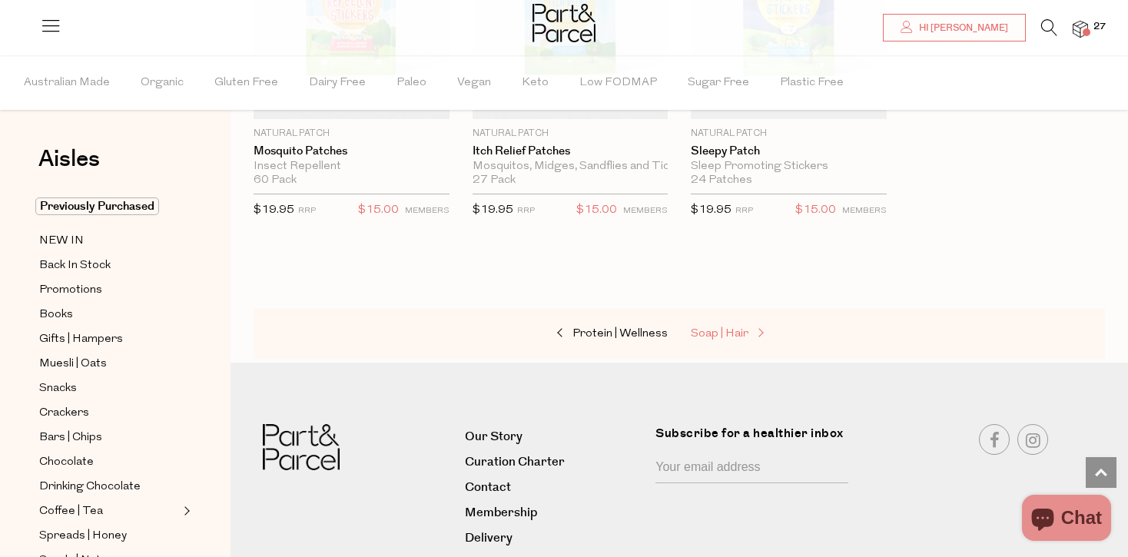
click at [742, 328] on span "Soap | Hair" at bounding box center [720, 334] width 58 height 12
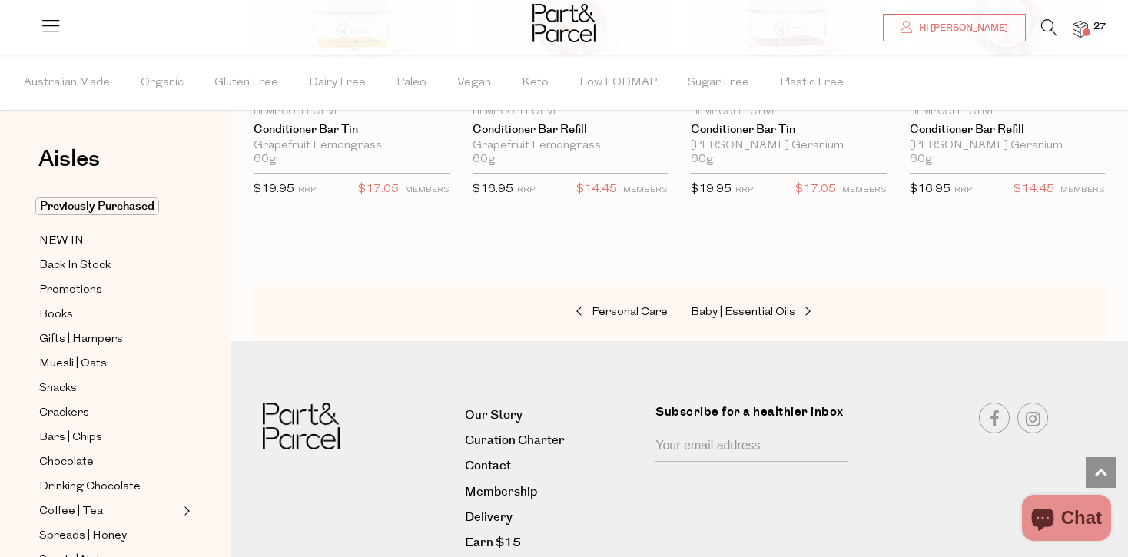
scroll to position [4387, 0]
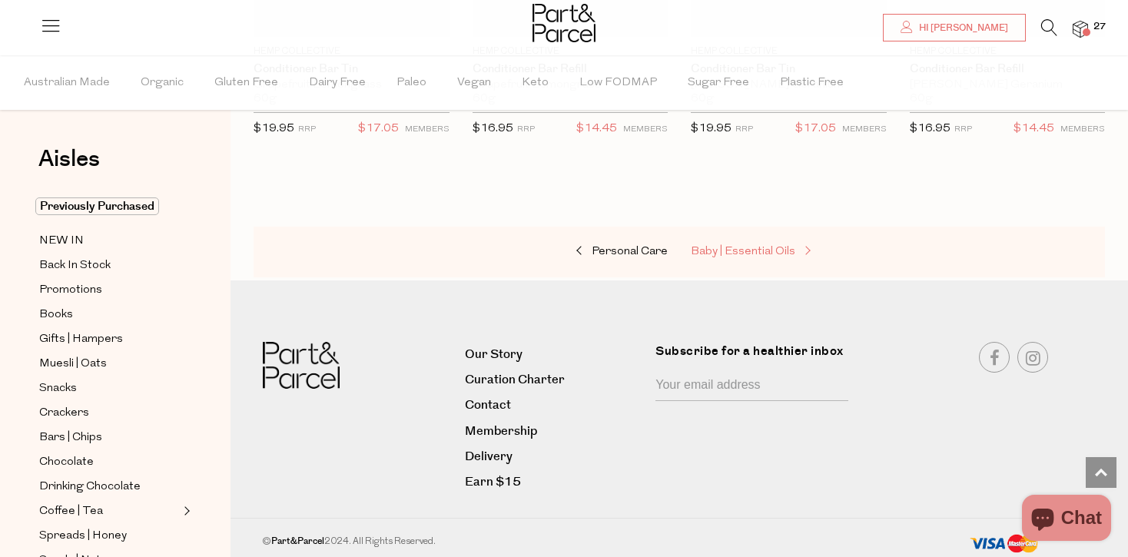
click at [729, 247] on span "Baby | Essential Oils" at bounding box center [743, 252] width 105 height 12
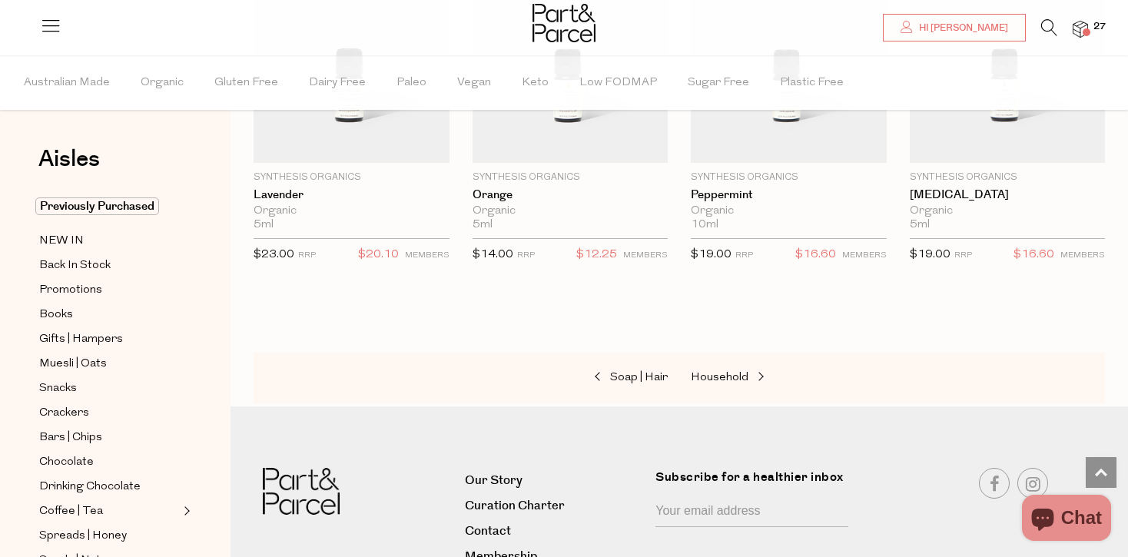
scroll to position [1360, 0]
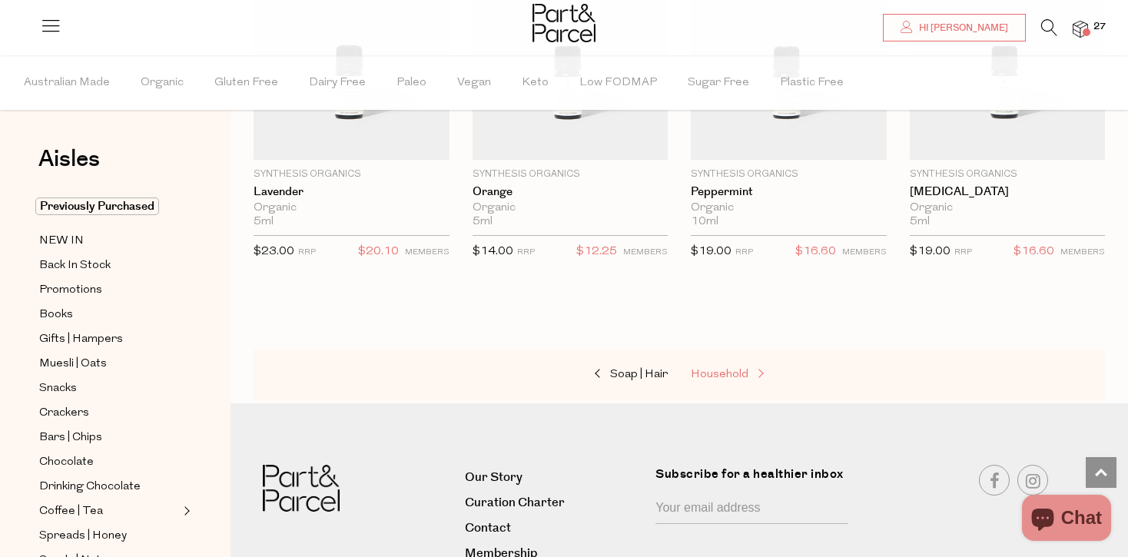
click at [714, 375] on span "Household" at bounding box center [720, 375] width 58 height 12
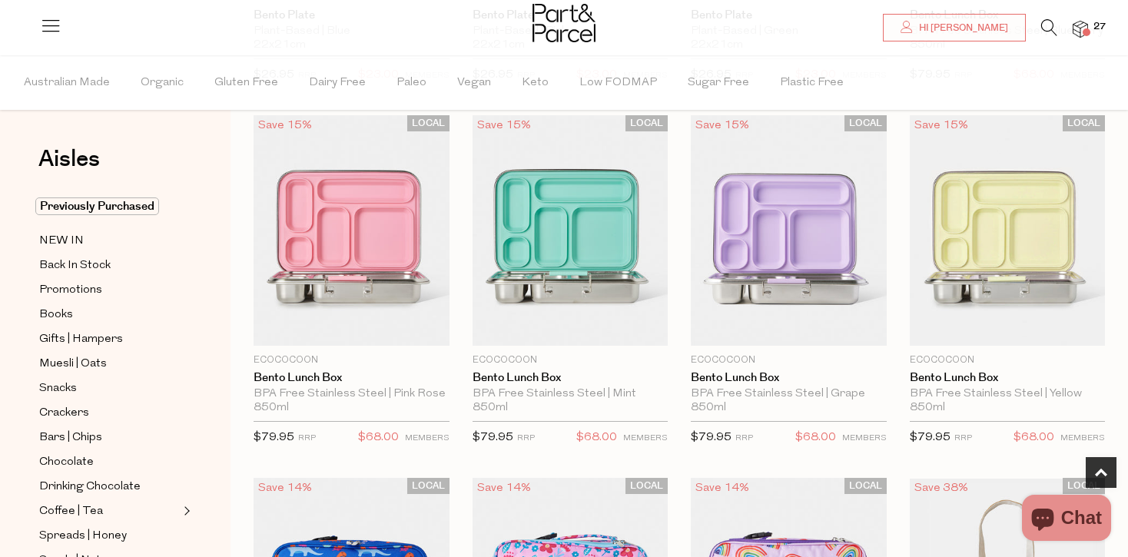
scroll to position [450, 0]
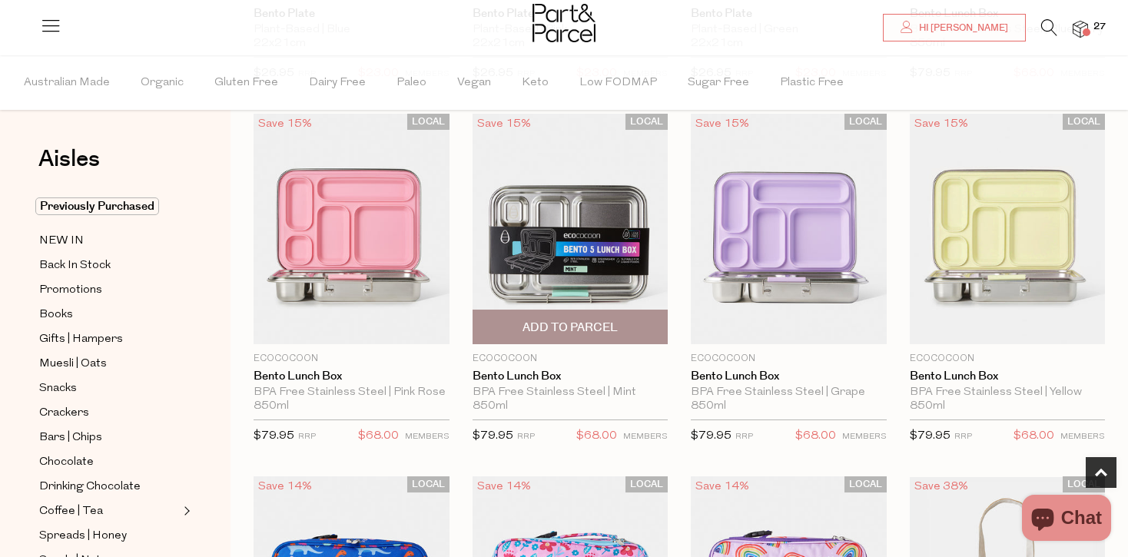
click at [578, 327] on span "Add To Parcel" at bounding box center [570, 328] width 95 height 16
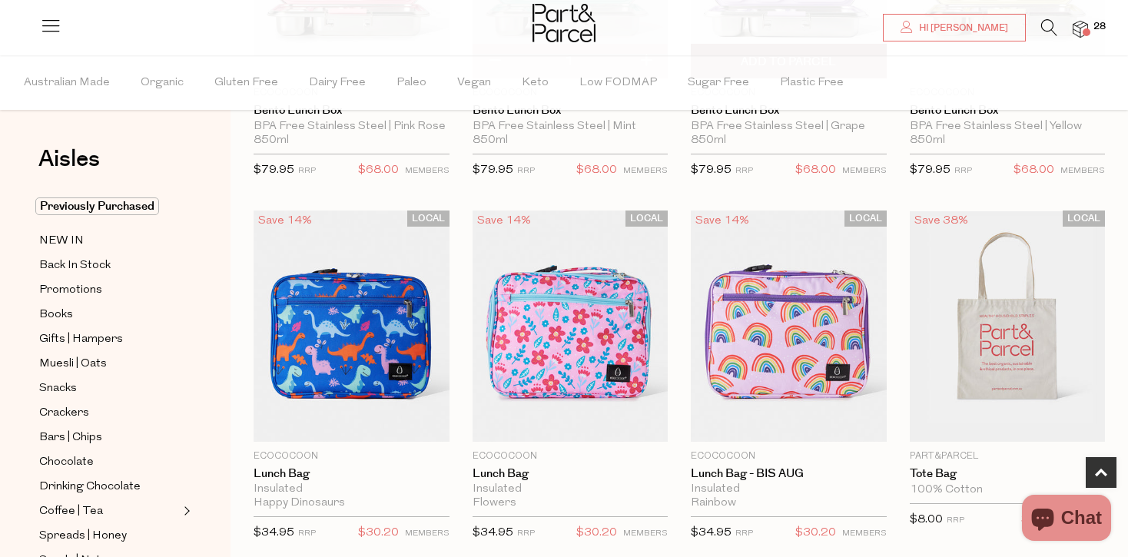
scroll to position [724, 0]
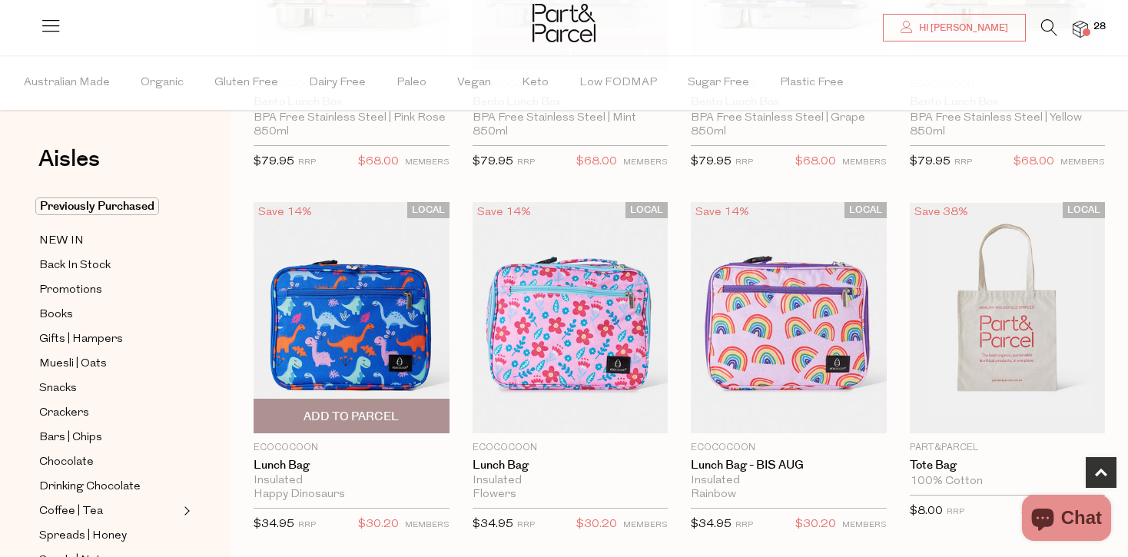
click at [343, 418] on span "Add To Parcel" at bounding box center [351, 417] width 95 height 16
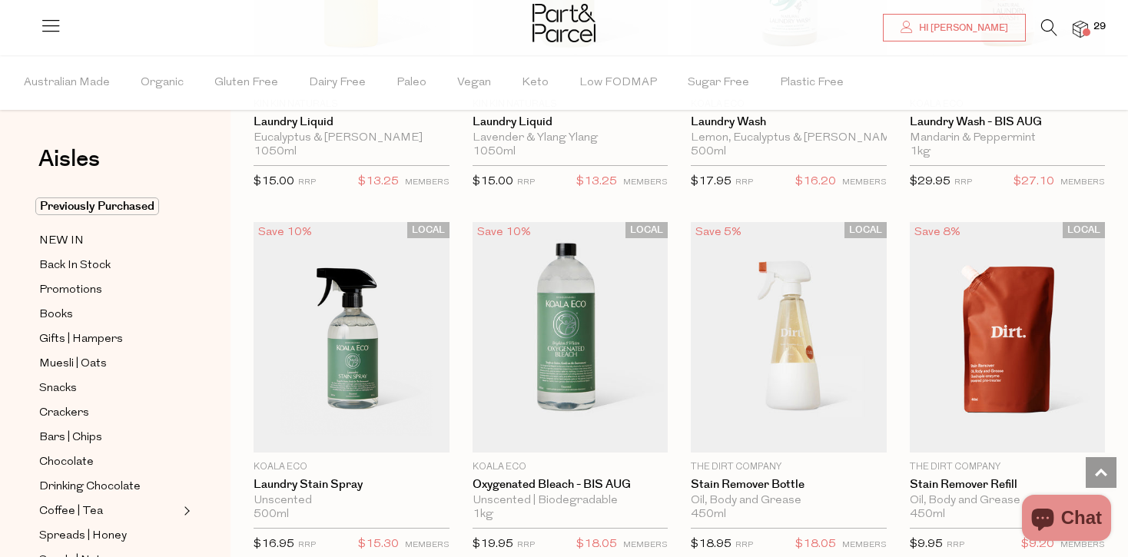
scroll to position [3995, 0]
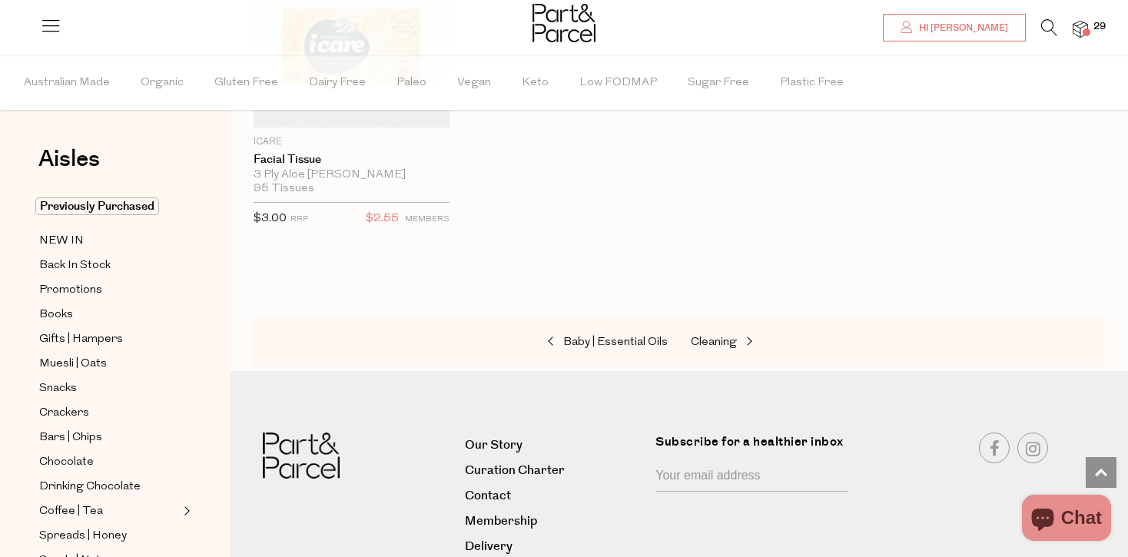
scroll to position [7565, 0]
click at [707, 336] on span "Cleaning" at bounding box center [714, 340] width 46 height 12
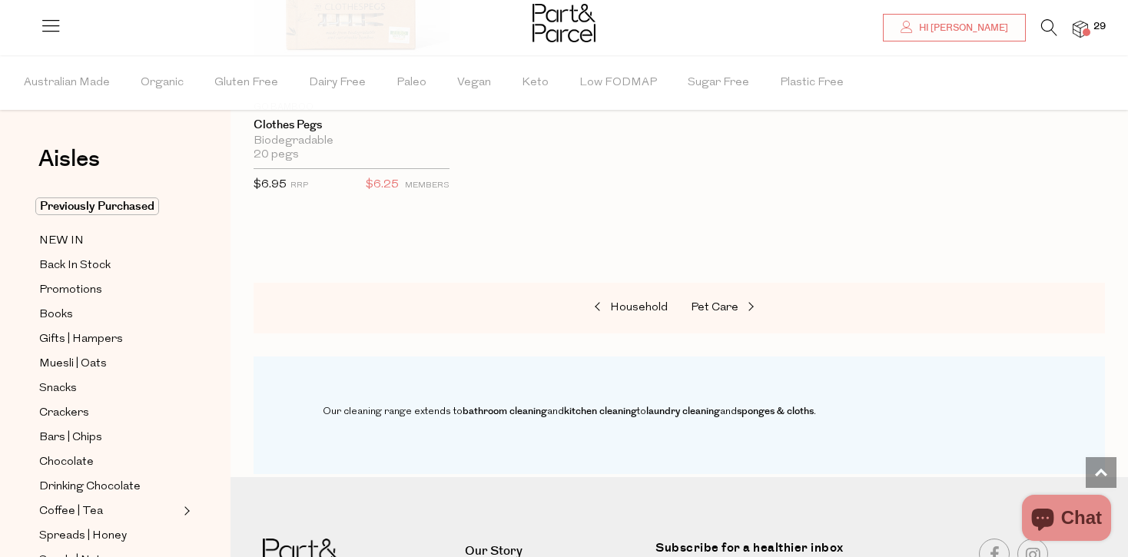
scroll to position [1430, 0]
click at [734, 299] on span "Pet Care" at bounding box center [715, 305] width 48 height 12
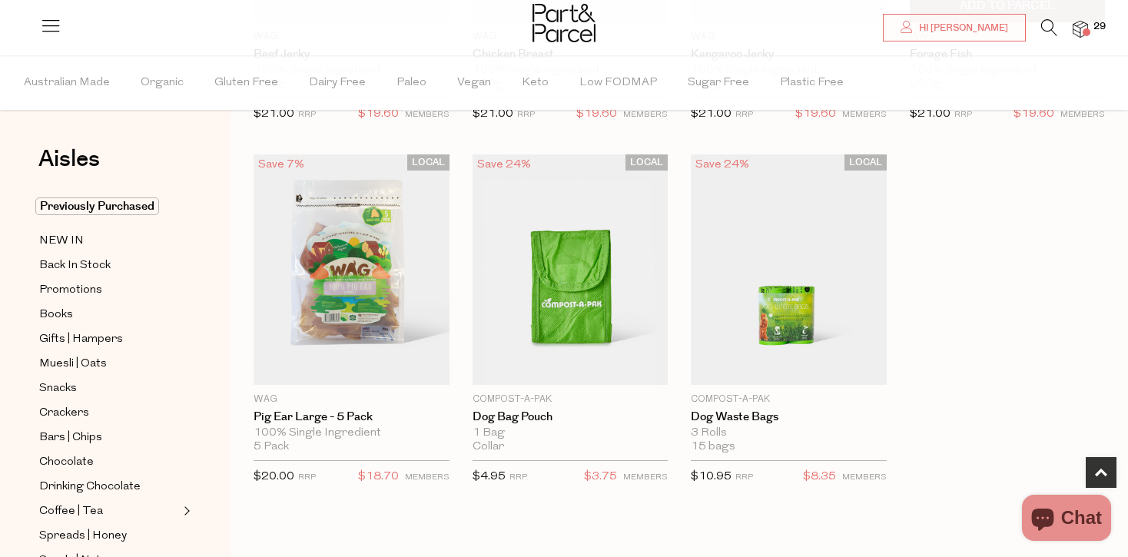
scroll to position [399, 0]
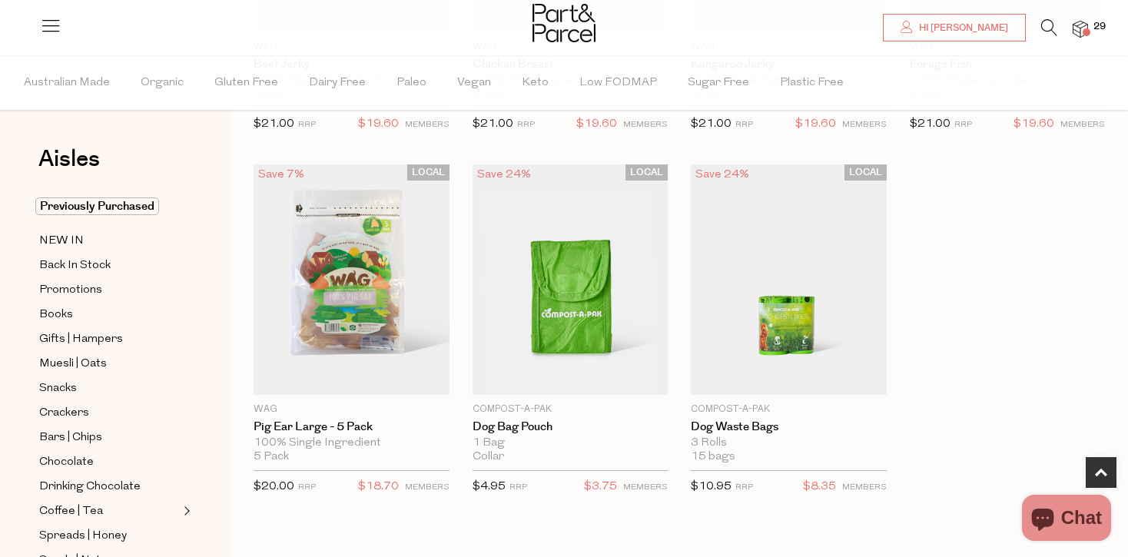
click at [1080, 30] on img at bounding box center [1080, 30] width 15 height 18
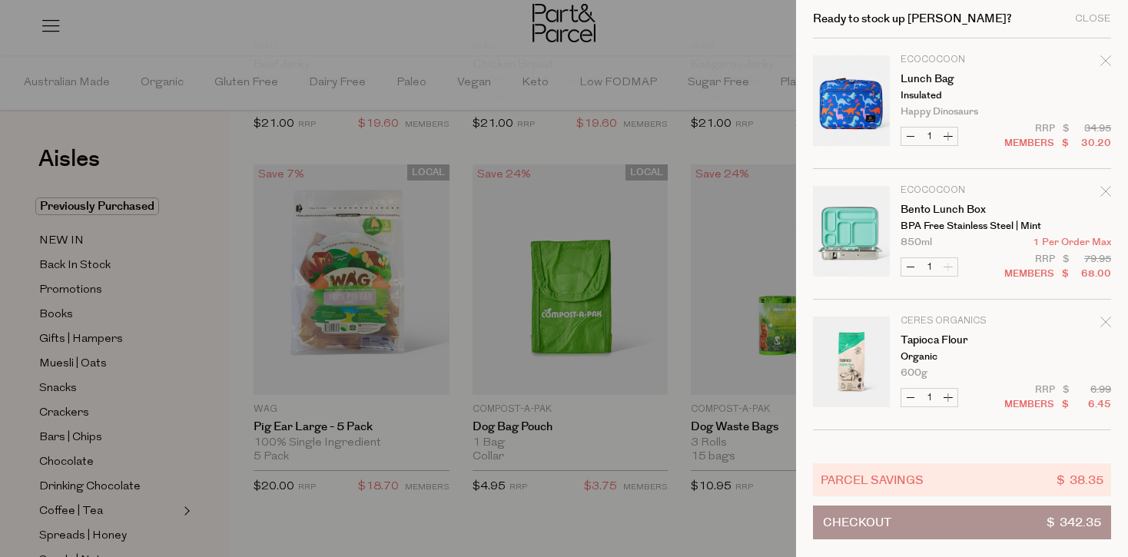
click at [924, 520] on button "Checkout $ 342.35" at bounding box center [962, 523] width 298 height 34
